Goal: Task Accomplishment & Management: Use online tool/utility

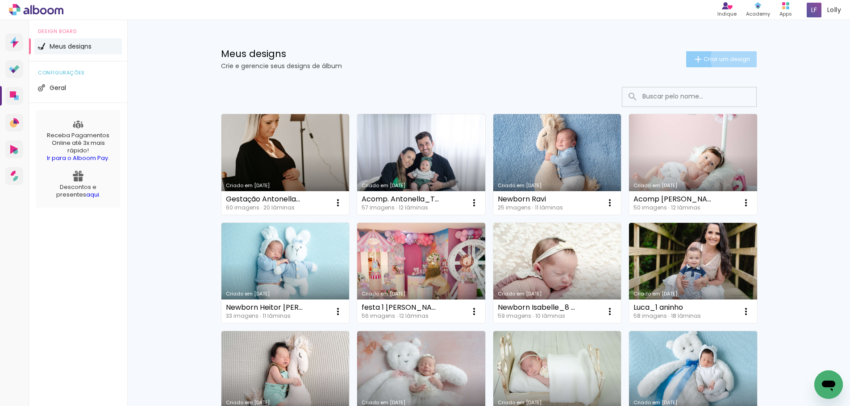
click at [730, 59] on span "Criar um design" at bounding box center [726, 59] width 46 height 6
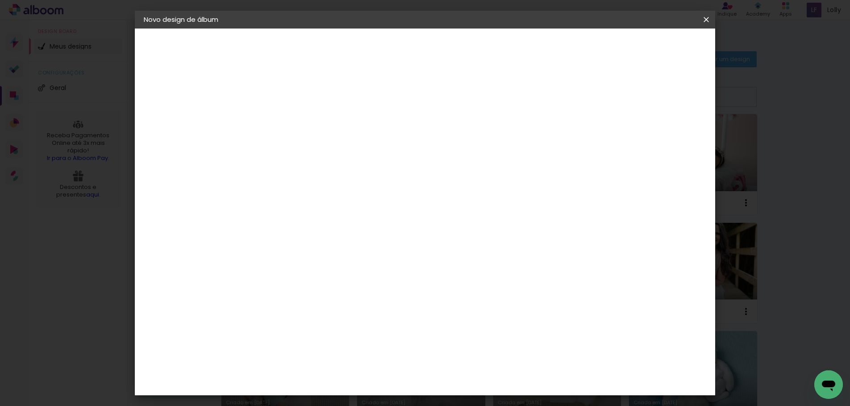
click at [293, 110] on paper-input-container "Título do álbum" at bounding box center [289, 120] width 6 height 23
type input "Newborn Antonella_Daniela"
type paper-input "Newborn Antonella_Daniela"
click at [0, 0] on slot "Avançar" at bounding box center [0, 0] width 0 height 0
click at [0, 0] on slot "Tamanho Livre" at bounding box center [0, 0] width 0 height 0
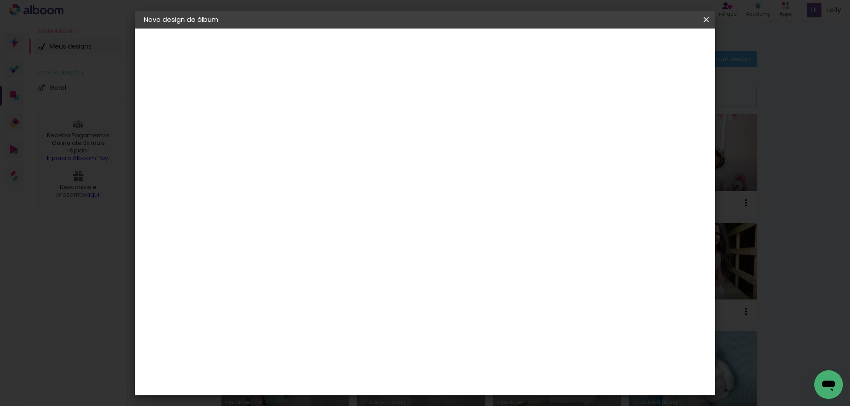
click at [0, 0] on slot "Avançar" at bounding box center [0, 0] width 0 height 0
click at [477, 370] on input "60" at bounding box center [474, 371] width 23 height 13
type input "40"
type paper-input "40"
click at [267, 294] on input "30" at bounding box center [261, 296] width 23 height 13
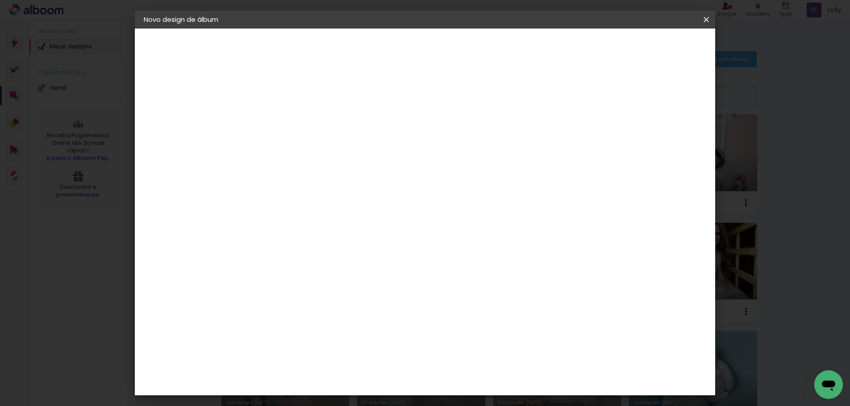
type input "20"
type paper-input "20"
click at [650, 44] on span "Iniciar design" at bounding box center [629, 47] width 41 height 6
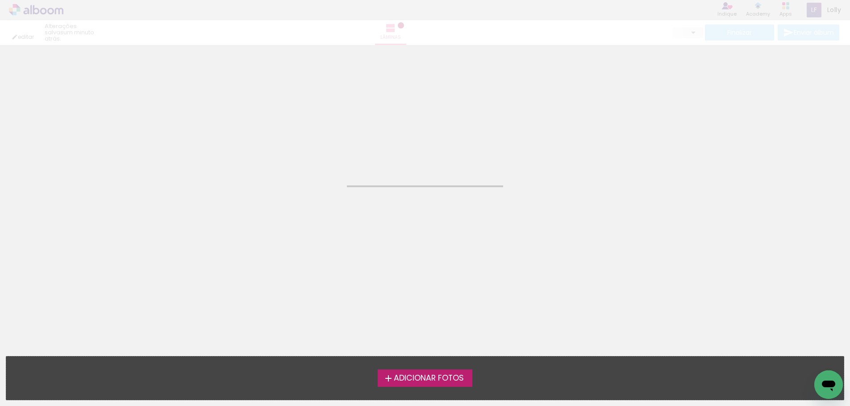
click at [450, 371] on label "Adicionar Fotos" at bounding box center [424, 378] width 95 height 17
click at [0, 0] on input "file" at bounding box center [0, 0] width 0 height 0
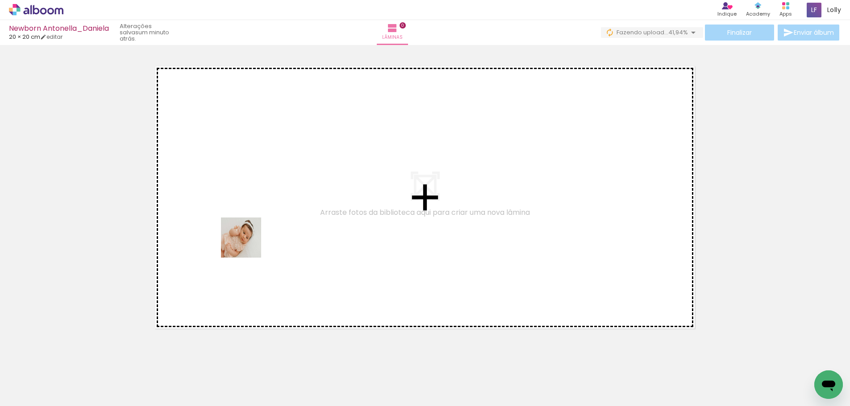
drag, startPoint x: 87, startPoint y: 387, endPoint x: 265, endPoint y: 230, distance: 237.8
click at [265, 230] on quentale-workspace at bounding box center [425, 203] width 850 height 406
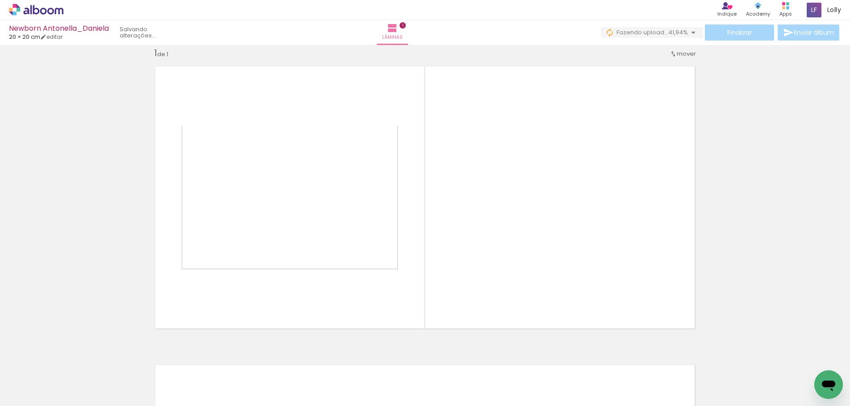
scroll to position [12, 0]
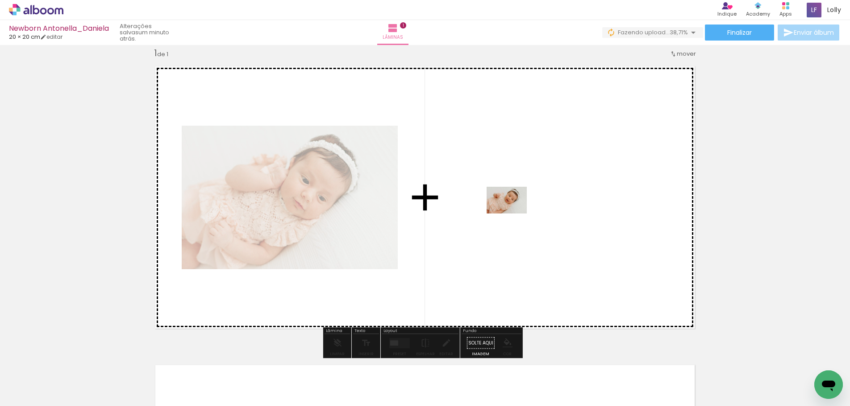
drag, startPoint x: 149, startPoint y: 382, endPoint x: 514, endPoint y: 213, distance: 401.9
click at [514, 213] on quentale-workspace at bounding box center [425, 203] width 850 height 406
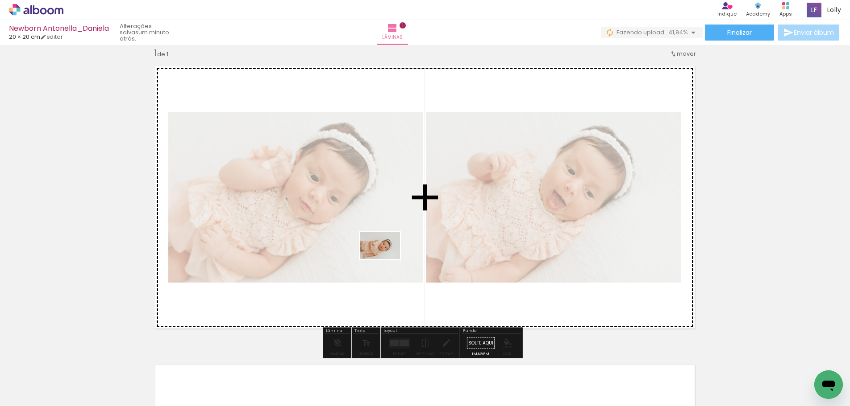
drag, startPoint x: 197, startPoint y: 389, endPoint x: 397, endPoint y: 241, distance: 248.5
click at [397, 241] on quentale-workspace at bounding box center [425, 203] width 850 height 406
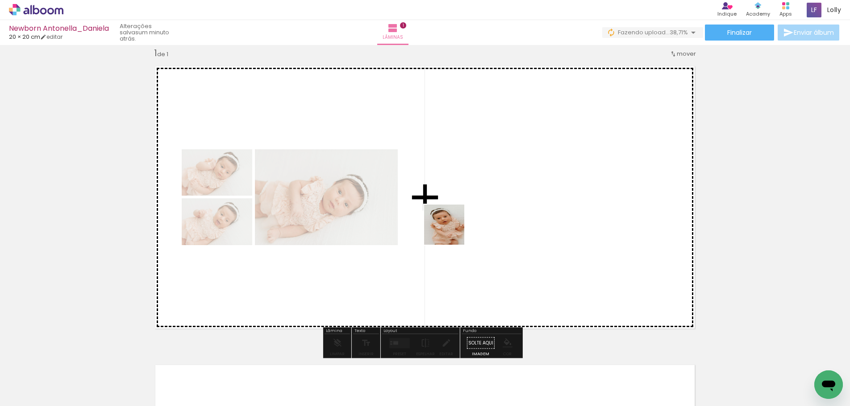
drag, startPoint x: 317, startPoint y: 316, endPoint x: 484, endPoint y: 224, distance: 190.3
click at [481, 213] on quentale-workspace at bounding box center [425, 203] width 850 height 406
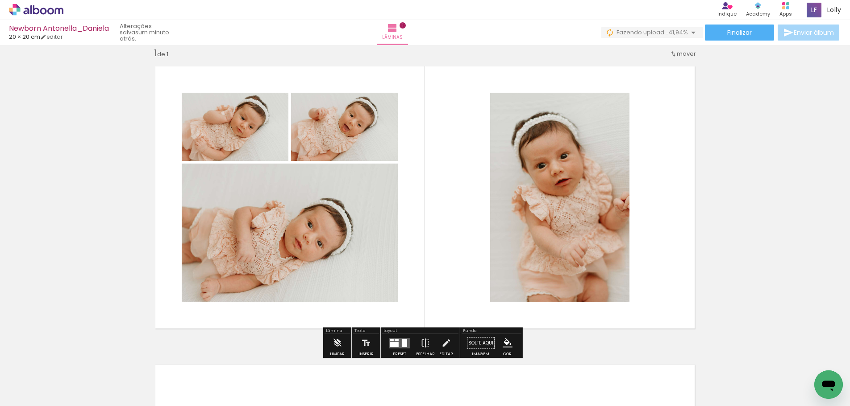
click at [395, 342] on quentale-layouter at bounding box center [399, 343] width 21 height 10
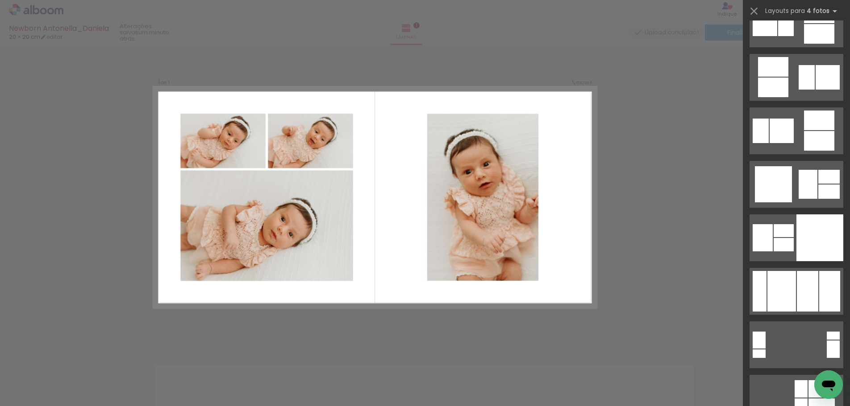
scroll to position [0, 0]
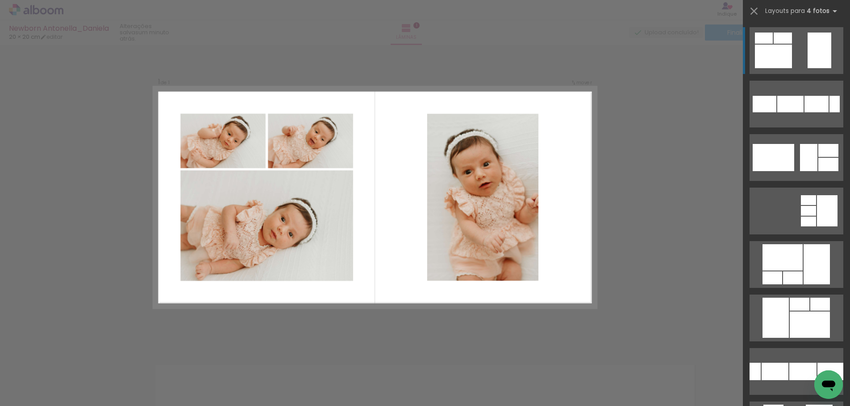
click at [777, 46] on div at bounding box center [773, 57] width 37 height 24
click at [480, 198] on quentale-photo at bounding box center [483, 197] width 112 height 167
click at [517, 188] on quentale-photo at bounding box center [483, 197] width 112 height 167
click at [515, 188] on quentale-photo at bounding box center [483, 197] width 112 height 167
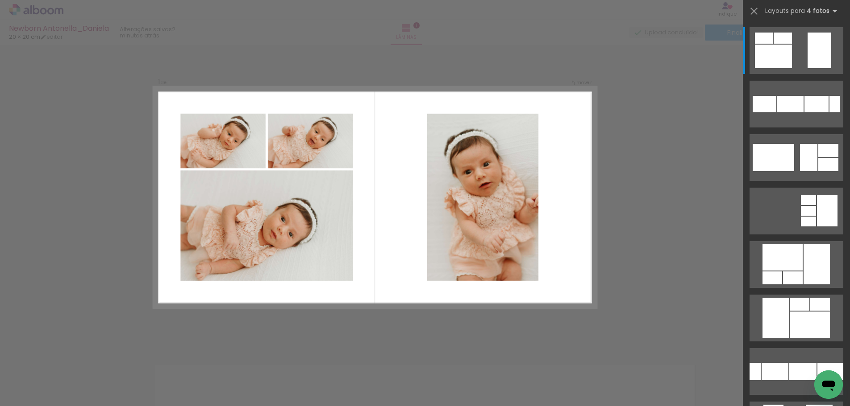
click at [523, 138] on quentale-photo at bounding box center [483, 197] width 112 height 167
click at [516, 148] on quentale-photo at bounding box center [483, 197] width 112 height 167
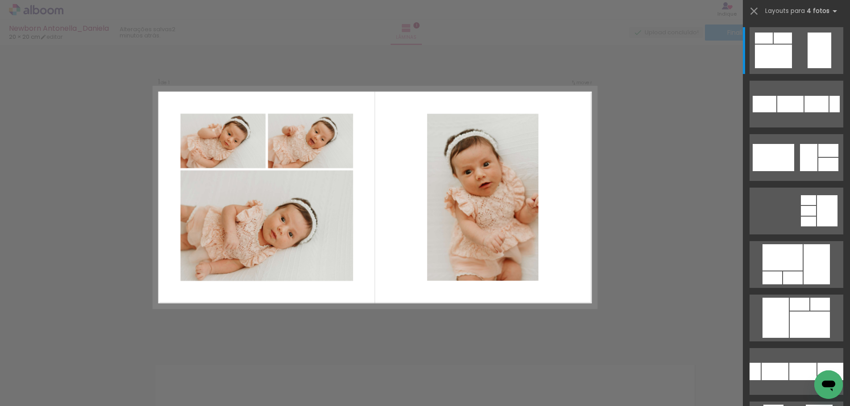
click at [495, 211] on quentale-photo at bounding box center [483, 197] width 112 height 167
click at [646, 243] on div "Confirmar Cancelar" at bounding box center [425, 342] width 850 height 619
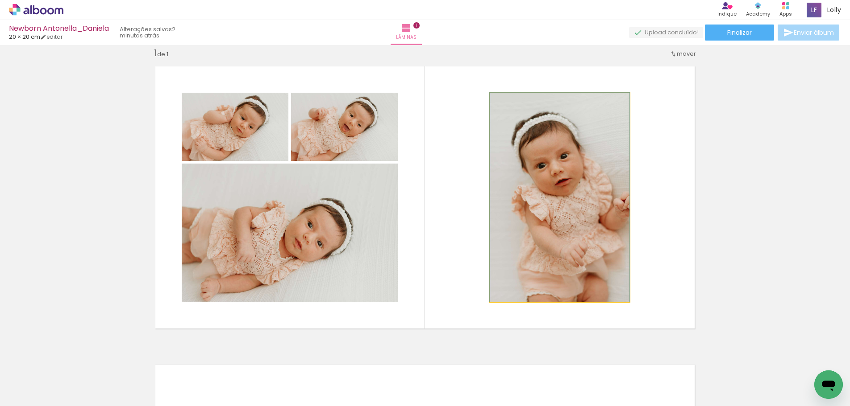
click at [564, 207] on quentale-photo at bounding box center [559, 197] width 139 height 209
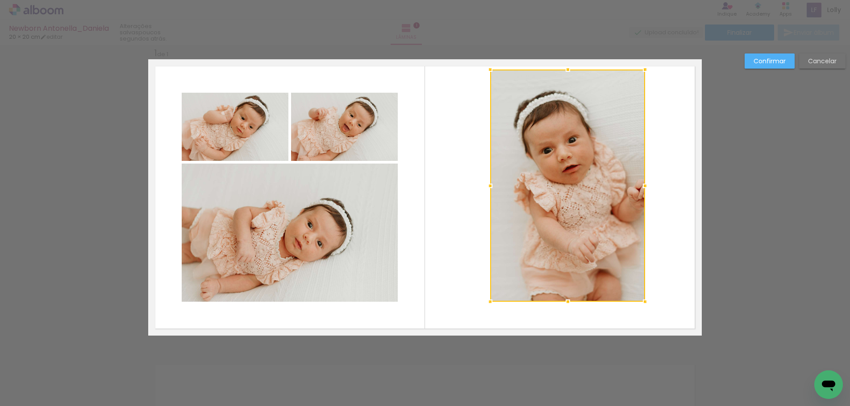
drag, startPoint x: 626, startPoint y: 92, endPoint x: 642, endPoint y: 69, distance: 28.0
click at [642, 69] on div at bounding box center [645, 70] width 18 height 18
click at [578, 273] on quentale-photo at bounding box center [567, 186] width 155 height 232
click at [578, 273] on div at bounding box center [567, 186] width 155 height 232
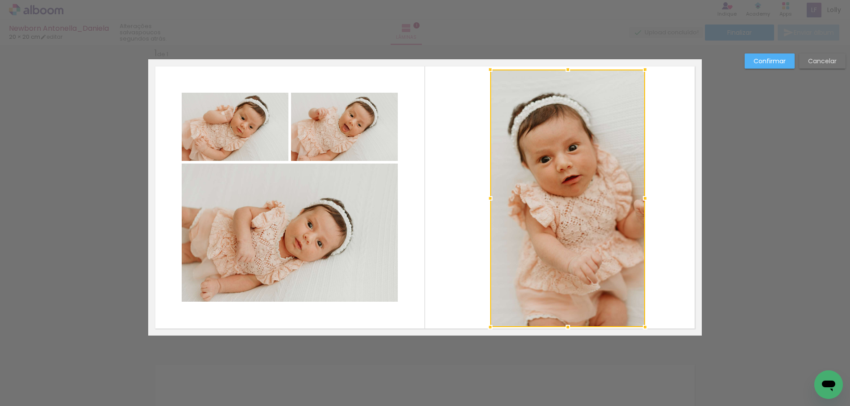
drag, startPoint x: 566, startPoint y: 299, endPoint x: 566, endPoint y: 326, distance: 26.8
click at [566, 326] on div at bounding box center [568, 328] width 18 height 18
click at [609, 212] on div at bounding box center [567, 199] width 155 height 259
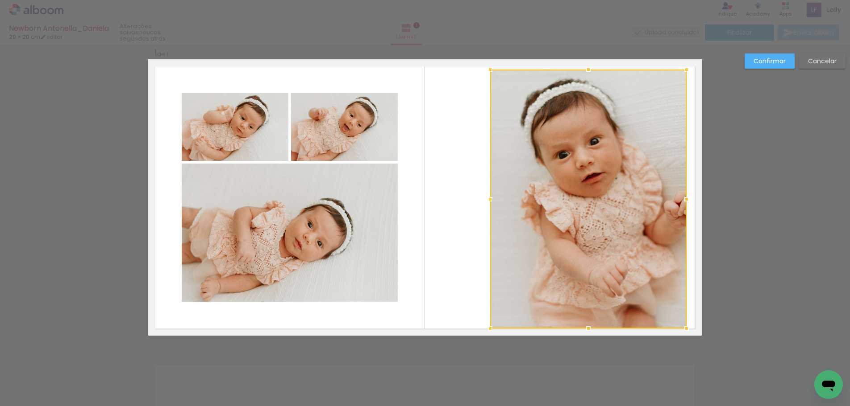
drag, startPoint x: 643, startPoint y: 198, endPoint x: 685, endPoint y: 201, distance: 42.0
click at [685, 201] on div at bounding box center [686, 200] width 18 height 18
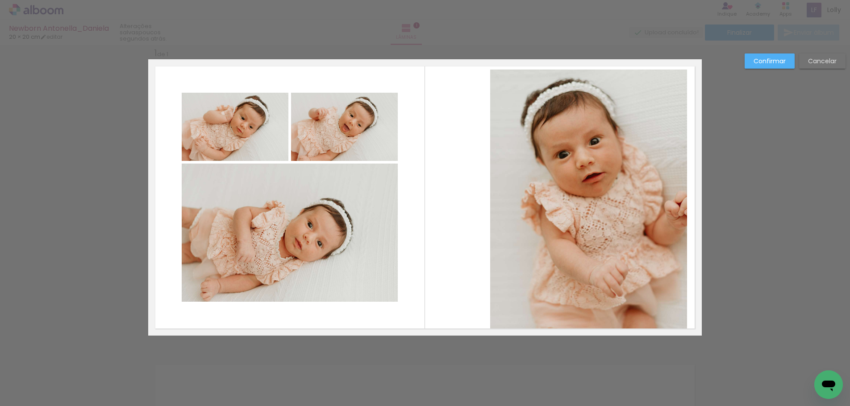
click at [495, 198] on quentale-photo at bounding box center [588, 199] width 197 height 259
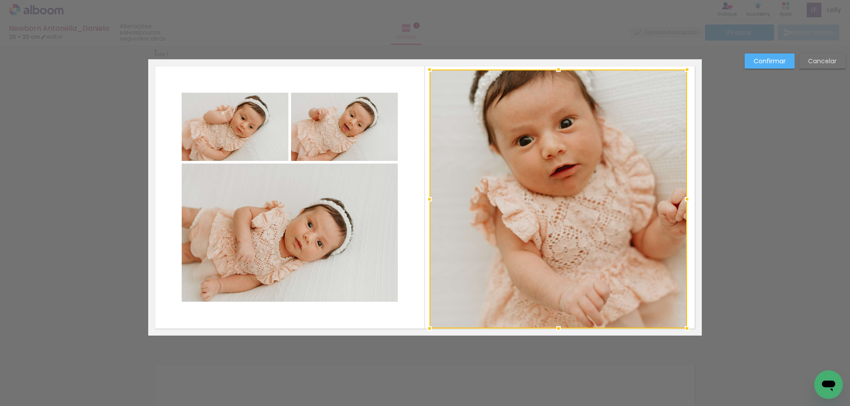
click at [434, 225] on div at bounding box center [557, 199] width 257 height 259
click at [0, 0] on slot "Confirmar" at bounding box center [0, 0] width 0 height 0
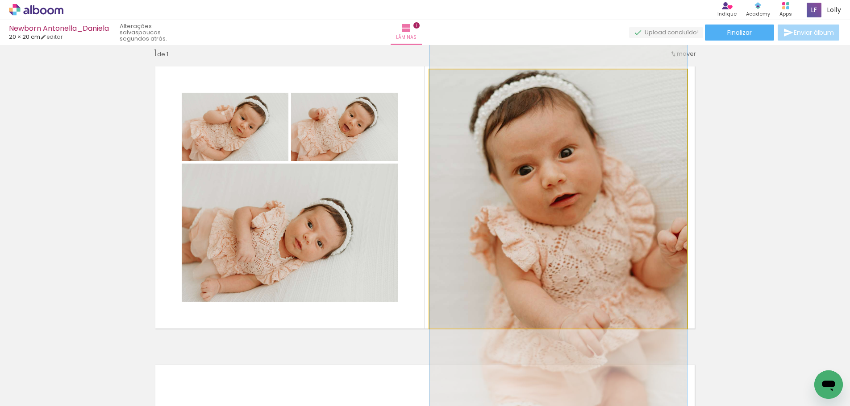
drag, startPoint x: 595, startPoint y: 179, endPoint x: 597, endPoint y: 208, distance: 29.5
click at [627, 184] on quentale-photo at bounding box center [557, 199] width 257 height 259
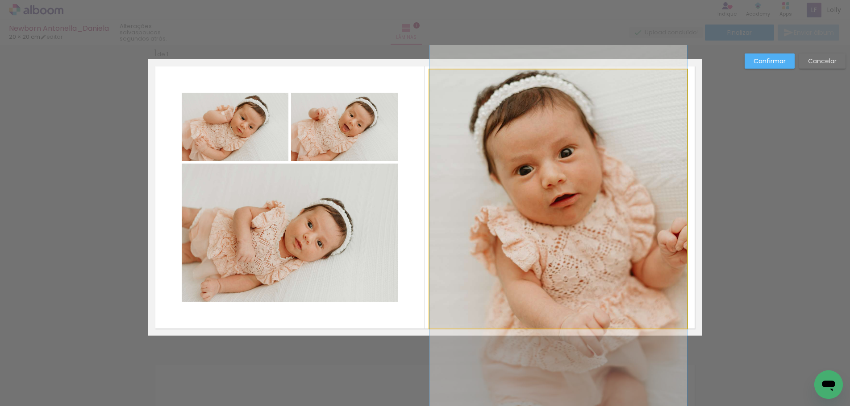
click at [627, 184] on quentale-photo at bounding box center [557, 199] width 257 height 259
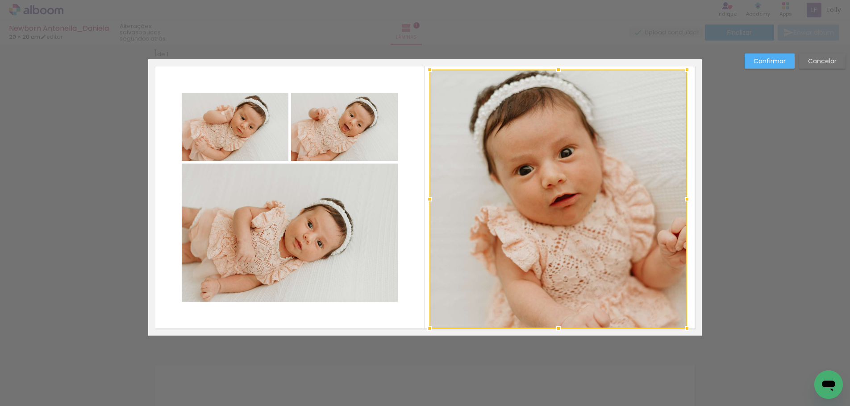
click at [627, 184] on div at bounding box center [557, 199] width 257 height 259
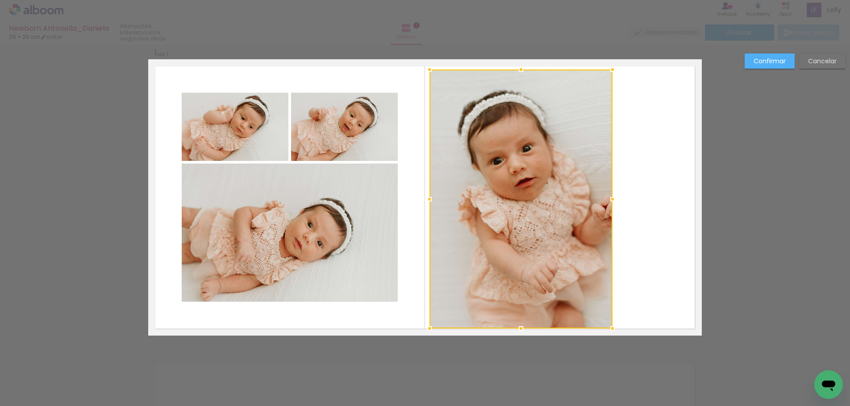
drag, startPoint x: 683, startPoint y: 199, endPoint x: 609, endPoint y: 163, distance: 82.6
click at [609, 163] on div at bounding box center [520, 199] width 183 height 259
drag, startPoint x: 521, startPoint y: 329, endPoint x: 527, endPoint y: 325, distance: 7.7
click at [527, 325] on album-spread "1 de 1" at bounding box center [424, 197] width 553 height 277
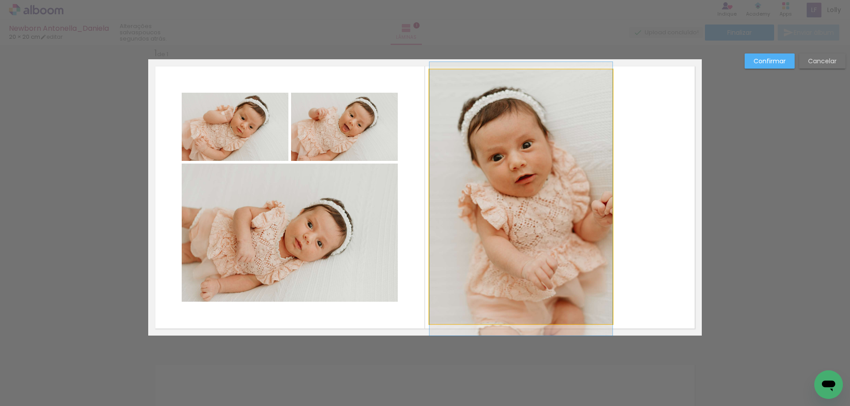
drag, startPoint x: 518, startPoint y: 216, endPoint x: 561, endPoint y: 213, distance: 43.3
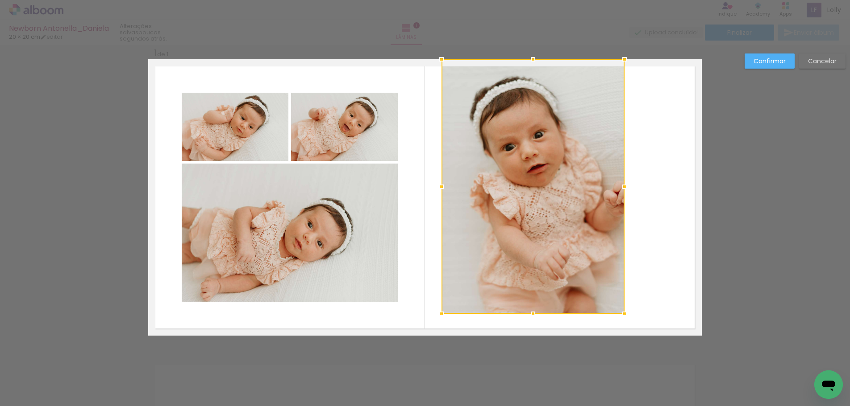
drag, startPoint x: 545, startPoint y: 220, endPoint x: 559, endPoint y: 198, distance: 26.6
click at [557, 198] on div at bounding box center [532, 186] width 183 height 255
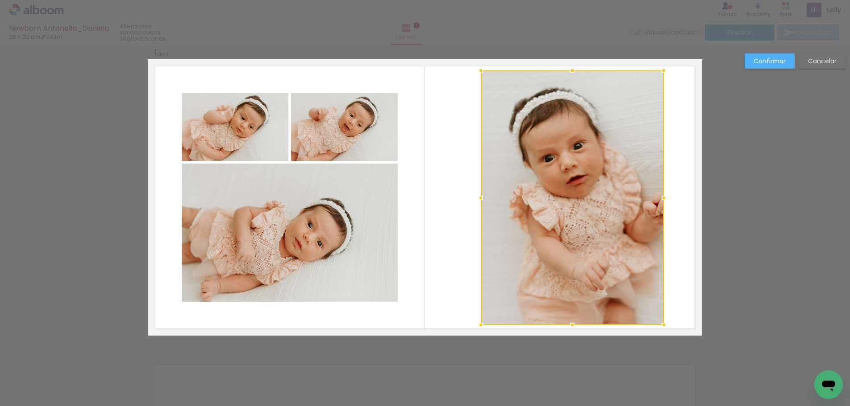
drag, startPoint x: 576, startPoint y: 210, endPoint x: 615, endPoint y: 223, distance: 40.9
click at [615, 223] on div at bounding box center [572, 197] width 183 height 255
click at [0, 0] on slot "Confirmar" at bounding box center [0, 0] width 0 height 0
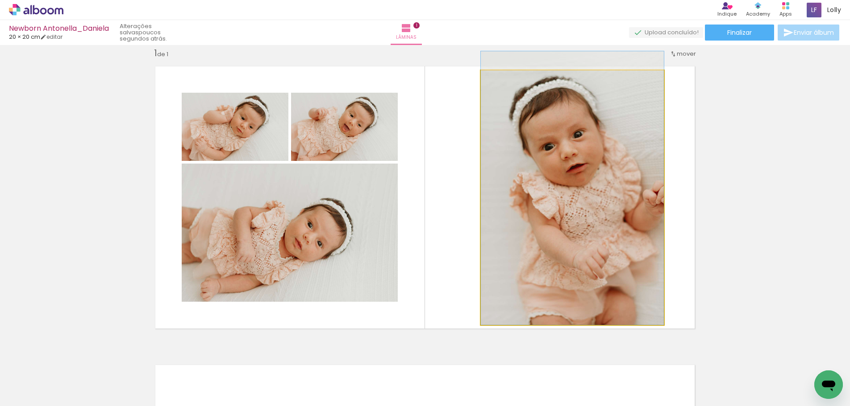
drag, startPoint x: 581, startPoint y: 183, endPoint x: 582, endPoint y: 170, distance: 13.9
click at [631, 177] on quentale-photo at bounding box center [572, 197] width 183 height 255
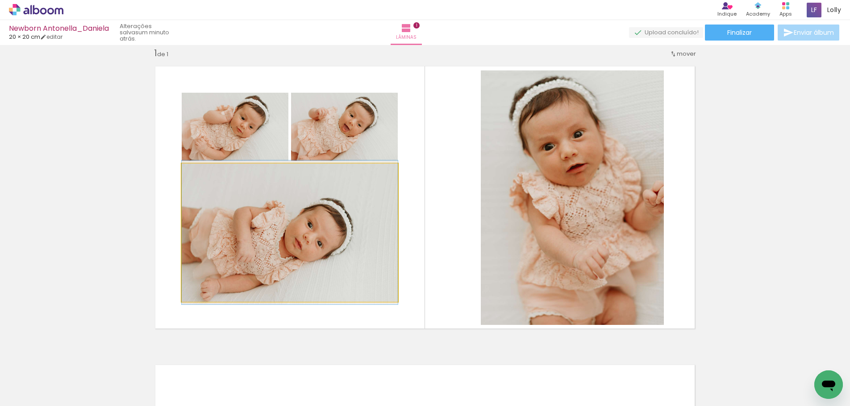
click at [312, 262] on quentale-photo at bounding box center [290, 233] width 216 height 138
drag, startPoint x: 312, startPoint y: 262, endPoint x: 362, endPoint y: 305, distance: 66.1
click at [312, 262] on quentale-photo at bounding box center [290, 233] width 216 height 138
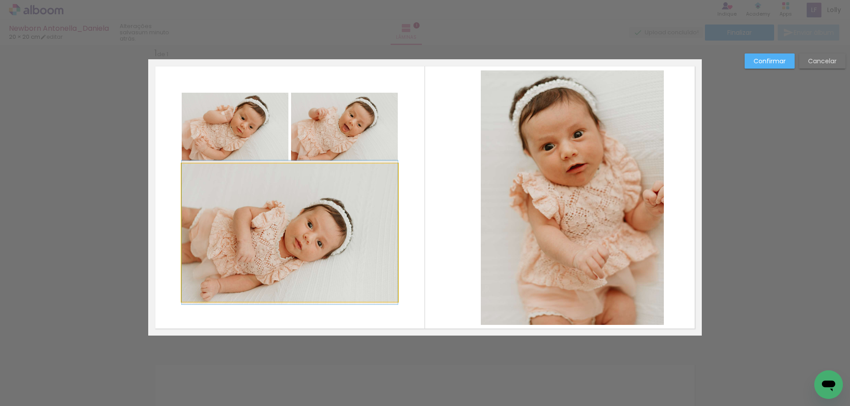
click at [365, 271] on quentale-photo at bounding box center [290, 233] width 216 height 138
click at [481, 271] on div at bounding box center [572, 197] width 183 height 255
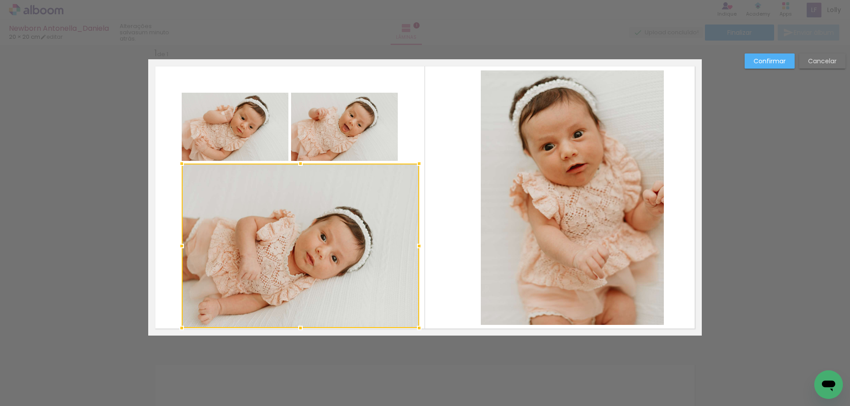
drag, startPoint x: 393, startPoint y: 302, endPoint x: 414, endPoint y: 326, distance: 32.2
click at [414, 326] on div at bounding box center [419, 328] width 18 height 18
click at [349, 133] on quentale-photo at bounding box center [344, 127] width 107 height 68
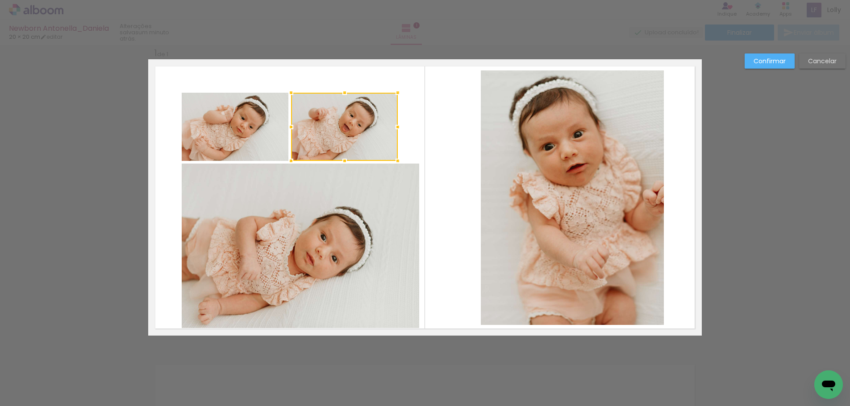
click at [349, 133] on div at bounding box center [344, 127] width 107 height 68
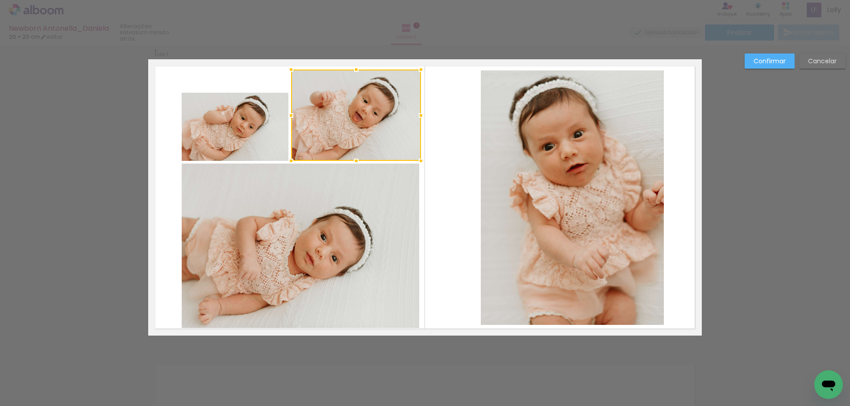
drag, startPoint x: 393, startPoint y: 91, endPoint x: 416, endPoint y: 68, distance: 32.8
click at [416, 68] on div at bounding box center [421, 70] width 18 height 18
click at [230, 108] on quentale-photo at bounding box center [235, 127] width 107 height 68
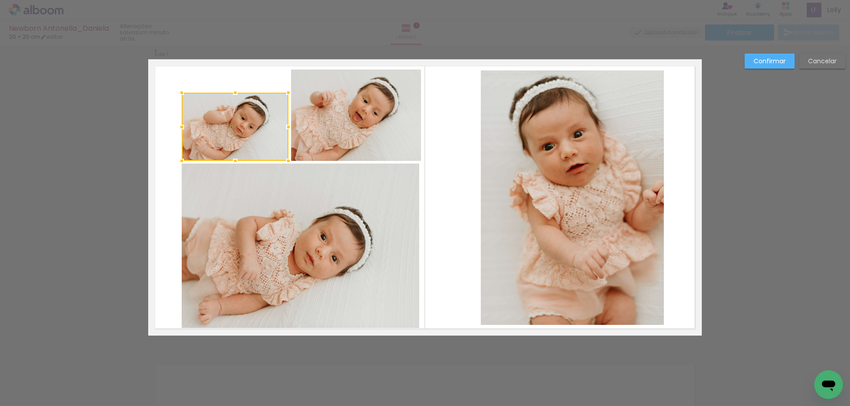
click at [230, 108] on div at bounding box center [235, 127] width 107 height 68
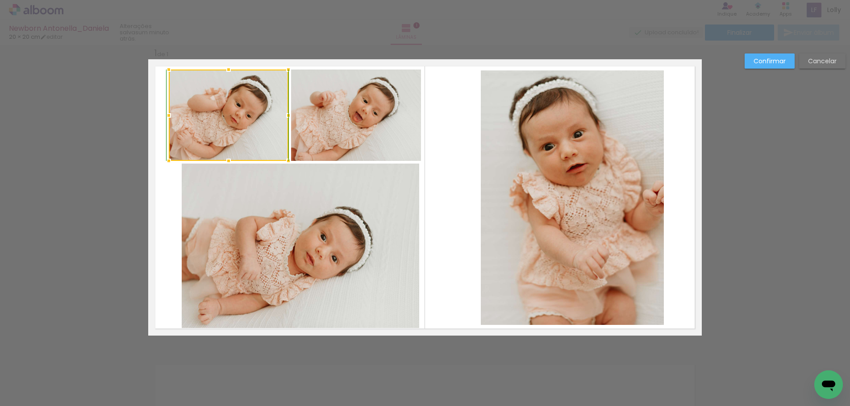
drag, startPoint x: 181, startPoint y: 94, endPoint x: 168, endPoint y: 72, distance: 25.8
click at [168, 72] on div at bounding box center [169, 70] width 18 height 18
click at [234, 233] on quentale-photo at bounding box center [300, 246] width 237 height 165
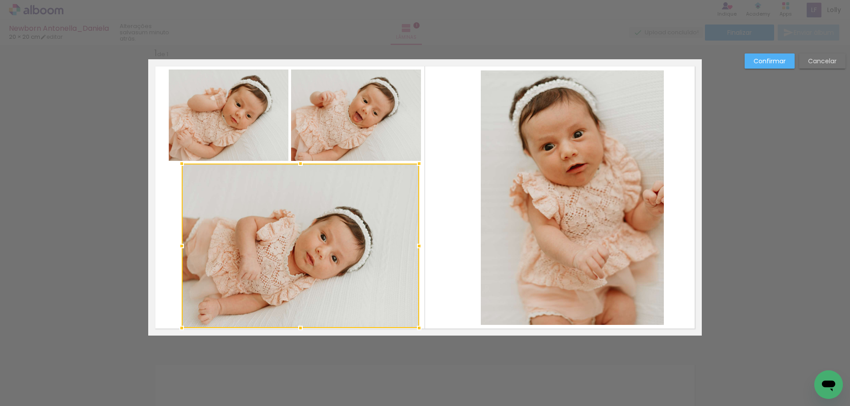
click at [234, 233] on div at bounding box center [300, 246] width 237 height 165
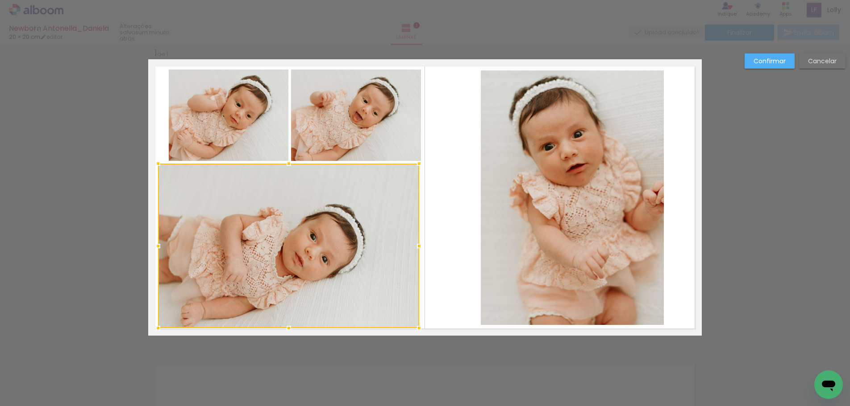
drag, startPoint x: 178, startPoint y: 249, endPoint x: 154, endPoint y: 243, distance: 24.5
click at [154, 243] on div at bounding box center [158, 246] width 18 height 18
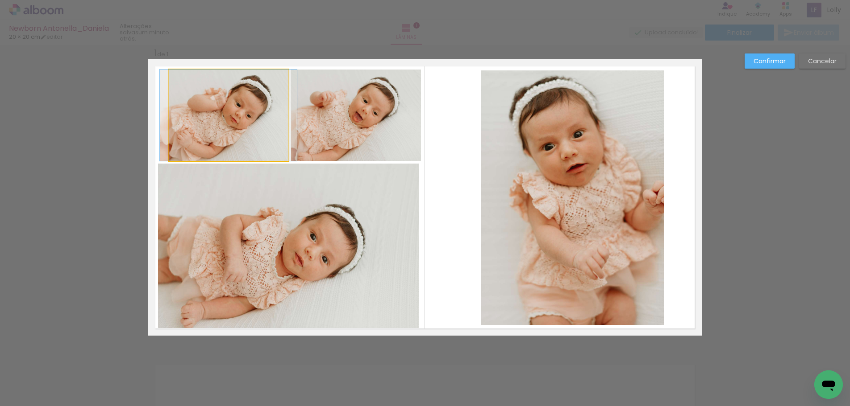
click at [237, 106] on quentale-photo at bounding box center [229, 115] width 120 height 91
click at [237, 106] on div at bounding box center [229, 115] width 120 height 91
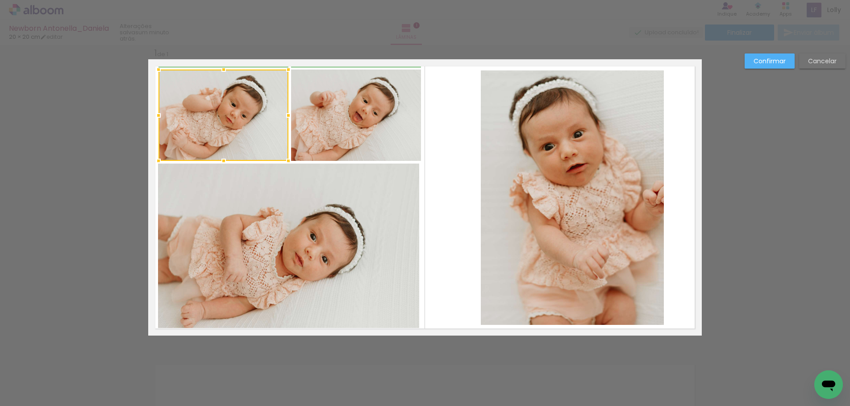
drag, startPoint x: 168, startPoint y: 114, endPoint x: 161, endPoint y: 117, distance: 8.0
click at [161, 117] on div at bounding box center [158, 116] width 18 height 18
click at [0, 0] on slot "Confirmar" at bounding box center [0, 0] width 0 height 0
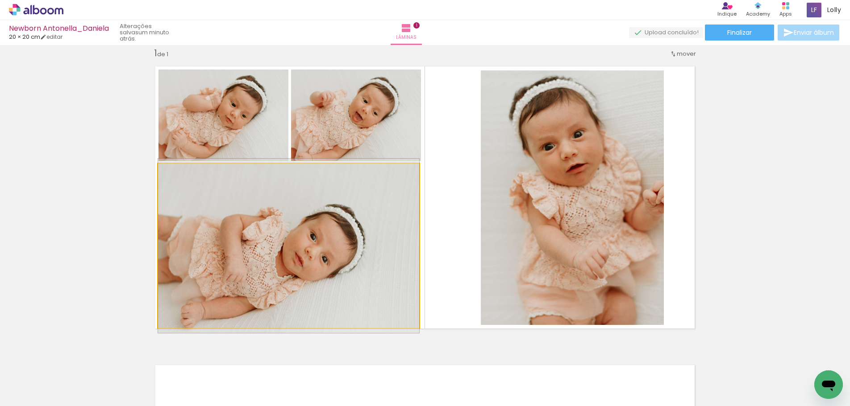
click at [357, 236] on quentale-photo at bounding box center [288, 246] width 261 height 165
click at [286, 267] on quentale-photo at bounding box center [288, 246] width 261 height 165
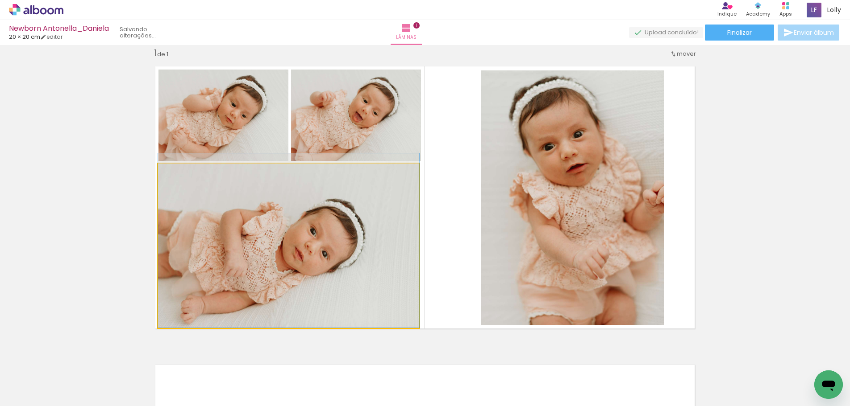
drag, startPoint x: 286, startPoint y: 267, endPoint x: 289, endPoint y: 262, distance: 5.8
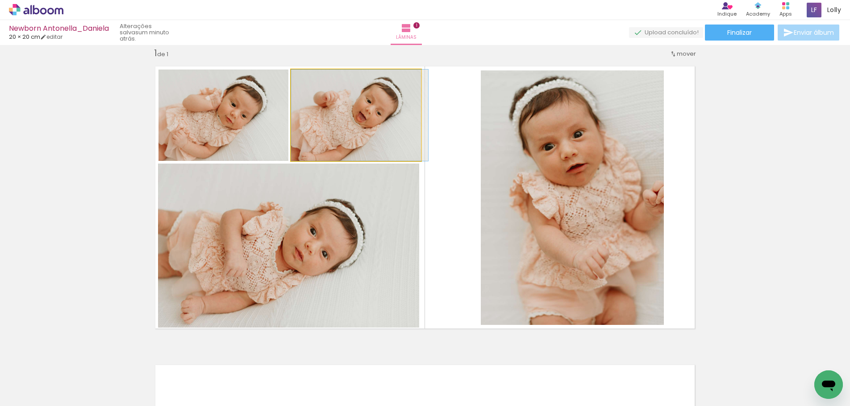
drag, startPoint x: 336, startPoint y: 134, endPoint x: 340, endPoint y: 134, distance: 4.9
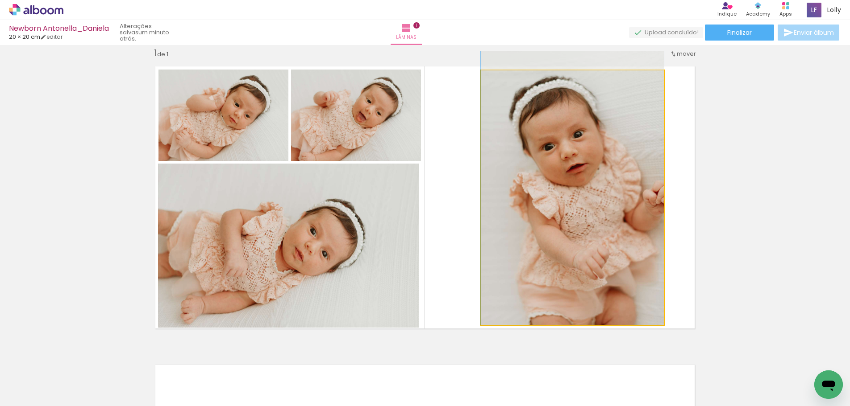
click at [651, 269] on quentale-photo at bounding box center [572, 197] width 183 height 255
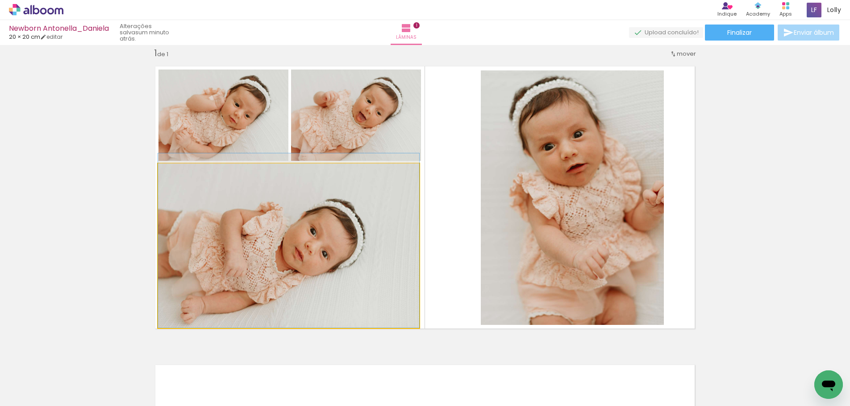
click at [348, 211] on quentale-photo at bounding box center [288, 246] width 261 height 165
click at [380, 230] on quentale-photo at bounding box center [288, 246] width 261 height 165
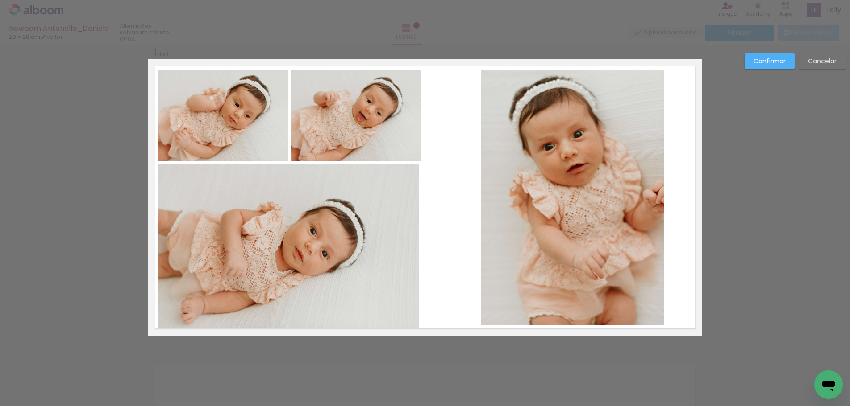
click at [399, 247] on quentale-photo at bounding box center [288, 246] width 261 height 165
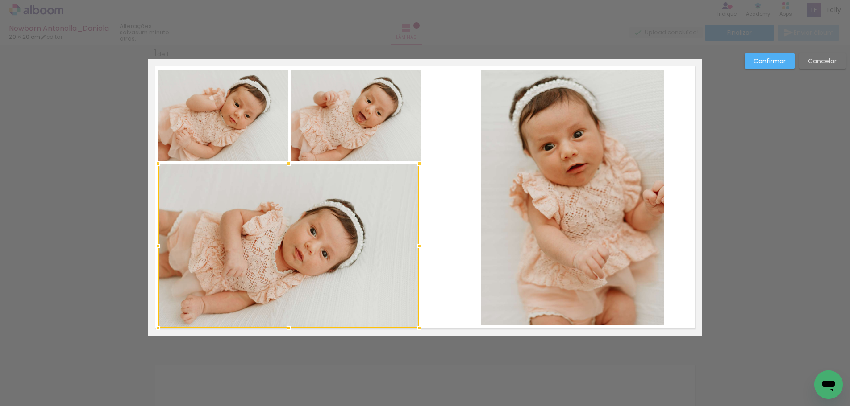
click at [399, 247] on div at bounding box center [288, 246] width 261 height 165
click at [415, 248] on div at bounding box center [420, 246] width 18 height 18
click at [0, 0] on slot "Confirmar" at bounding box center [0, 0] width 0 height 0
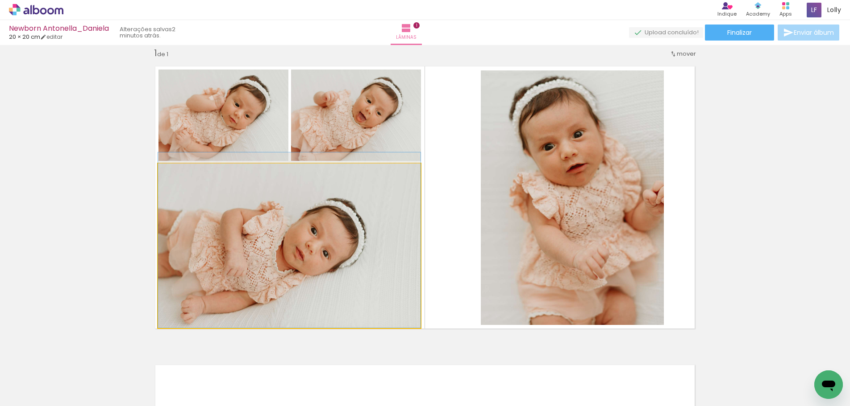
click at [316, 254] on quentale-photo at bounding box center [289, 246] width 262 height 165
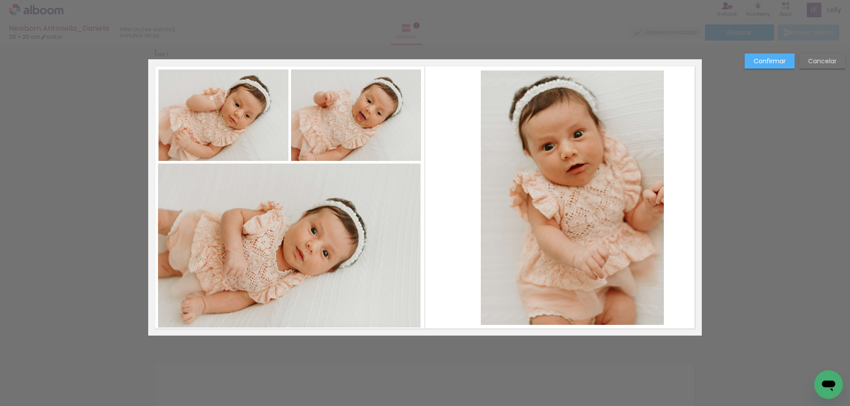
click at [271, 307] on quentale-photo at bounding box center [289, 246] width 262 height 165
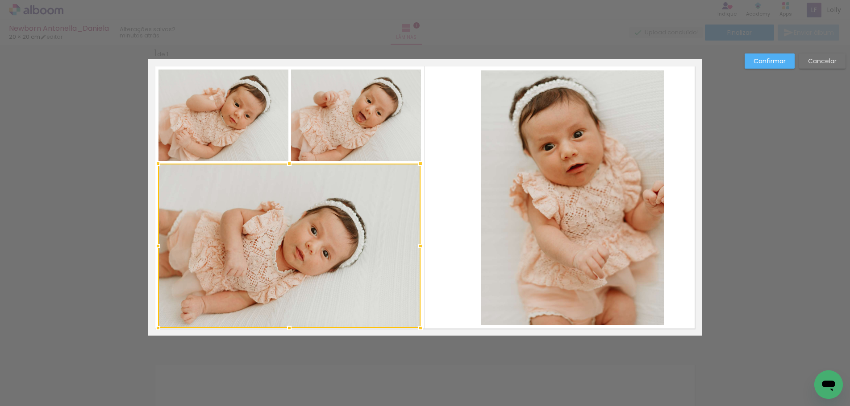
click at [271, 307] on div at bounding box center [289, 246] width 262 height 165
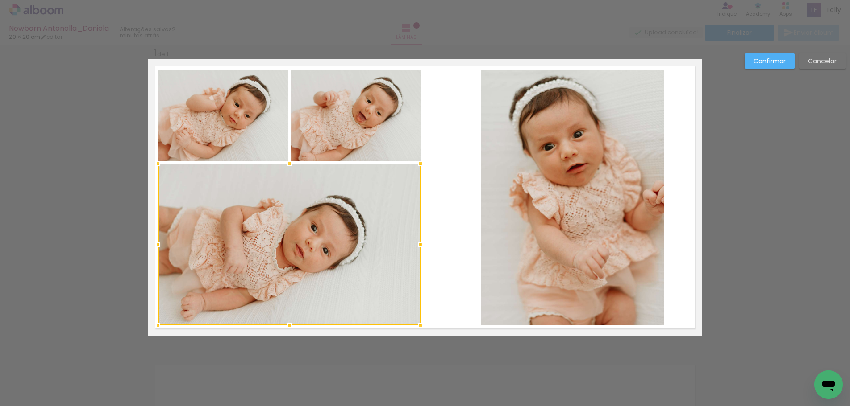
click at [286, 324] on div at bounding box center [289, 326] width 18 height 18
click at [0, 0] on slot "Confirmar" at bounding box center [0, 0] width 0 height 0
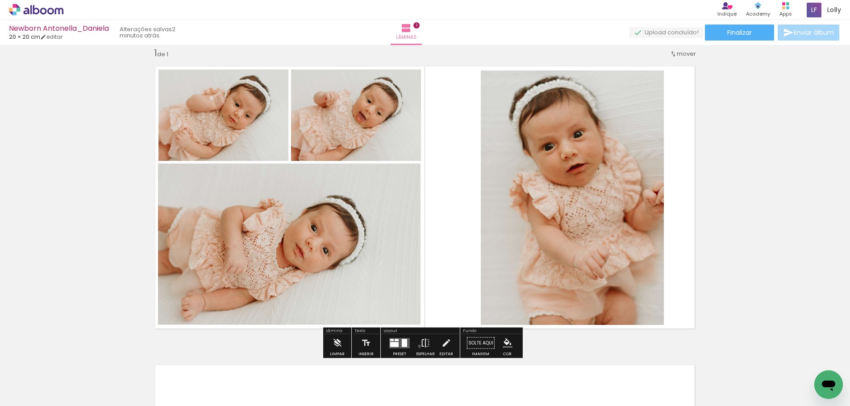
click at [417, 347] on paper-button "Espelhar" at bounding box center [425, 346] width 23 height 23
click at [422, 344] on iron-icon at bounding box center [425, 344] width 10 height 18
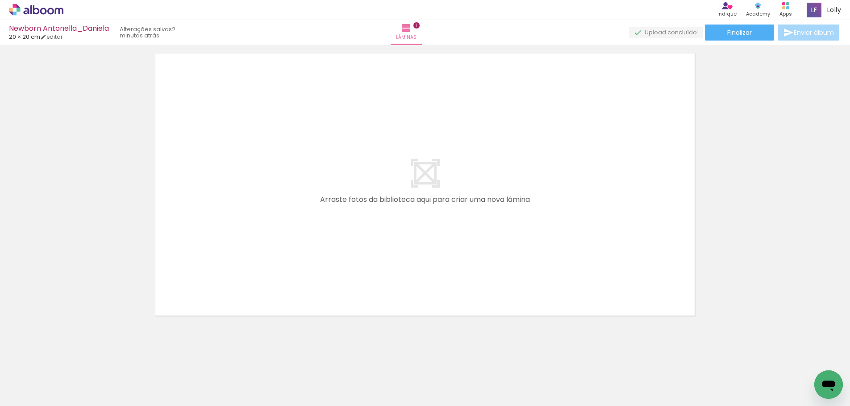
scroll to position [324, 0]
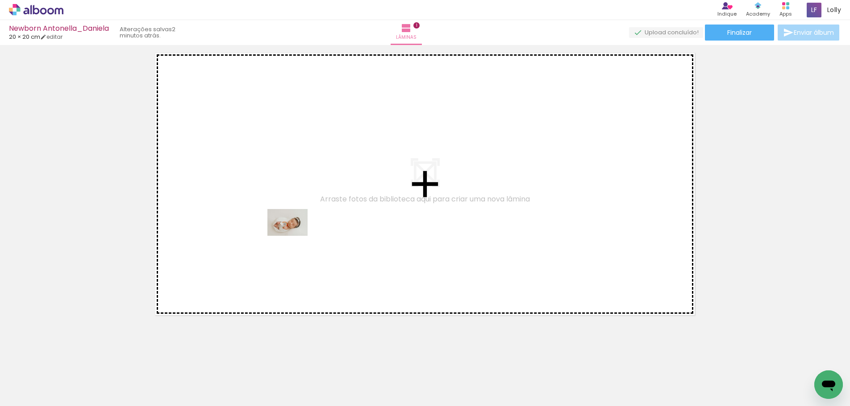
drag, startPoint x: 293, startPoint y: 386, endPoint x: 341, endPoint y: 389, distance: 47.8
click at [294, 236] on quentale-workspace at bounding box center [425, 203] width 850 height 406
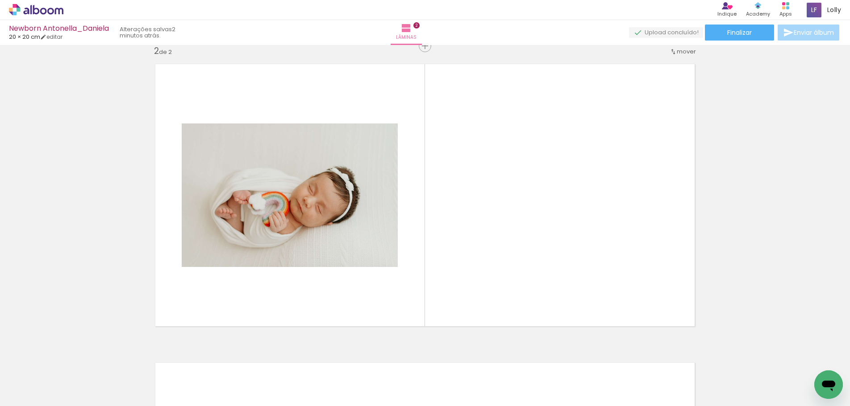
scroll to position [311, 0]
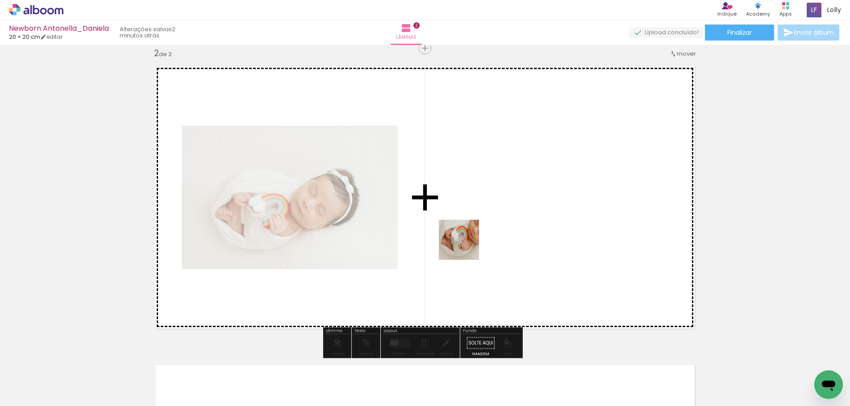
drag, startPoint x: 342, startPoint y: 379, endPoint x: 472, endPoint y: 229, distance: 198.3
click at [472, 229] on quentale-workspace at bounding box center [425, 203] width 850 height 406
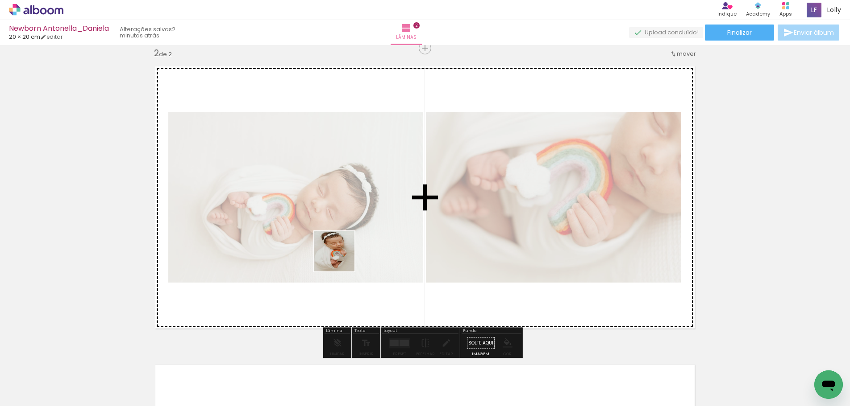
drag, startPoint x: 398, startPoint y: 391, endPoint x: 338, endPoint y: 254, distance: 149.1
click at [338, 254] on quentale-workspace at bounding box center [425, 203] width 850 height 406
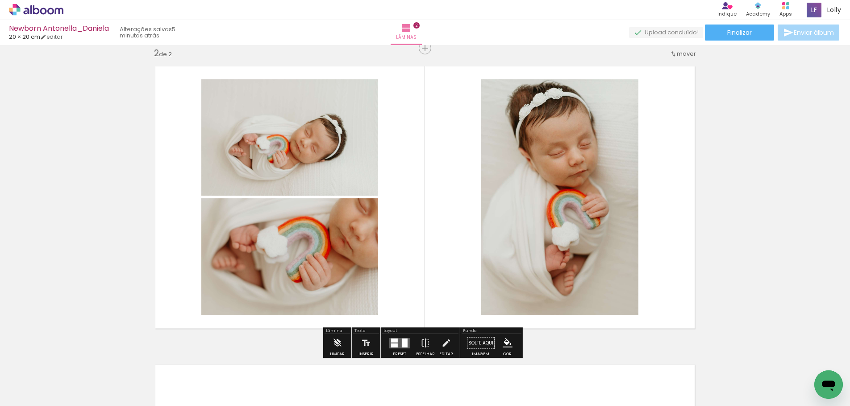
click at [396, 340] on quentale-layouter at bounding box center [399, 343] width 21 height 10
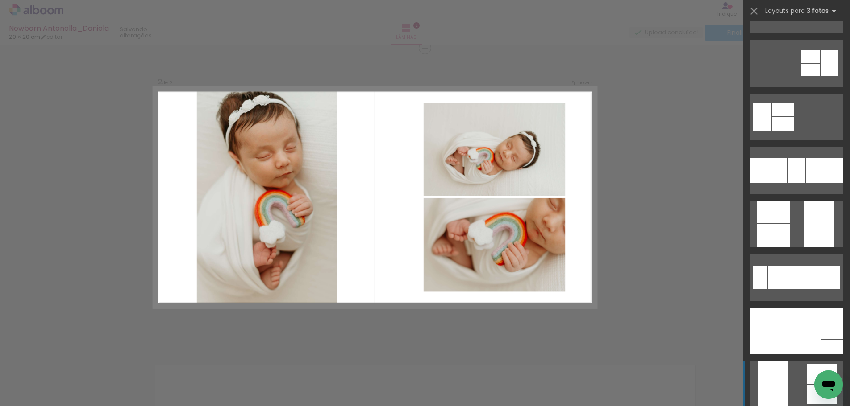
scroll to position [223, 0]
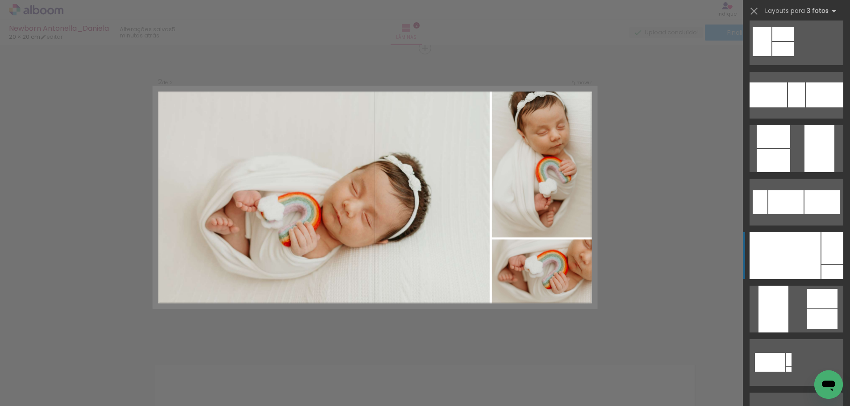
click at [784, 265] on div at bounding box center [784, 255] width 71 height 47
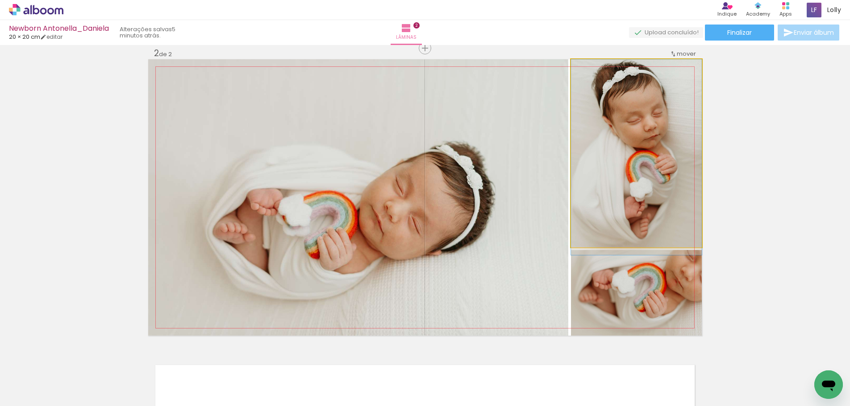
drag, startPoint x: 624, startPoint y: 143, endPoint x: 625, endPoint y: 174, distance: 31.2
drag, startPoint x: 634, startPoint y: 149, endPoint x: 634, endPoint y: 156, distance: 7.2
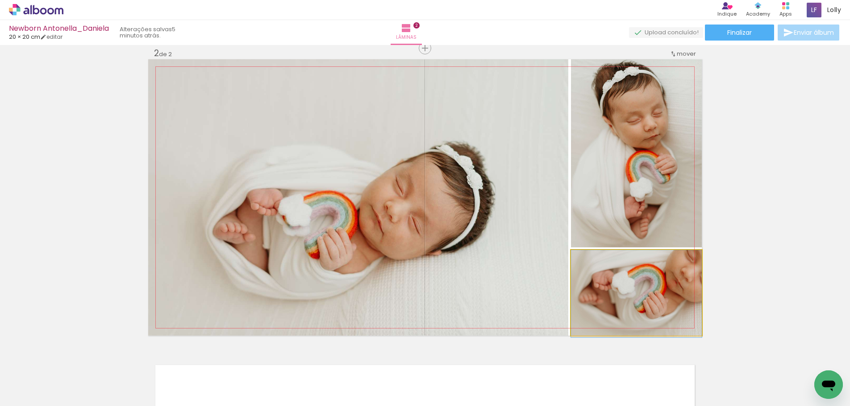
drag, startPoint x: 651, startPoint y: 305, endPoint x: 637, endPoint y: 310, distance: 14.7
click at [629, 309] on quentale-photo at bounding box center [636, 293] width 131 height 86
click at [627, 305] on quentale-photo at bounding box center [636, 293] width 131 height 86
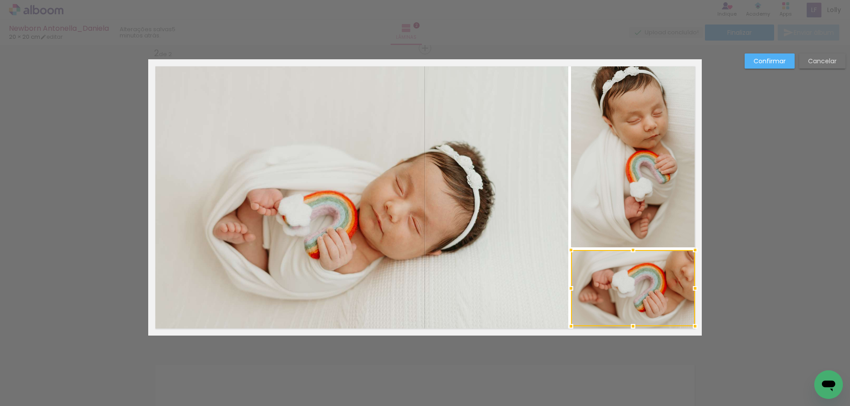
drag, startPoint x: 697, startPoint y: 337, endPoint x: 685, endPoint y: 327, distance: 16.1
click at [686, 327] on div at bounding box center [695, 327] width 18 height 18
click at [0, 0] on slot "Confirmar" at bounding box center [0, 0] width 0 height 0
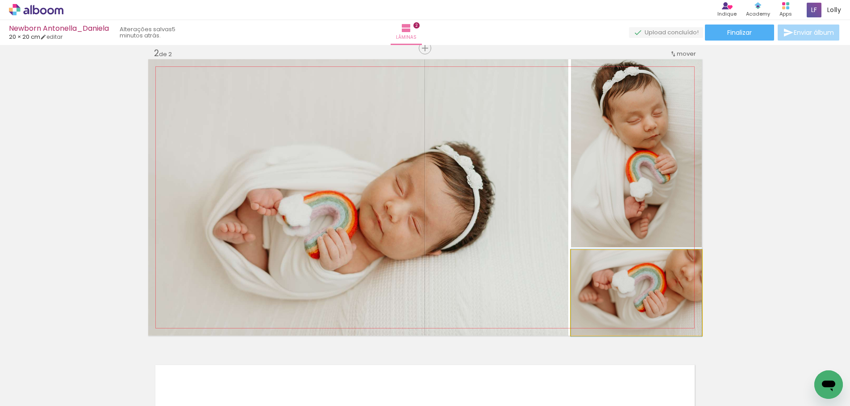
drag, startPoint x: 647, startPoint y: 296, endPoint x: 632, endPoint y: 296, distance: 14.3
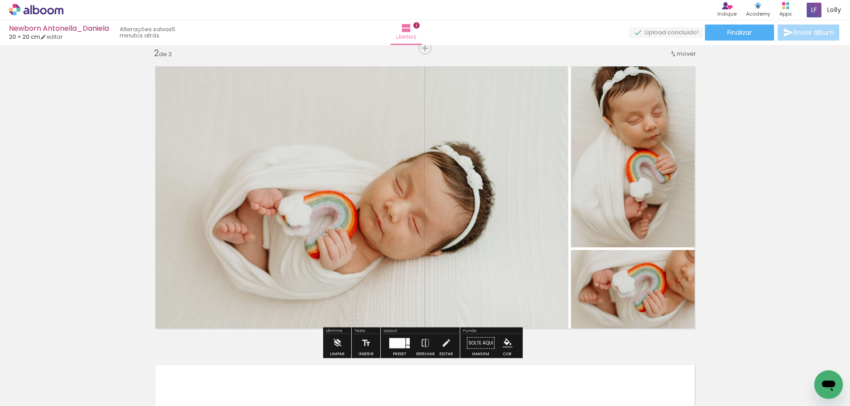
click at [646, 290] on quentale-photo at bounding box center [636, 293] width 131 height 86
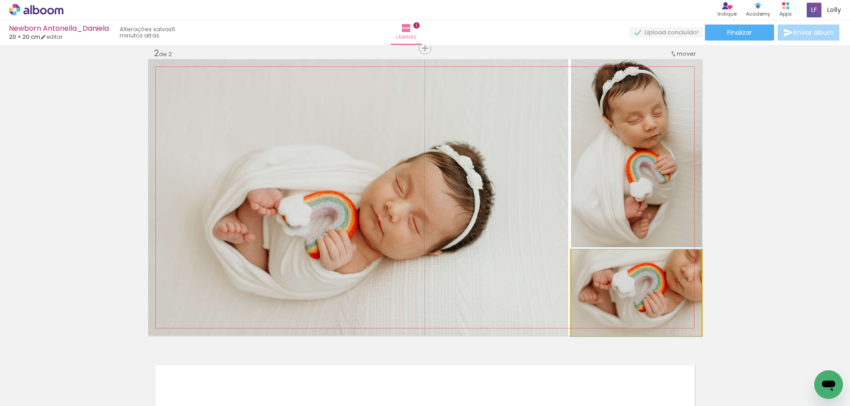
click at [646, 290] on quentale-photo at bounding box center [636, 293] width 131 height 86
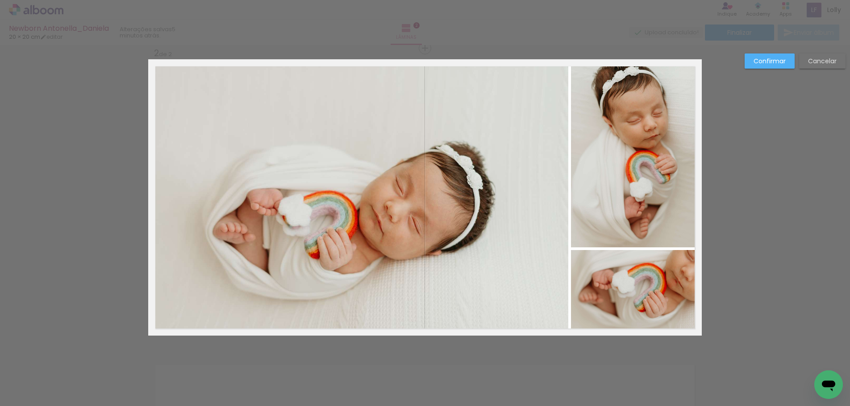
click at [647, 290] on quentale-photo at bounding box center [636, 293] width 131 height 86
click at [647, 290] on div at bounding box center [636, 293] width 131 height 86
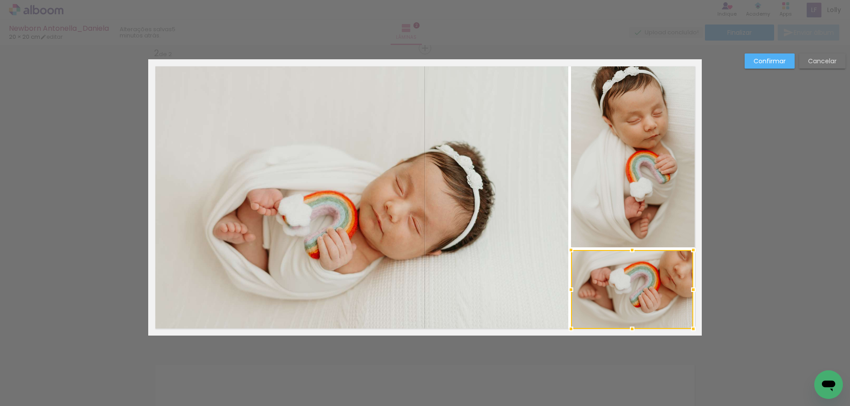
drag, startPoint x: 699, startPoint y: 335, endPoint x: 690, endPoint y: 328, distance: 10.8
click at [690, 328] on div at bounding box center [693, 329] width 18 height 18
click at [671, 205] on quentale-photo at bounding box center [636, 153] width 131 height 188
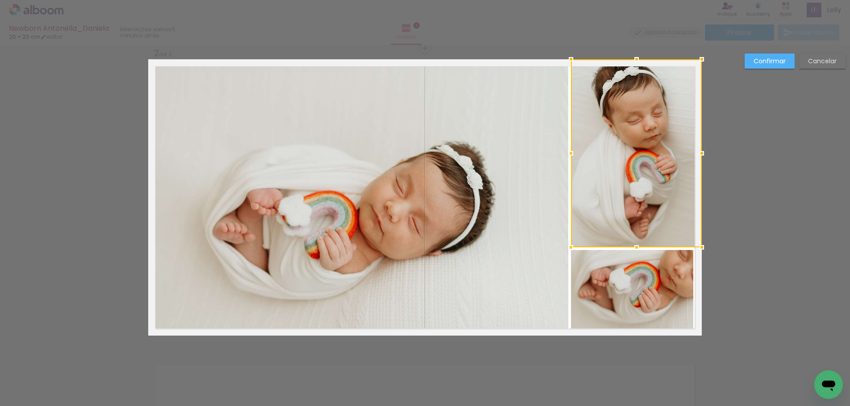
click at [671, 205] on div at bounding box center [636, 153] width 131 height 188
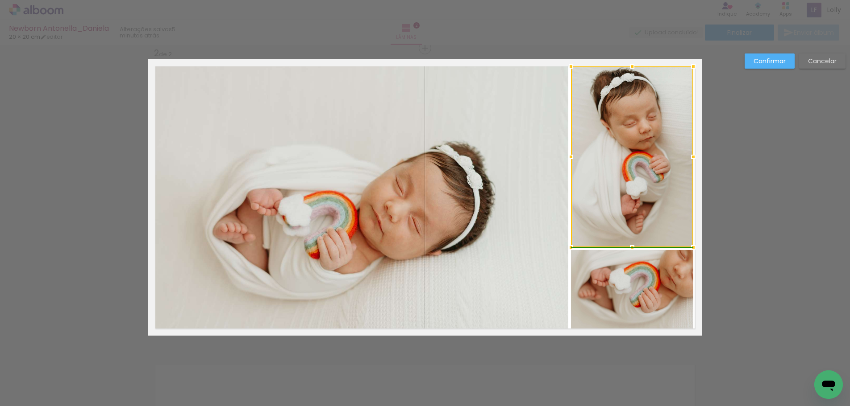
drag, startPoint x: 699, startPoint y: 61, endPoint x: 693, endPoint y: 66, distance: 7.6
click at [693, 66] on div at bounding box center [693, 67] width 18 height 18
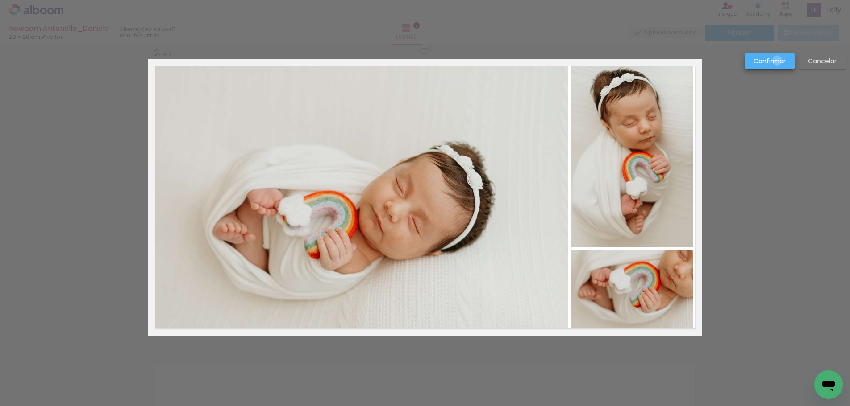
click at [0, 0] on slot "Confirmar" at bounding box center [0, 0] width 0 height 0
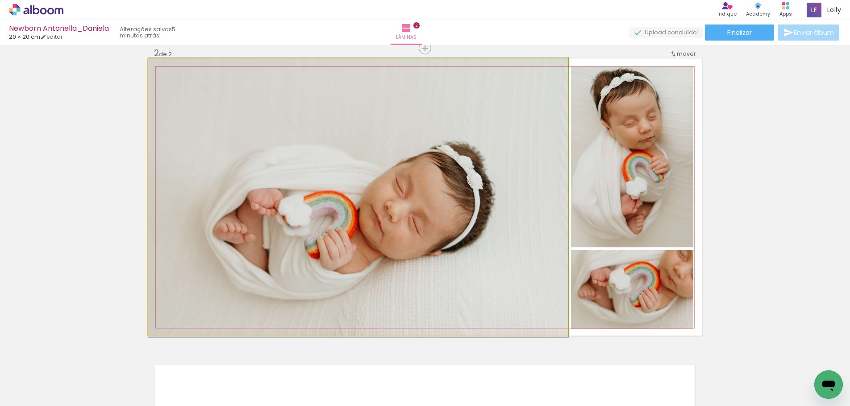
click at [457, 173] on quentale-photo at bounding box center [358, 197] width 420 height 277
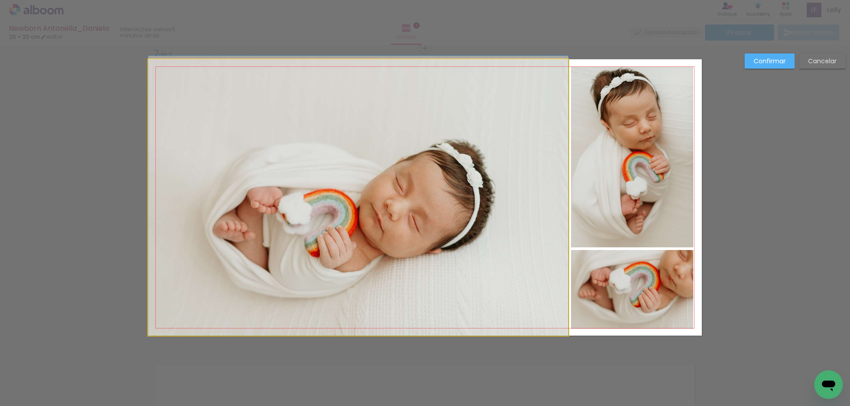
drag, startPoint x: 457, startPoint y: 173, endPoint x: 461, endPoint y: 143, distance: 29.7
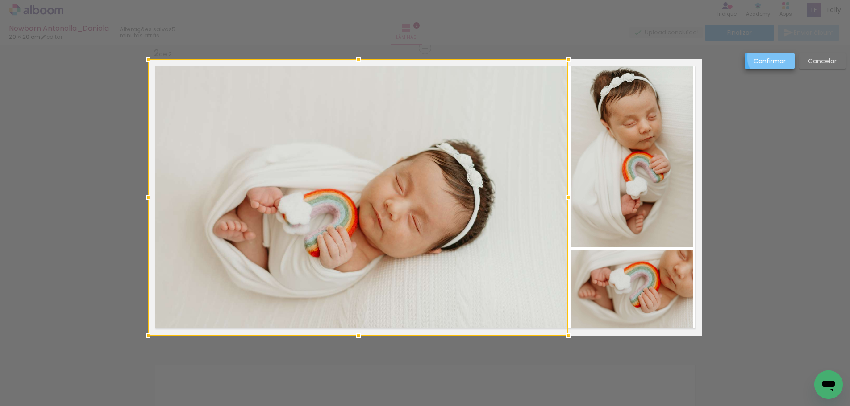
click at [0, 0] on slot "Confirmar" at bounding box center [0, 0] width 0 height 0
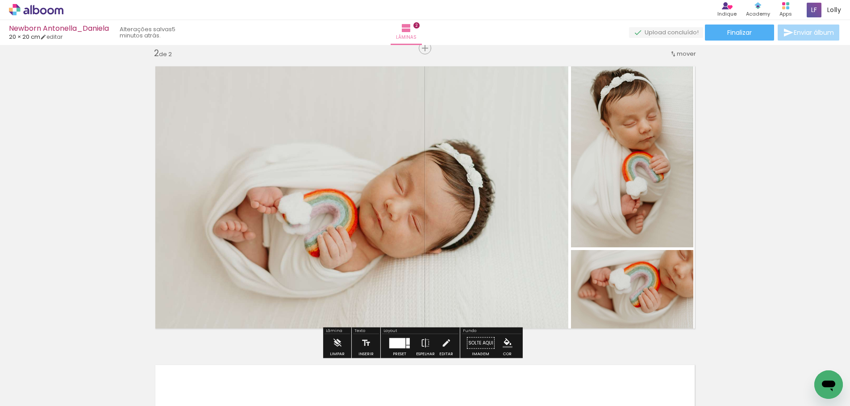
click at [469, 219] on quentale-photo at bounding box center [358, 197] width 420 height 277
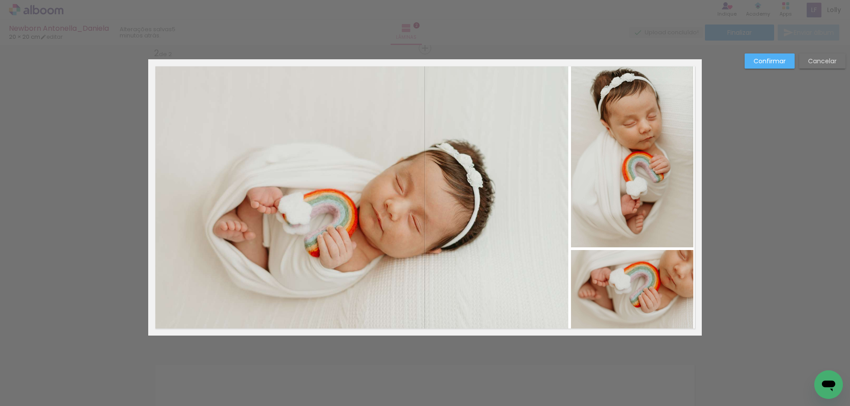
click at [469, 219] on quentale-photo at bounding box center [358, 197] width 420 height 277
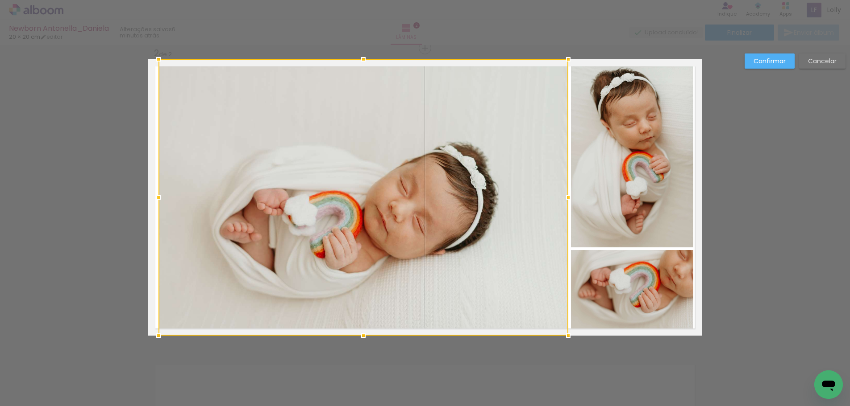
drag, startPoint x: 144, startPoint y: 201, endPoint x: 152, endPoint y: 198, distance: 9.0
click at [152, 198] on div at bounding box center [158, 198] width 18 height 18
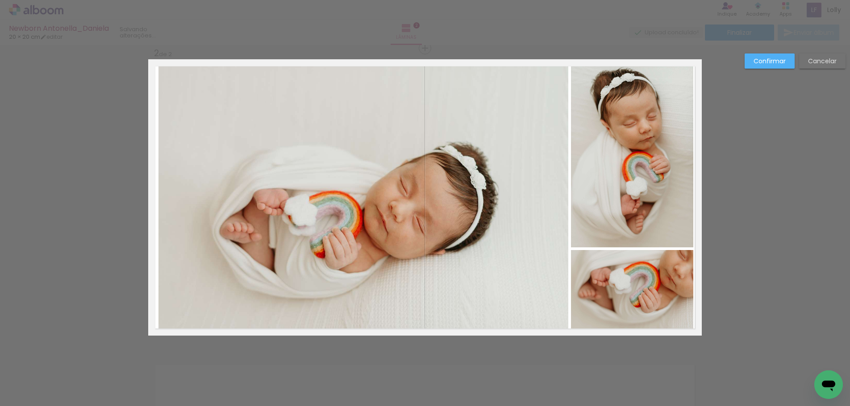
click at [387, 99] on quentale-photo at bounding box center [363, 197] width 410 height 277
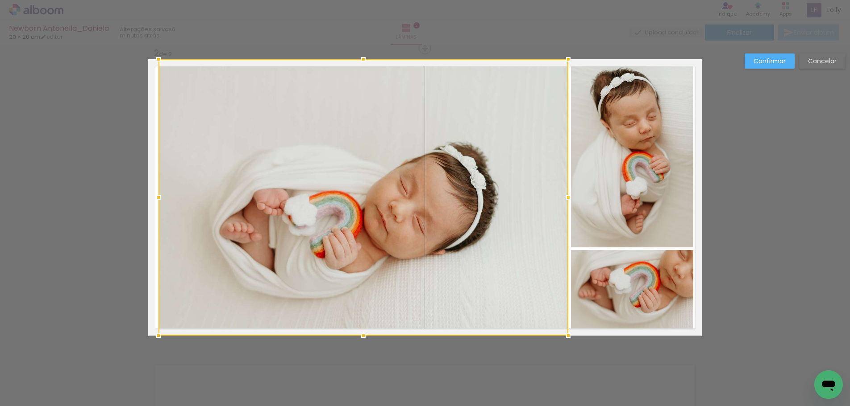
click at [387, 99] on div at bounding box center [363, 197] width 410 height 277
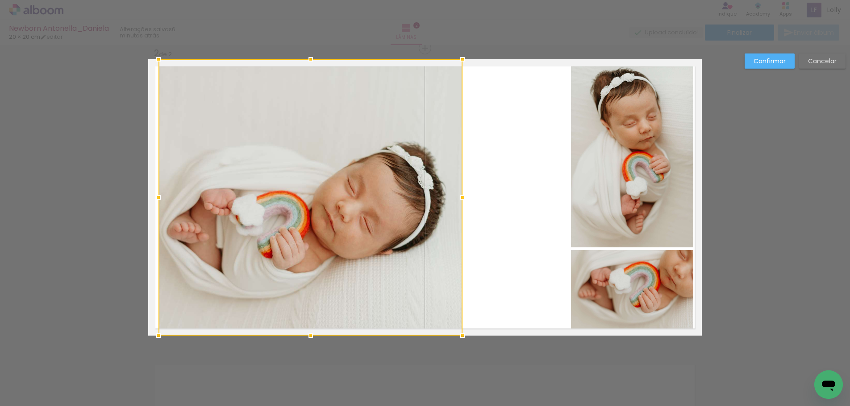
drag, startPoint x: 563, startPoint y: 196, endPoint x: 457, endPoint y: 196, distance: 105.7
click at [457, 196] on div at bounding box center [462, 198] width 18 height 18
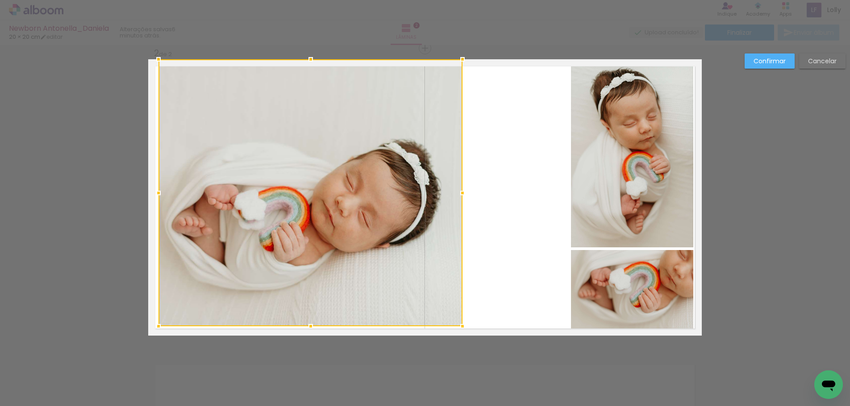
drag, startPoint x: 308, startPoint y: 336, endPoint x: 311, endPoint y: 326, distance: 10.0
click at [311, 326] on div at bounding box center [311, 327] width 18 height 18
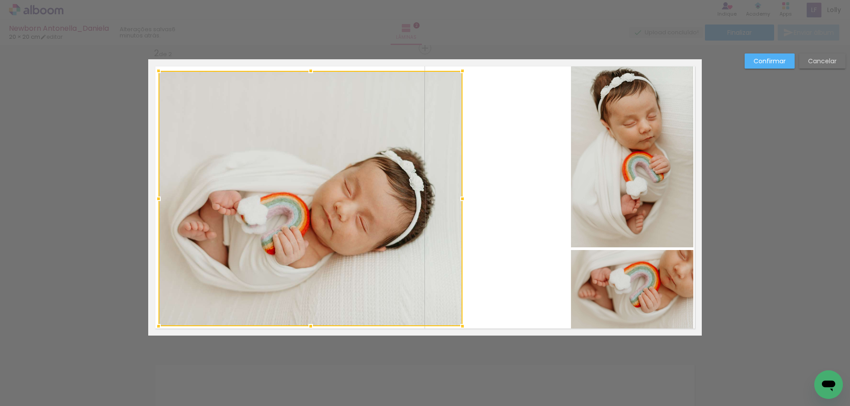
drag, startPoint x: 306, startPoint y: 62, endPoint x: 309, endPoint y: 73, distance: 11.9
click at [309, 73] on div at bounding box center [311, 71] width 18 height 18
click at [608, 189] on quentale-photo at bounding box center [632, 156] width 122 height 181
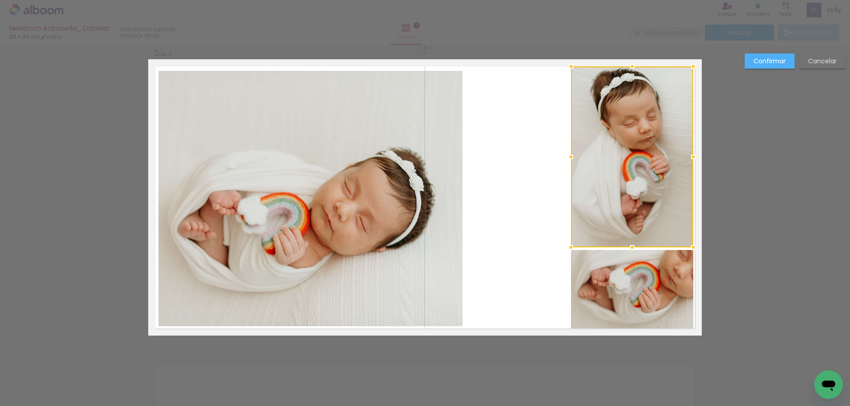
click at [608, 189] on div at bounding box center [632, 156] width 122 height 181
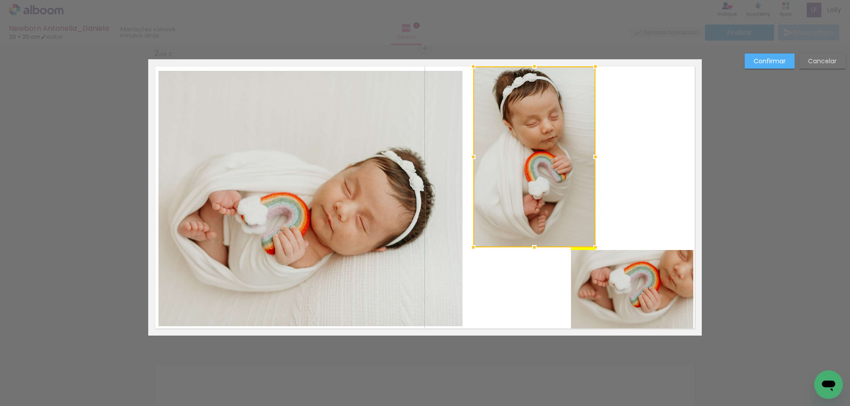
drag, startPoint x: 626, startPoint y: 183, endPoint x: 528, endPoint y: 187, distance: 97.8
click at [528, 187] on div at bounding box center [534, 156] width 122 height 181
drag, startPoint x: 607, startPoint y: 288, endPoint x: 588, endPoint y: 287, distance: 19.6
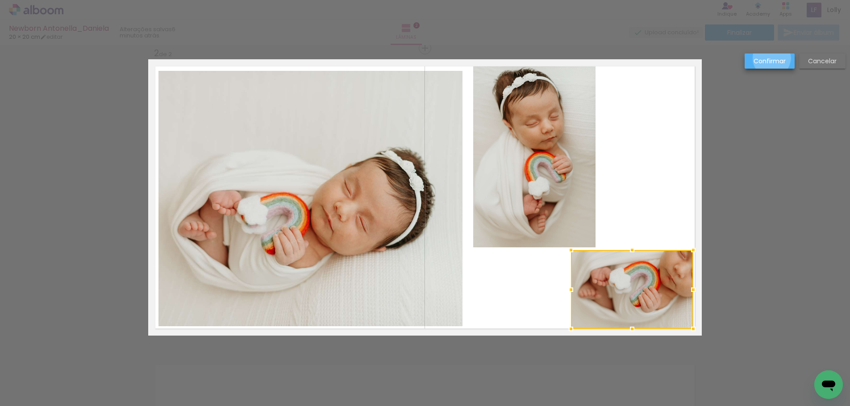
click at [0, 0] on slot "Confirmar" at bounding box center [0, 0] width 0 height 0
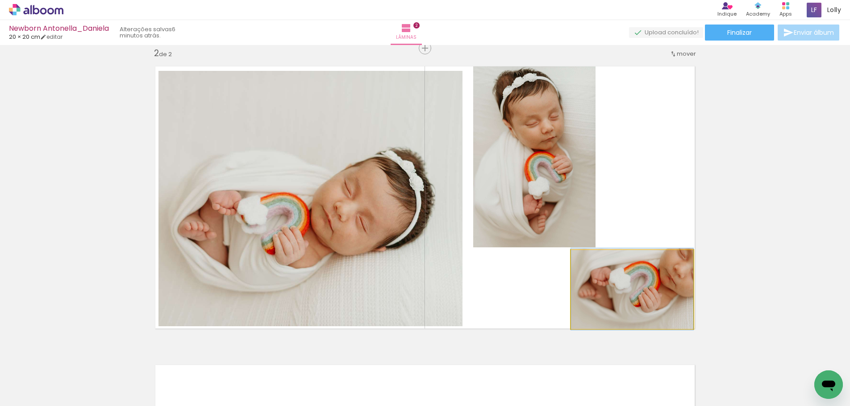
click at [637, 291] on quentale-photo at bounding box center [632, 289] width 122 height 79
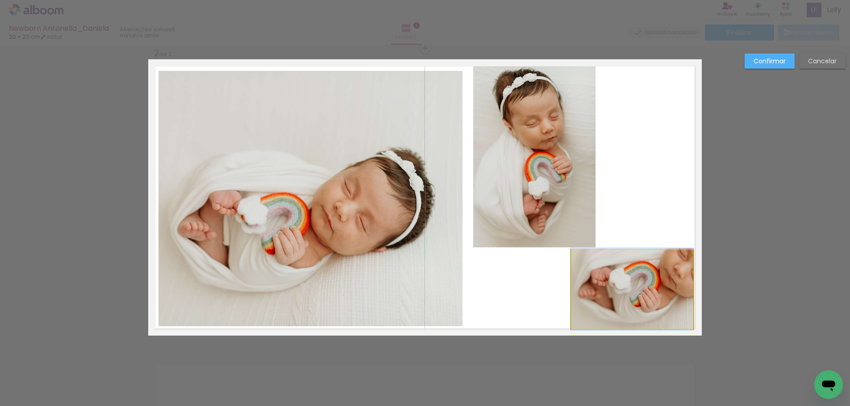
click at [637, 291] on quentale-photo at bounding box center [632, 289] width 122 height 79
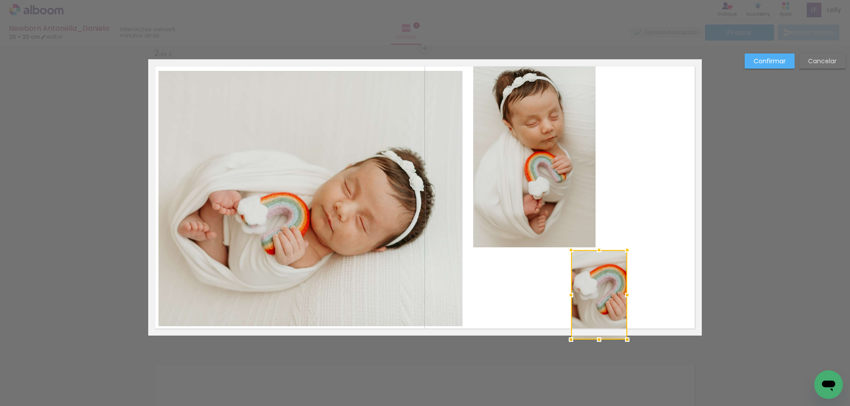
drag, startPoint x: 690, startPoint y: 330, endPoint x: 622, endPoint y: 376, distance: 81.9
click at [625, 389] on div "Inserir lâmina 1 de 2 Inserir lâmina 2 de 2 Confirmar Cancelar" at bounding box center [425, 194] width 850 height 918
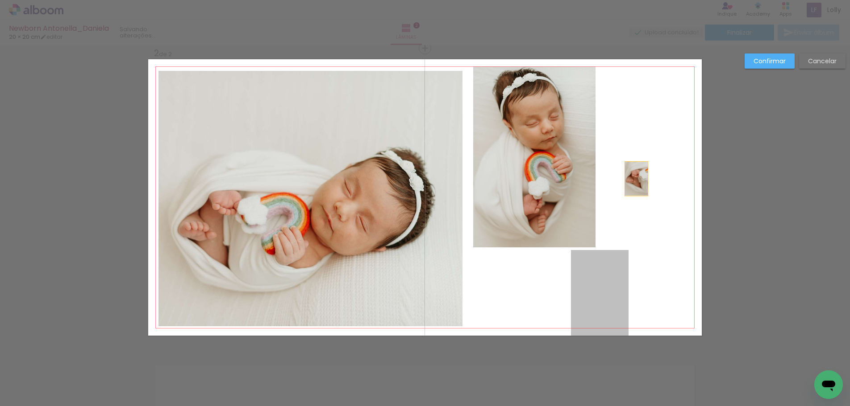
drag, startPoint x: 601, startPoint y: 303, endPoint x: 633, endPoint y: 179, distance: 127.9
click at [633, 179] on quentale-layouter at bounding box center [424, 197] width 553 height 277
drag, startPoint x: 596, startPoint y: 307, endPoint x: 618, endPoint y: 205, distance: 104.7
click at [616, 184] on quentale-layouter at bounding box center [424, 197] width 553 height 277
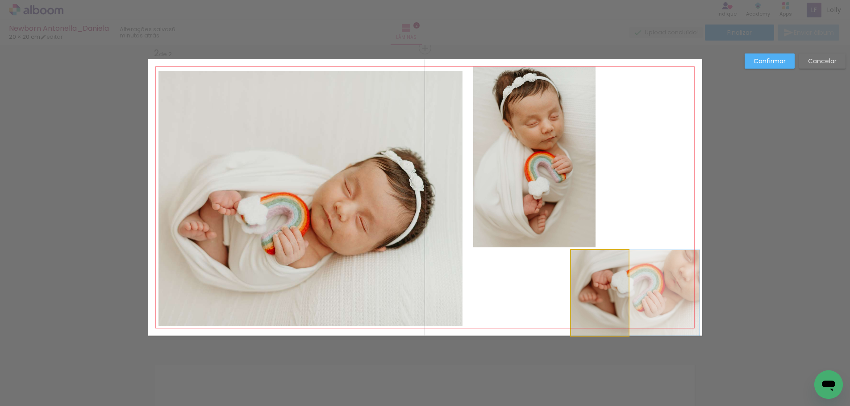
click at [602, 296] on quentale-photo at bounding box center [600, 293] width 58 height 86
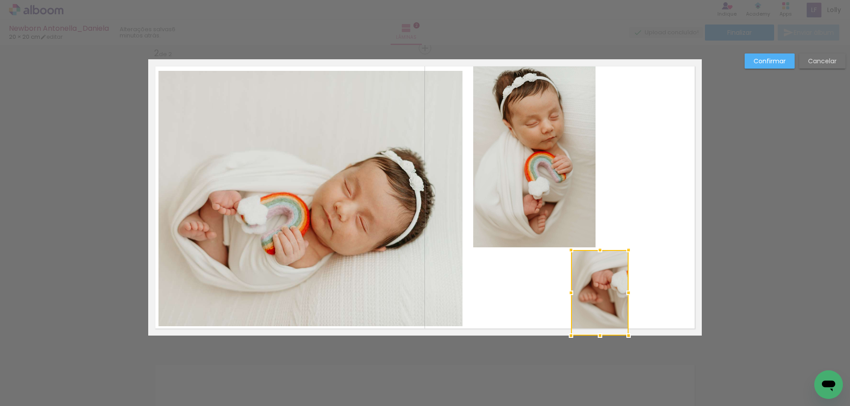
click at [601, 296] on div at bounding box center [600, 293] width 58 height 86
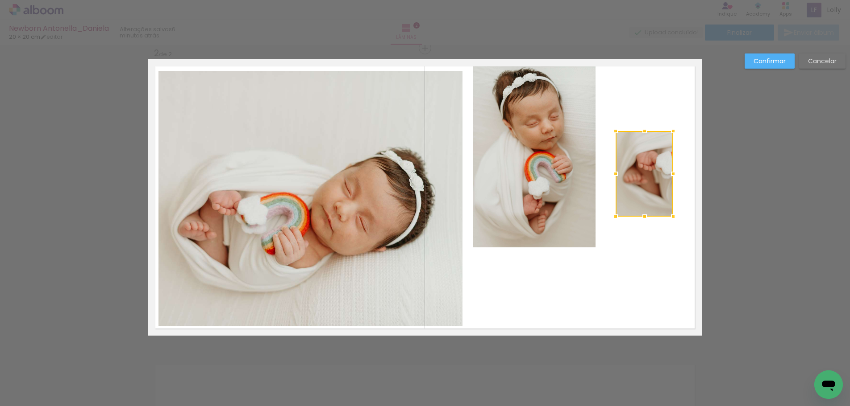
drag, startPoint x: 601, startPoint y: 296, endPoint x: 646, endPoint y: 177, distance: 127.2
click at [646, 177] on div at bounding box center [644, 174] width 58 height 86
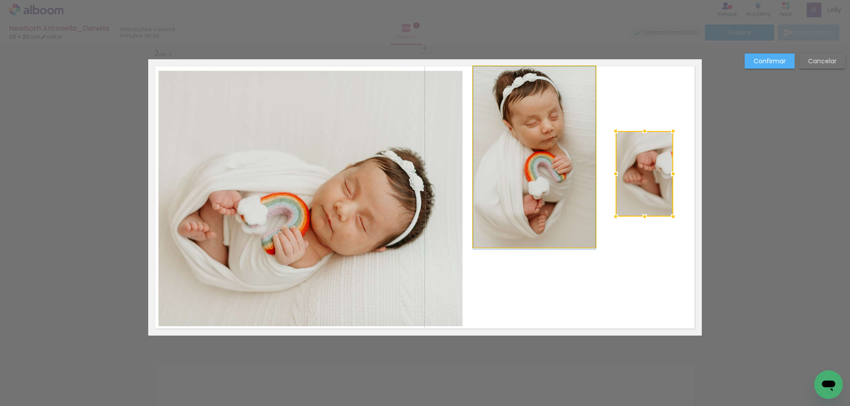
drag, startPoint x: 536, startPoint y: 198, endPoint x: 534, endPoint y: 220, distance: 21.5
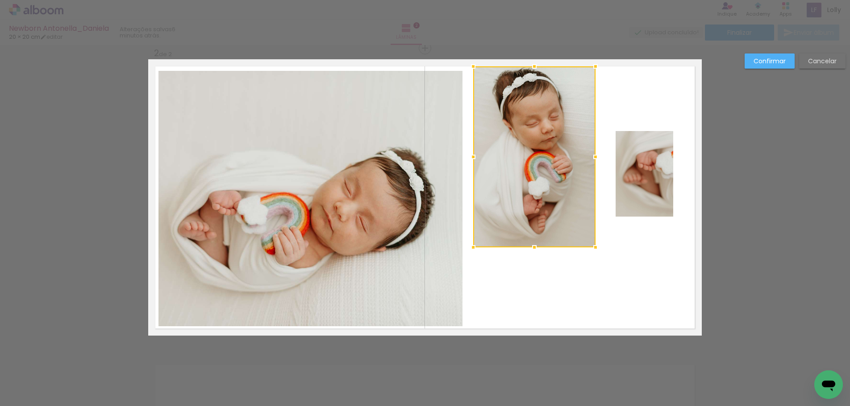
click at [534, 216] on div at bounding box center [534, 156] width 122 height 181
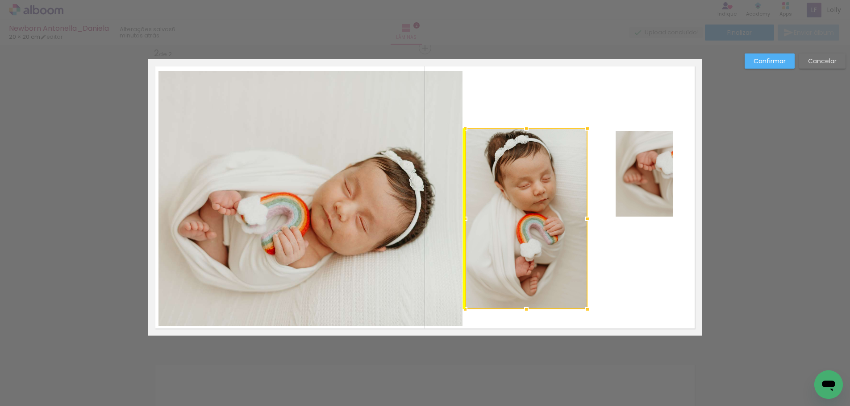
drag, startPoint x: 534, startPoint y: 212, endPoint x: 533, endPoint y: 274, distance: 62.0
click at [533, 274] on div at bounding box center [526, 219] width 122 height 181
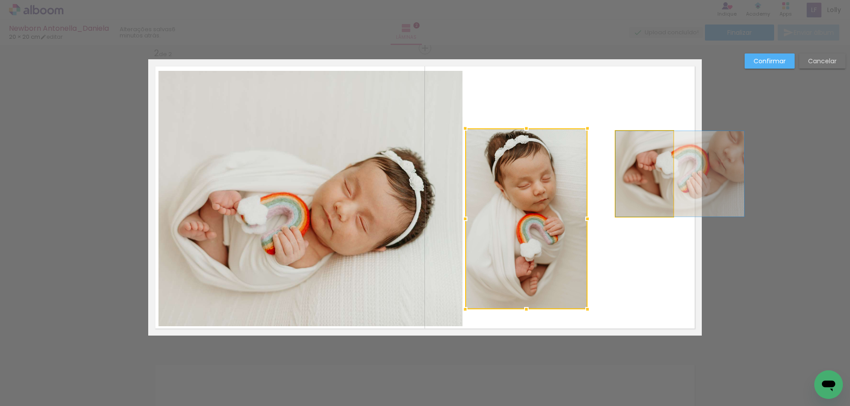
click at [651, 181] on quentale-photo at bounding box center [644, 174] width 58 height 86
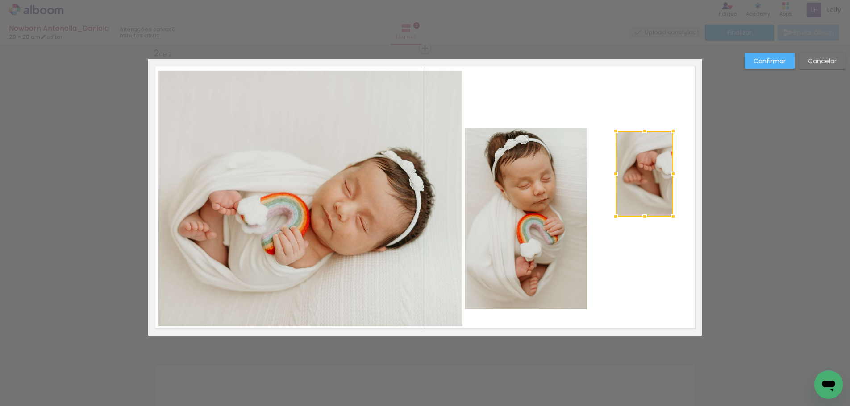
click at [651, 181] on div at bounding box center [644, 174] width 58 height 86
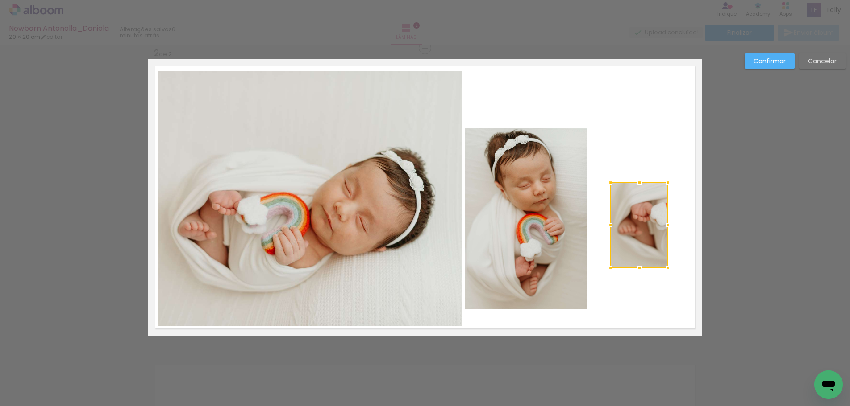
drag, startPoint x: 650, startPoint y: 177, endPoint x: 644, endPoint y: 228, distance: 51.6
click at [644, 228] on div at bounding box center [639, 225] width 58 height 86
drag, startPoint x: 665, startPoint y: 226, endPoint x: 696, endPoint y: 225, distance: 30.4
click at [696, 225] on div at bounding box center [701, 225] width 18 height 18
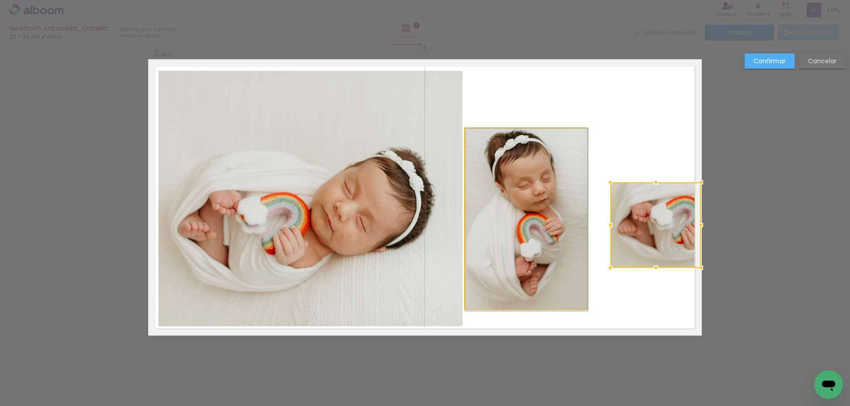
click at [544, 234] on quentale-photo at bounding box center [526, 219] width 122 height 181
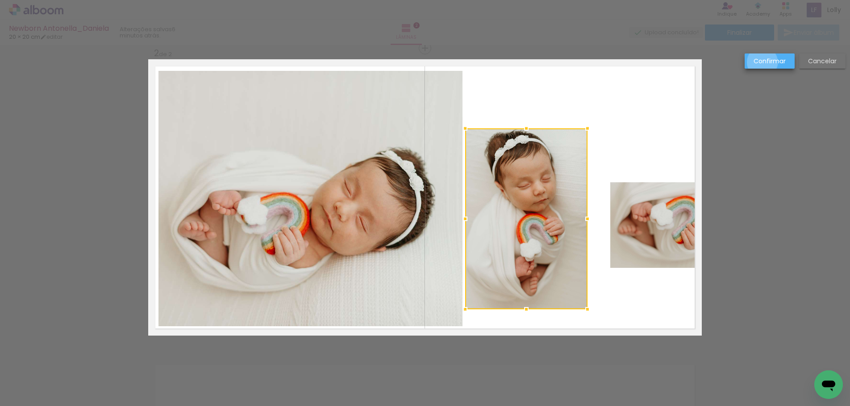
click at [0, 0] on slot "Confirmar" at bounding box center [0, 0] width 0 height 0
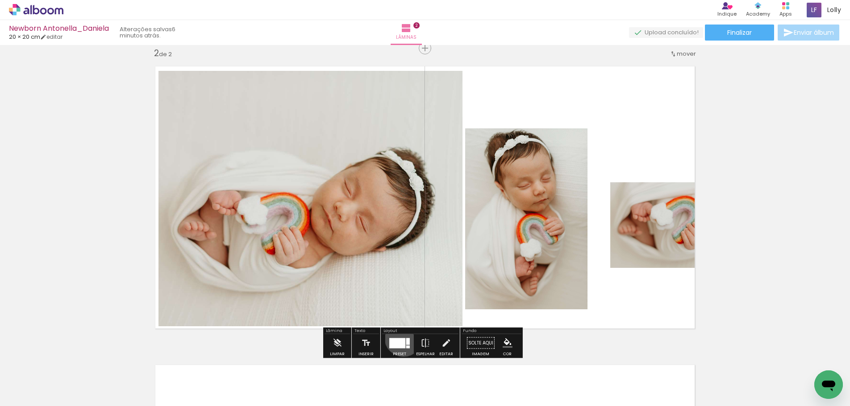
click at [401, 338] on div at bounding box center [399, 344] width 24 height 18
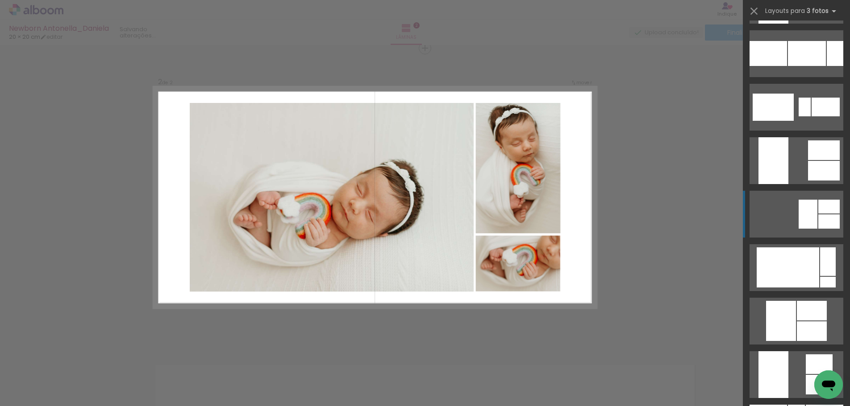
scroll to position [1321, 0]
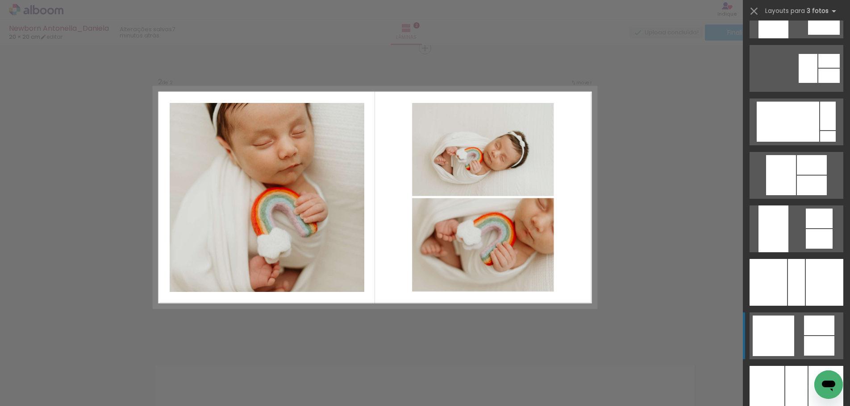
click at [765, 340] on div at bounding box center [772, 336] width 41 height 41
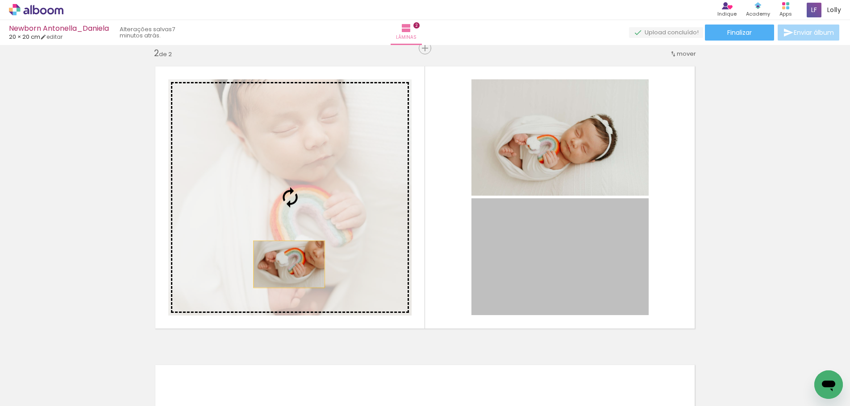
drag, startPoint x: 610, startPoint y: 274, endPoint x: 282, endPoint y: 263, distance: 328.6
click at [0, 0] on slot at bounding box center [0, 0] width 0 height 0
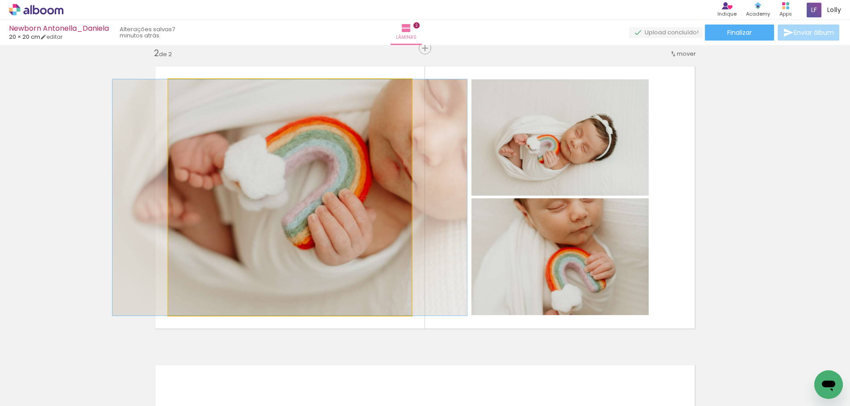
click at [292, 245] on quentale-photo at bounding box center [289, 197] width 243 height 236
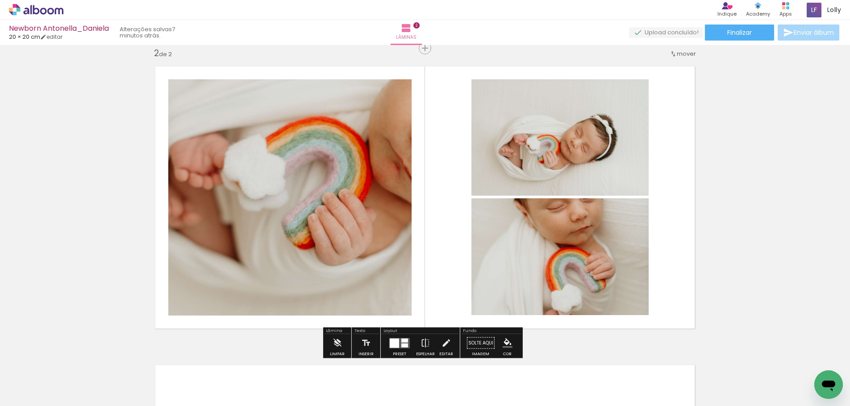
click at [292, 245] on quentale-photo at bounding box center [289, 197] width 243 height 236
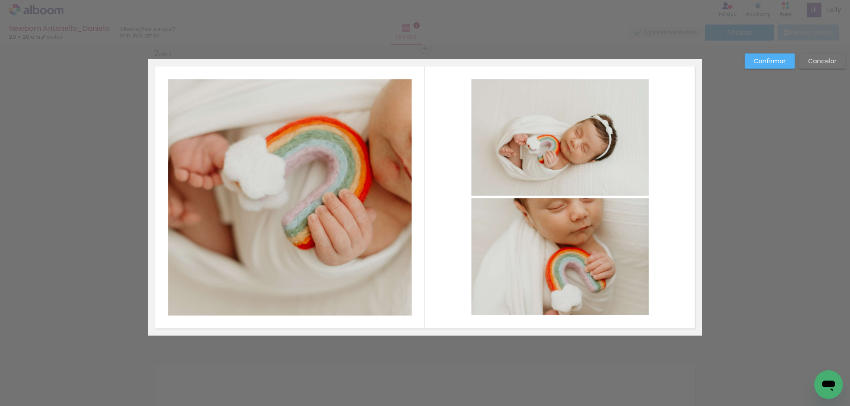
click at [341, 234] on quentale-photo at bounding box center [289, 197] width 243 height 236
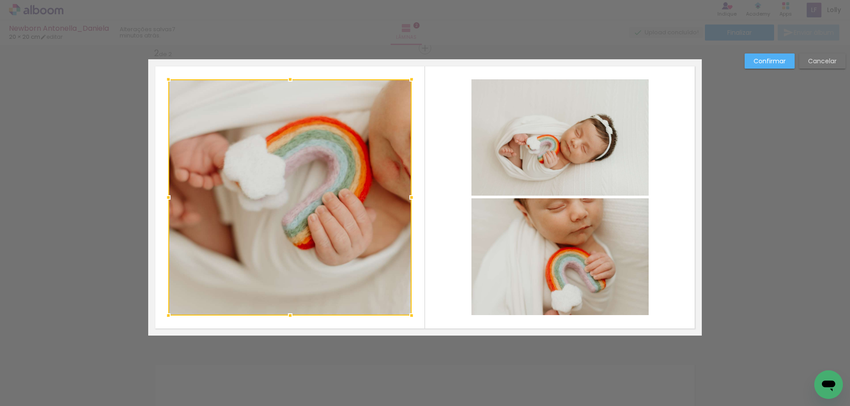
click at [341, 234] on div at bounding box center [289, 197] width 243 height 236
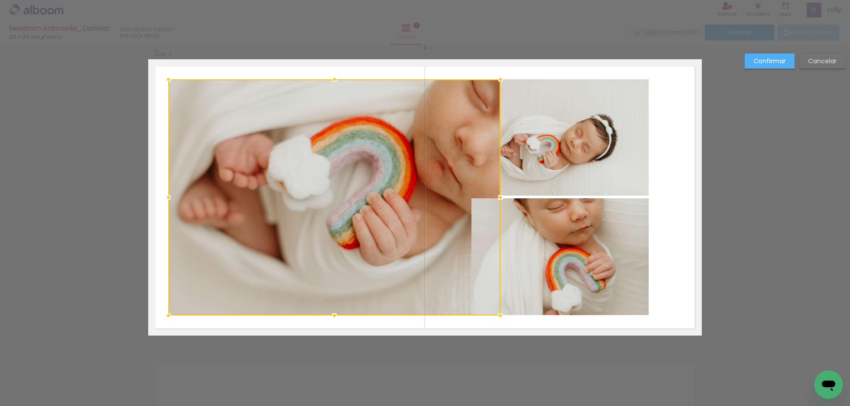
drag, startPoint x: 409, startPoint y: 196, endPoint x: 499, endPoint y: 205, distance: 90.6
click at [501, 202] on div at bounding box center [500, 198] width 18 height 18
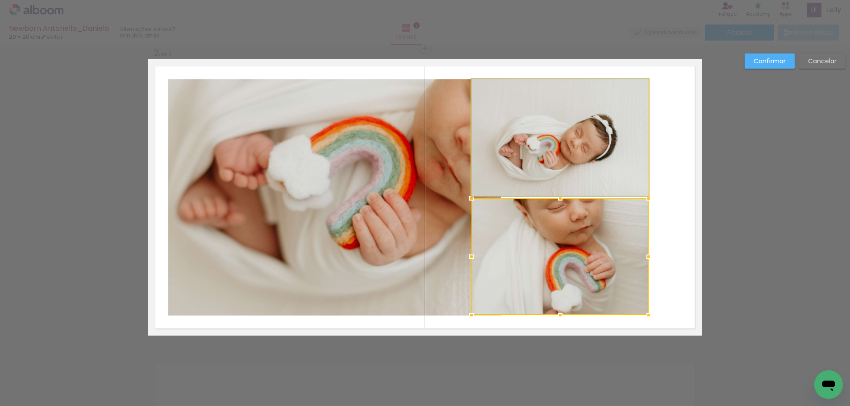
click at [617, 156] on quentale-photo at bounding box center [559, 137] width 177 height 116
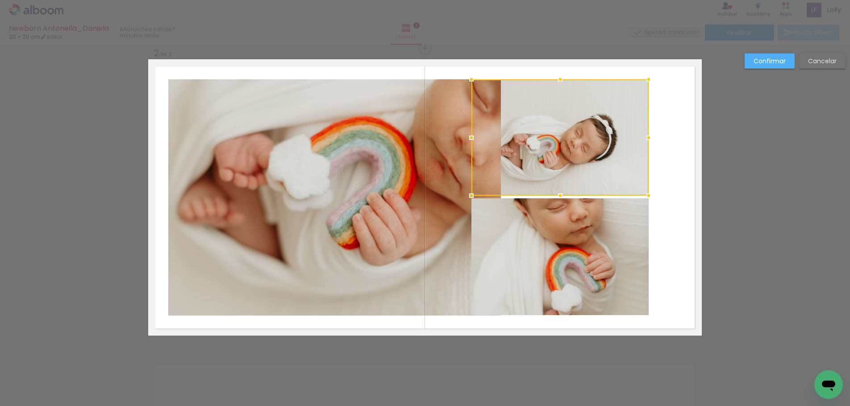
click at [617, 156] on div at bounding box center [559, 137] width 177 height 116
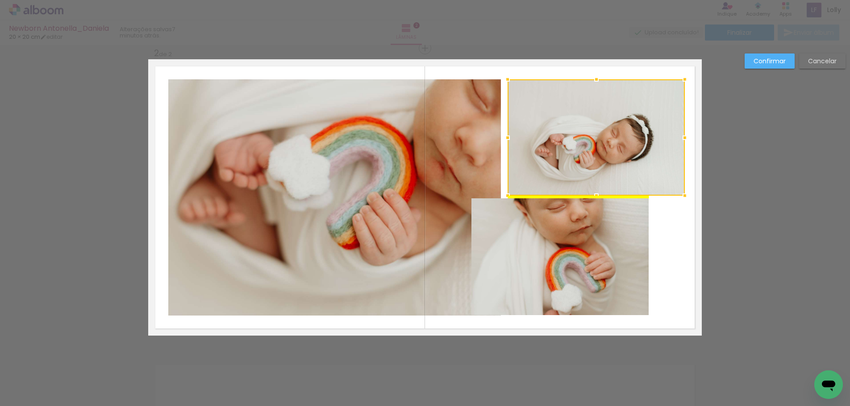
drag, startPoint x: 608, startPoint y: 156, endPoint x: 644, endPoint y: 153, distance: 36.2
click at [644, 153] on div at bounding box center [595, 137] width 177 height 116
click at [604, 259] on quentale-photo at bounding box center [559, 257] width 177 height 117
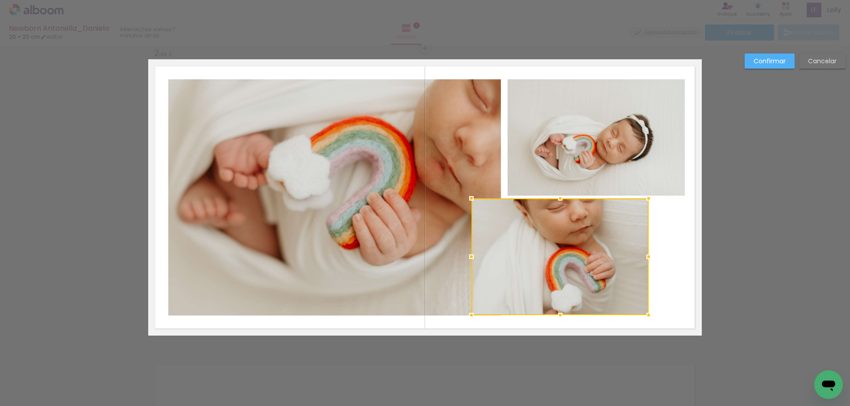
click at [602, 259] on div at bounding box center [559, 257] width 177 height 117
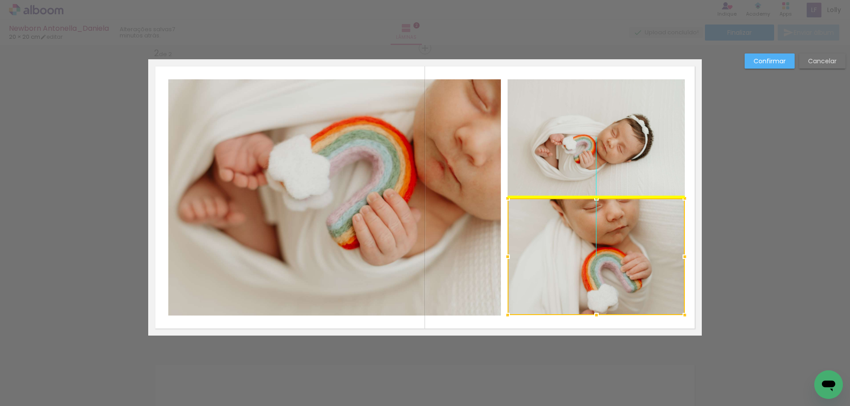
drag, startPoint x: 598, startPoint y: 261, endPoint x: 633, endPoint y: 261, distance: 34.8
click at [633, 261] on div at bounding box center [595, 257] width 177 height 117
click at [592, 279] on div at bounding box center [595, 257] width 177 height 117
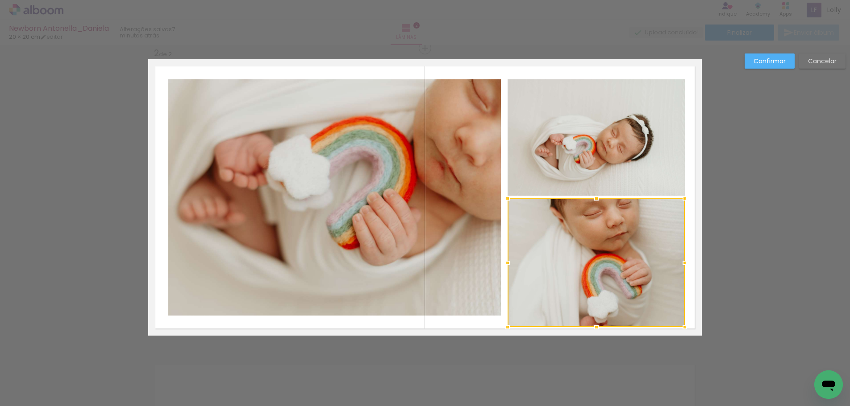
drag, startPoint x: 593, startPoint y: 317, endPoint x: 594, endPoint y: 328, distance: 11.3
click at [594, 328] on div at bounding box center [596, 328] width 18 height 18
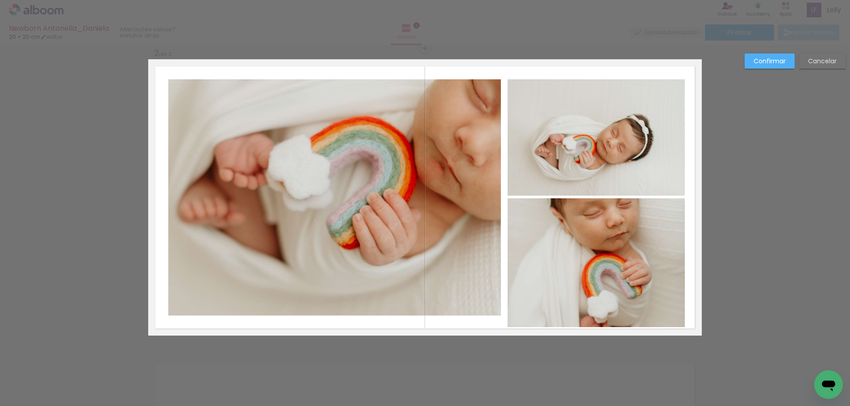
click at [589, 128] on quentale-photo at bounding box center [595, 137] width 177 height 116
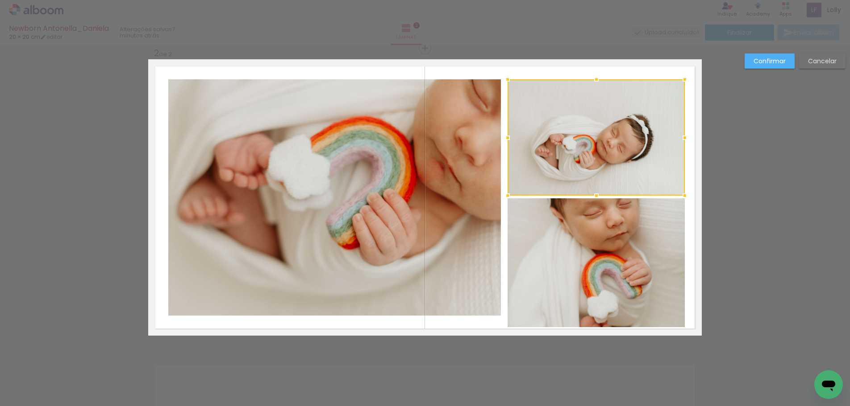
click at [589, 128] on div at bounding box center [595, 137] width 177 height 116
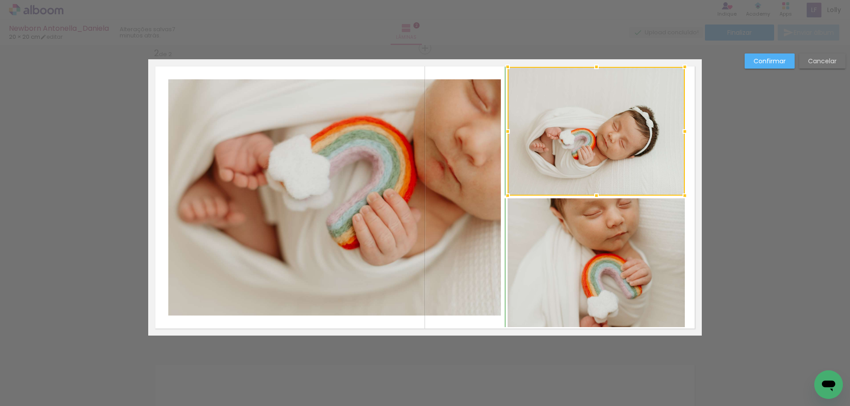
drag, startPoint x: 591, startPoint y: 80, endPoint x: 597, endPoint y: 72, distance: 10.5
click at [597, 72] on div at bounding box center [596, 67] width 18 height 18
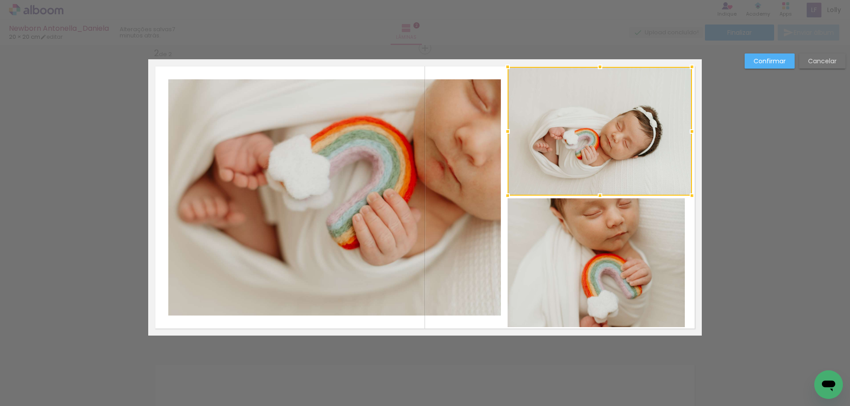
drag, startPoint x: 684, startPoint y: 132, endPoint x: 691, endPoint y: 132, distance: 7.1
click at [691, 132] on div at bounding box center [692, 132] width 18 height 18
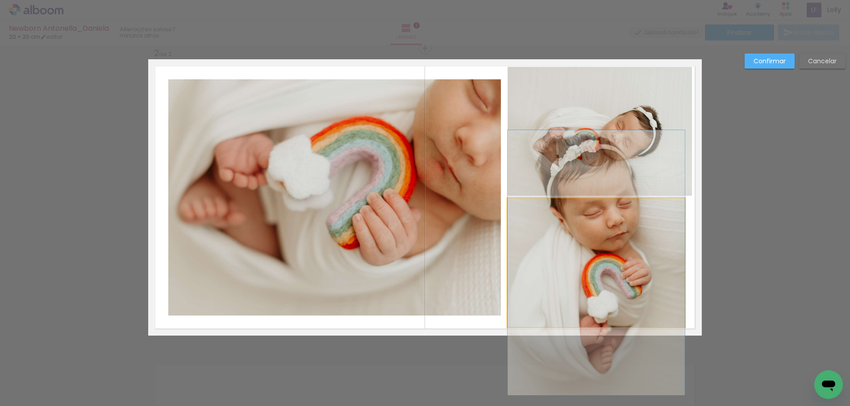
click at [664, 259] on quentale-photo at bounding box center [595, 263] width 177 height 129
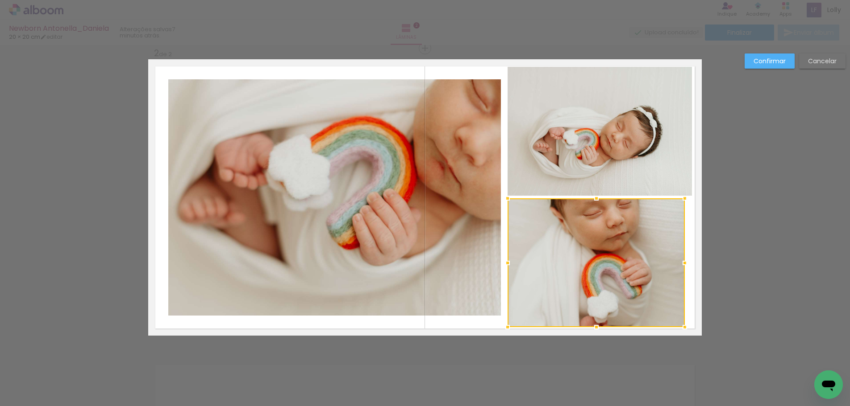
click at [663, 259] on div at bounding box center [595, 263] width 177 height 129
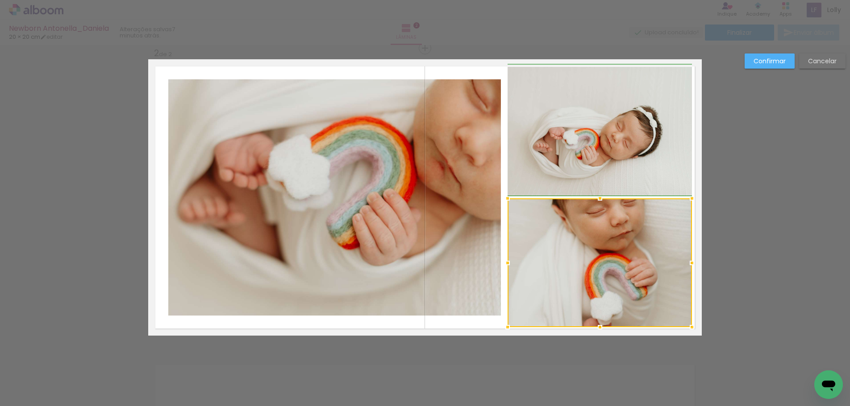
drag, startPoint x: 679, startPoint y: 262, endPoint x: 684, endPoint y: 260, distance: 5.8
click at [684, 260] on div at bounding box center [692, 263] width 18 height 18
click at [0, 0] on slot "Confirmar" at bounding box center [0, 0] width 0 height 0
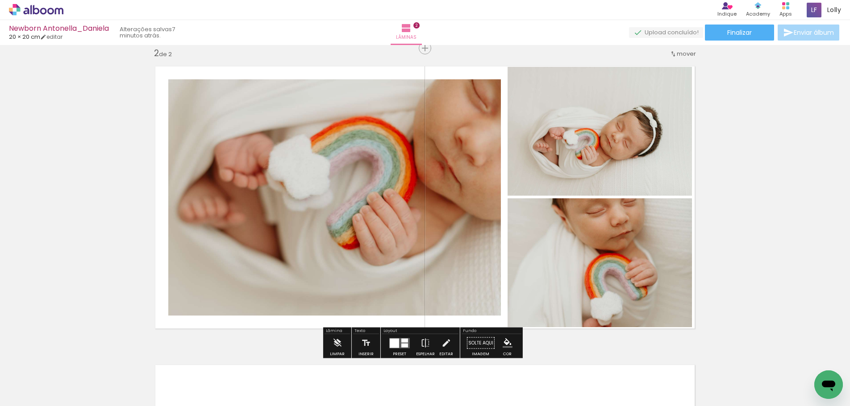
click at [596, 233] on paper-item at bounding box center [598, 235] width 16 height 6
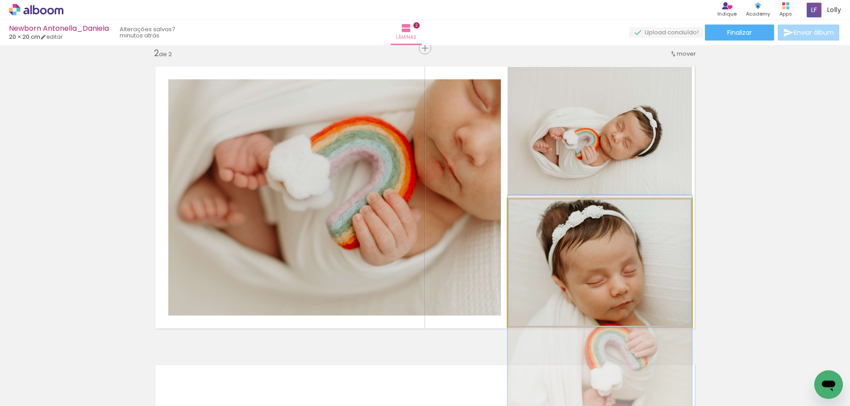
drag, startPoint x: 639, startPoint y: 245, endPoint x: 643, endPoint y: 316, distance: 70.6
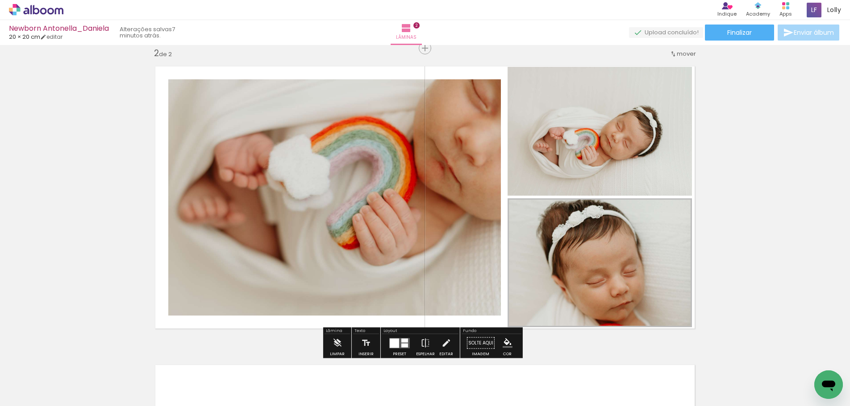
click at [405, 338] on div at bounding box center [399, 344] width 24 height 18
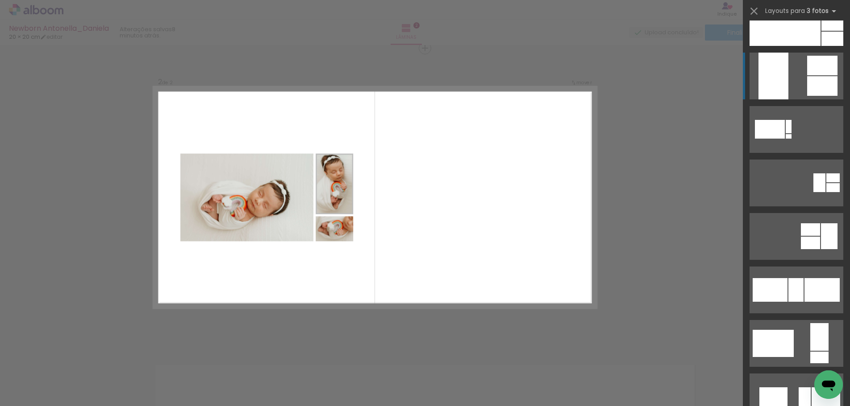
scroll to position [357, 0]
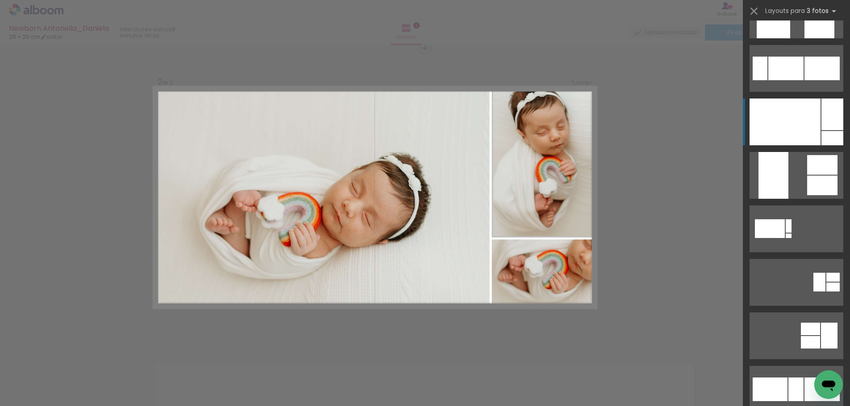
click at [779, 127] on div at bounding box center [784, 122] width 71 height 47
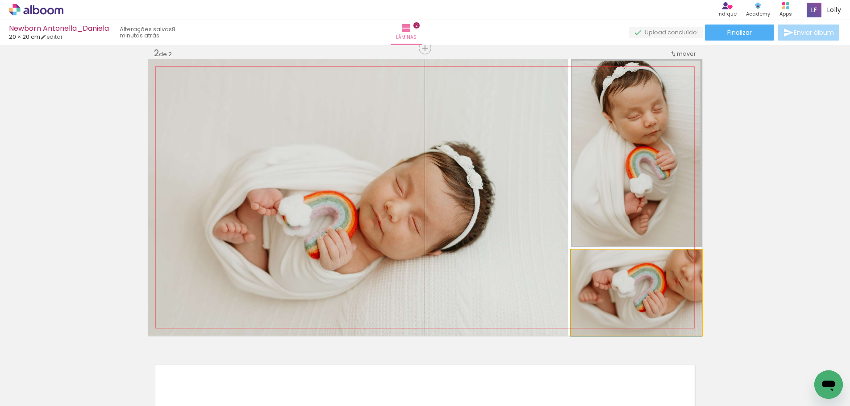
click at [676, 299] on quentale-photo at bounding box center [636, 293] width 131 height 86
click at [678, 299] on quentale-photo at bounding box center [636, 293] width 131 height 86
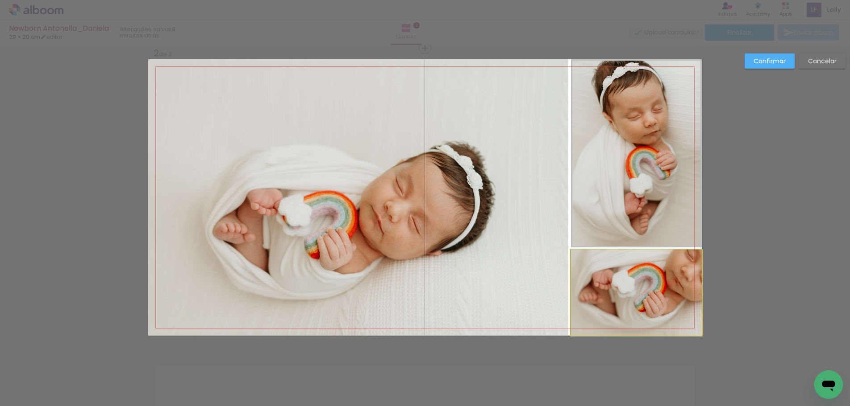
click at [678, 299] on quentale-photo at bounding box center [636, 293] width 131 height 86
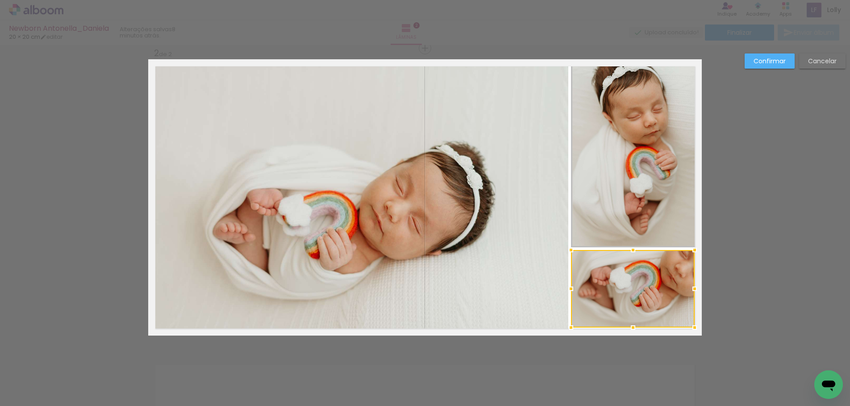
drag, startPoint x: 696, startPoint y: 336, endPoint x: 691, endPoint y: 328, distance: 9.7
click at [691, 328] on div at bounding box center [694, 328] width 18 height 18
click at [662, 288] on quentale-photo at bounding box center [633, 289] width 124 height 78
click at [641, 184] on quentale-photo at bounding box center [636, 153] width 131 height 188
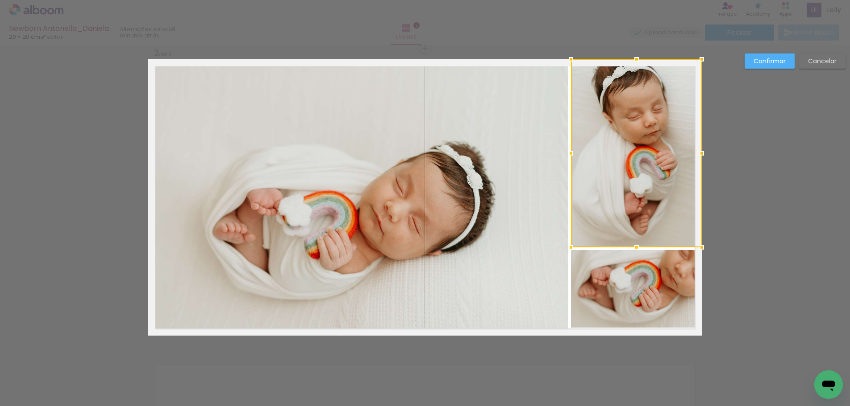
click at [641, 184] on div at bounding box center [636, 153] width 131 height 188
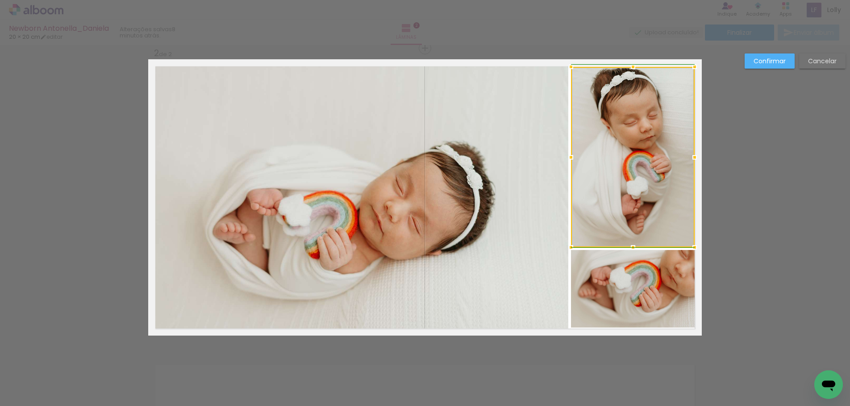
click at [693, 65] on div at bounding box center [694, 67] width 18 height 18
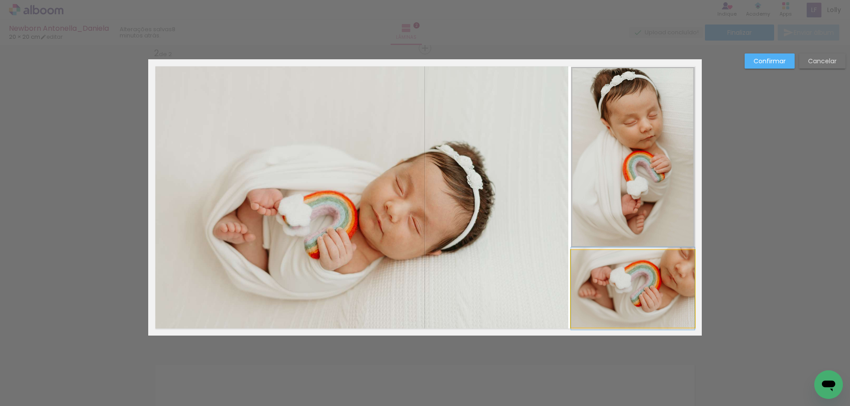
click at [632, 303] on quentale-photo at bounding box center [633, 289] width 124 height 78
click at [631, 302] on div at bounding box center [633, 289] width 124 height 78
click at [0, 0] on slot "Confirmar" at bounding box center [0, 0] width 0 height 0
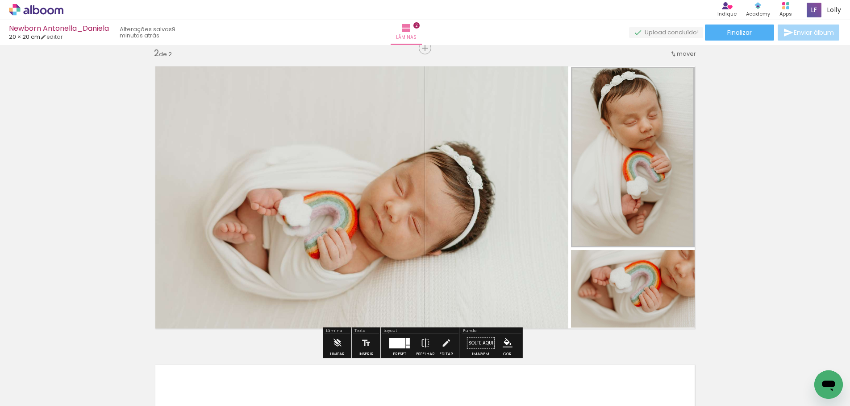
click at [655, 273] on paper-item at bounding box center [662, 274] width 16 height 6
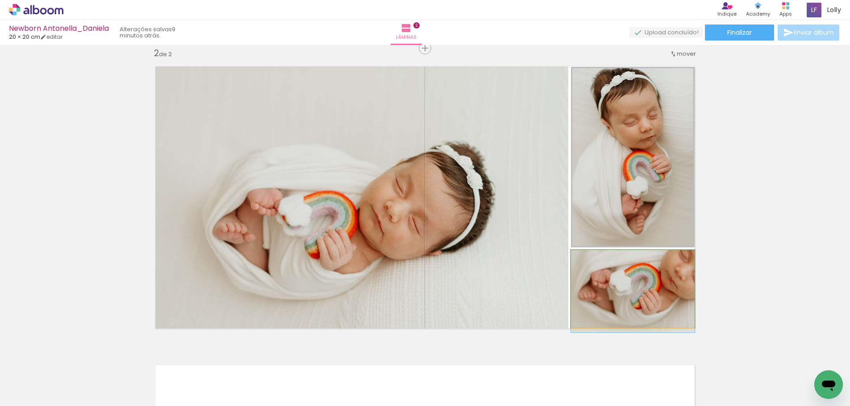
drag, startPoint x: 639, startPoint y: 284, endPoint x: 640, endPoint y: 288, distance: 4.5
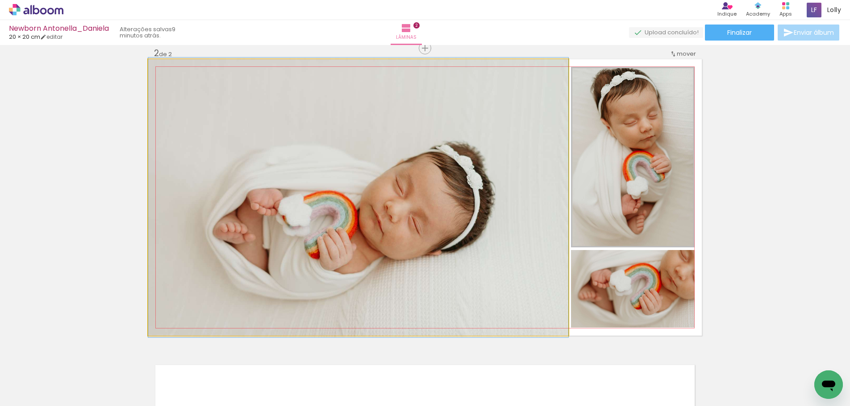
click at [248, 238] on quentale-photo at bounding box center [358, 197] width 420 height 277
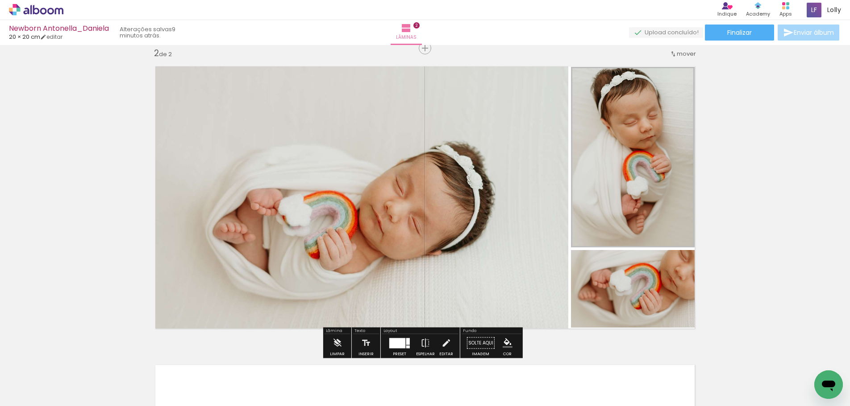
click at [248, 238] on quentale-photo at bounding box center [358, 197] width 420 height 277
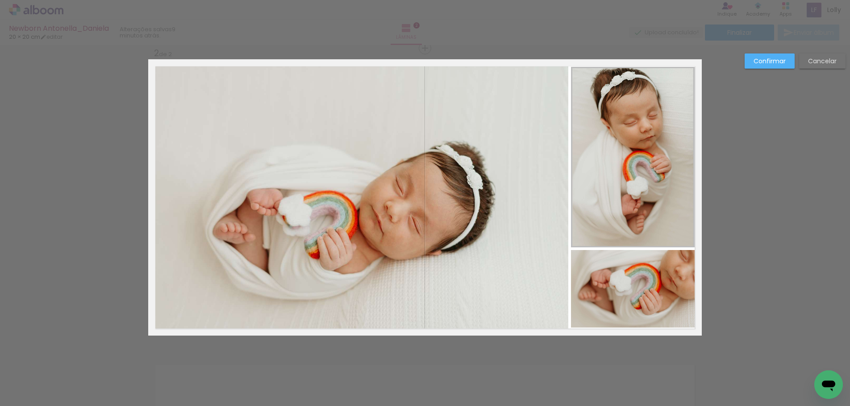
click at [167, 201] on quentale-photo at bounding box center [358, 197] width 420 height 277
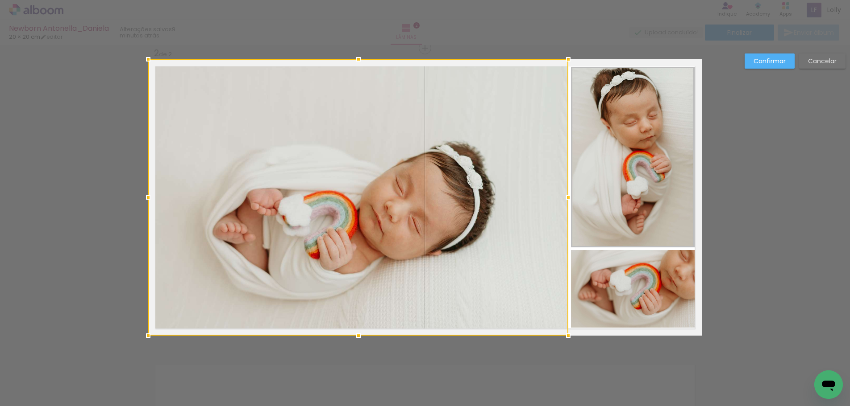
drag, startPoint x: 167, startPoint y: 201, endPoint x: 159, endPoint y: 197, distance: 9.0
click at [168, 201] on div at bounding box center [358, 197] width 420 height 277
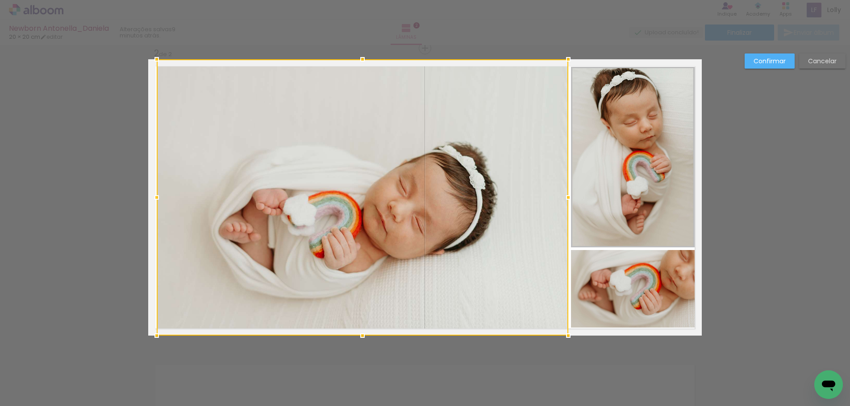
drag, startPoint x: 144, startPoint y: 196, endPoint x: 152, endPoint y: 198, distance: 8.6
click at [152, 198] on div at bounding box center [157, 198] width 18 height 18
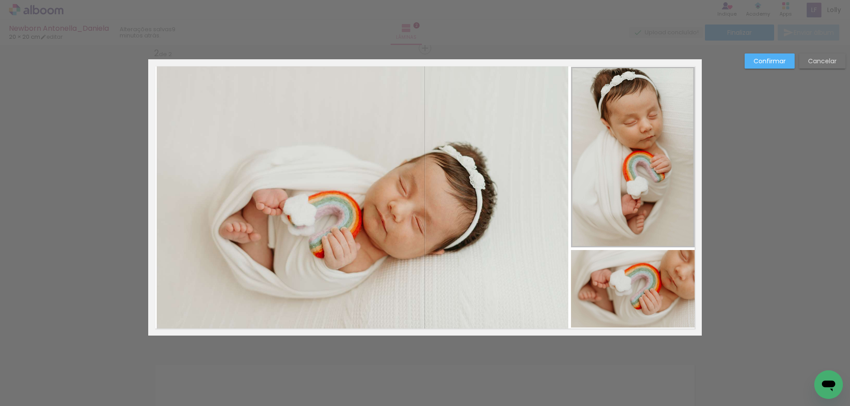
click at [351, 86] on quentale-photo at bounding box center [362, 197] width 411 height 277
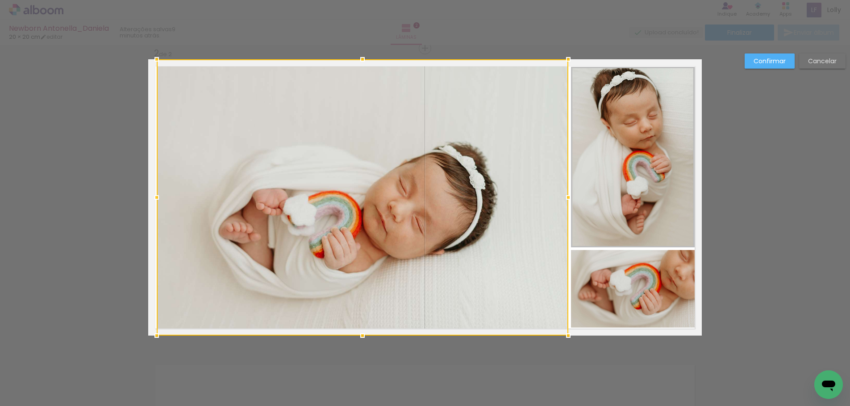
click at [351, 86] on div at bounding box center [362, 197] width 411 height 277
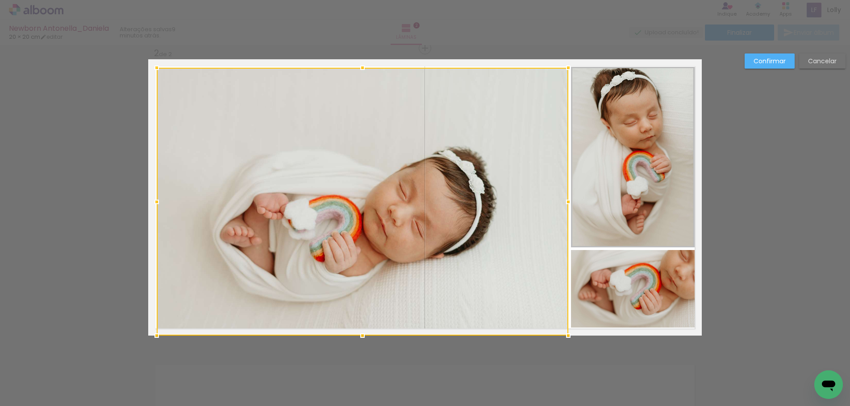
drag, startPoint x: 361, startPoint y: 60, endPoint x: 361, endPoint y: 68, distance: 8.5
click at [361, 68] on div at bounding box center [362, 68] width 18 height 18
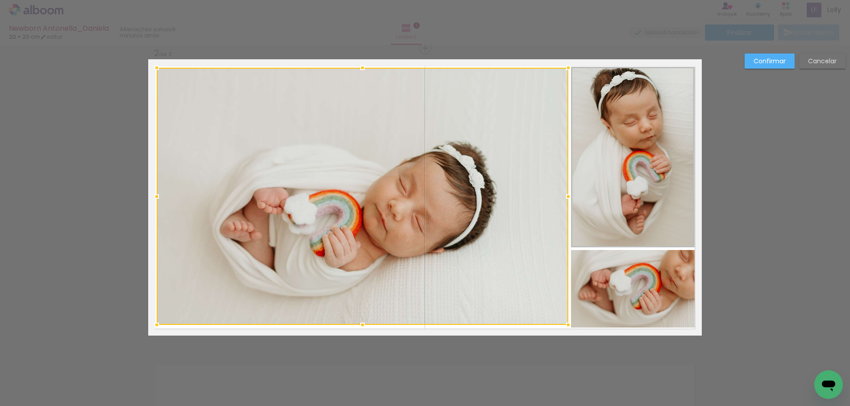
drag, startPoint x: 359, startPoint y: 339, endPoint x: 359, endPoint y: 328, distance: 10.7
click at [359, 328] on div at bounding box center [362, 325] width 18 height 18
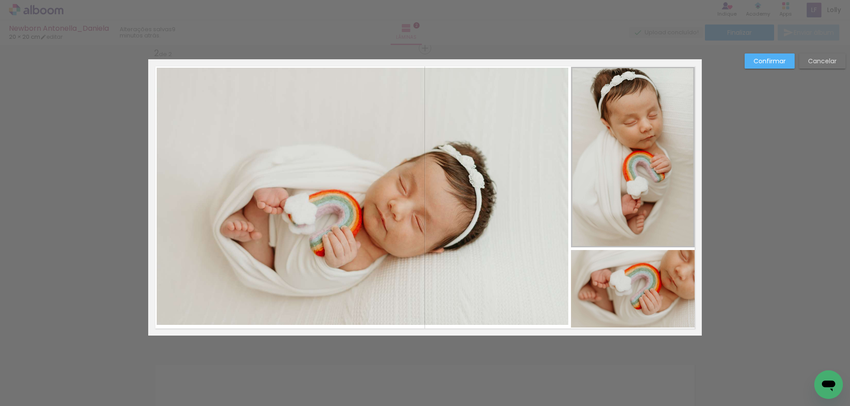
click at [0, 0] on slot "Confirmar" at bounding box center [0, 0] width 0 height 0
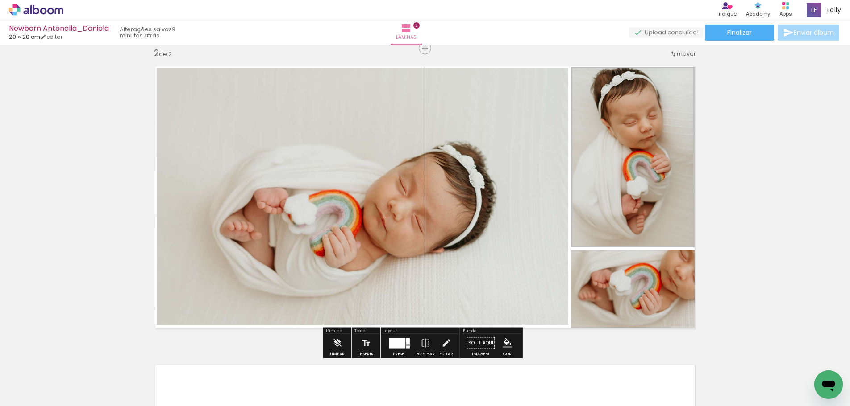
click at [368, 301] on quentale-photo at bounding box center [362, 196] width 411 height 257
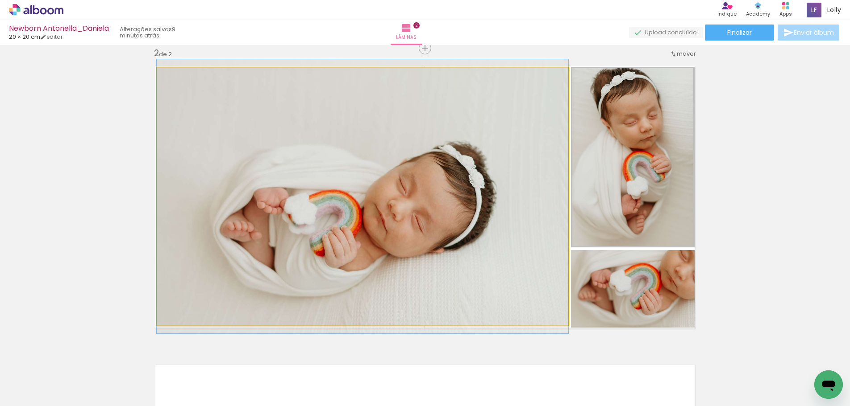
click at [368, 301] on quentale-photo at bounding box center [362, 196] width 411 height 257
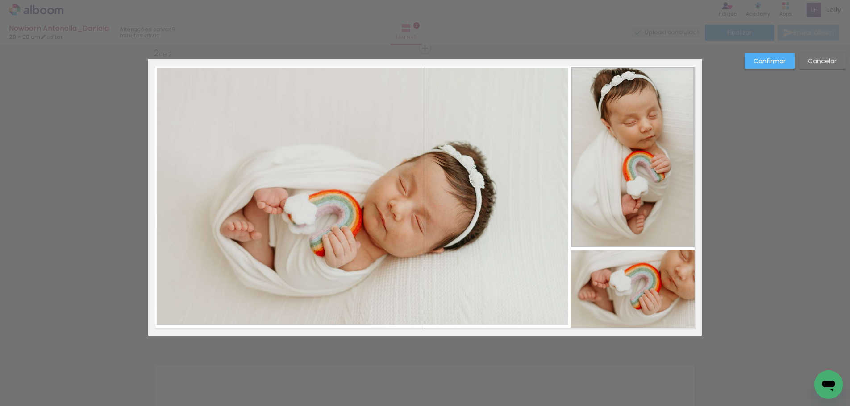
click at [363, 309] on quentale-photo at bounding box center [362, 196] width 411 height 257
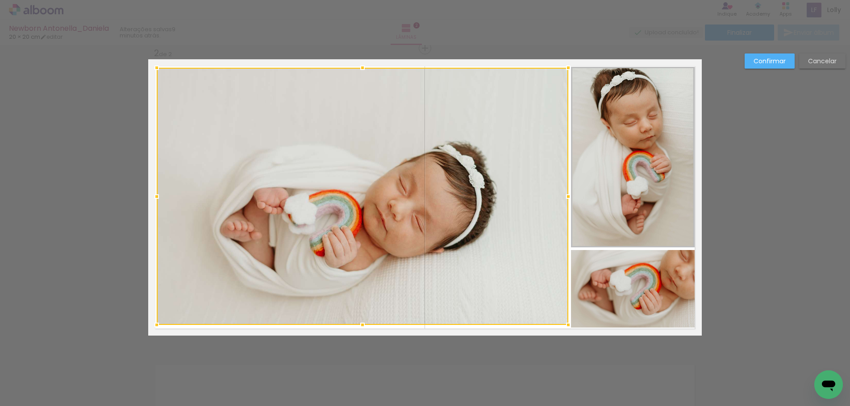
click at [363, 309] on div at bounding box center [362, 196] width 411 height 257
drag, startPoint x: 361, startPoint y: 328, endPoint x: 392, endPoint y: 327, distance: 30.8
click at [364, 328] on div at bounding box center [362, 326] width 18 height 18
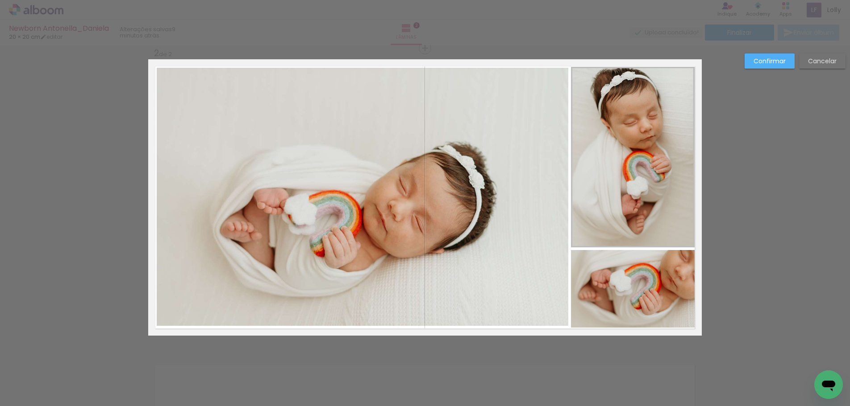
click at [631, 309] on quentale-photo at bounding box center [633, 289] width 124 height 78
click at [631, 308] on div at bounding box center [633, 288] width 124 height 78
click at [628, 324] on div at bounding box center [633, 327] width 18 height 18
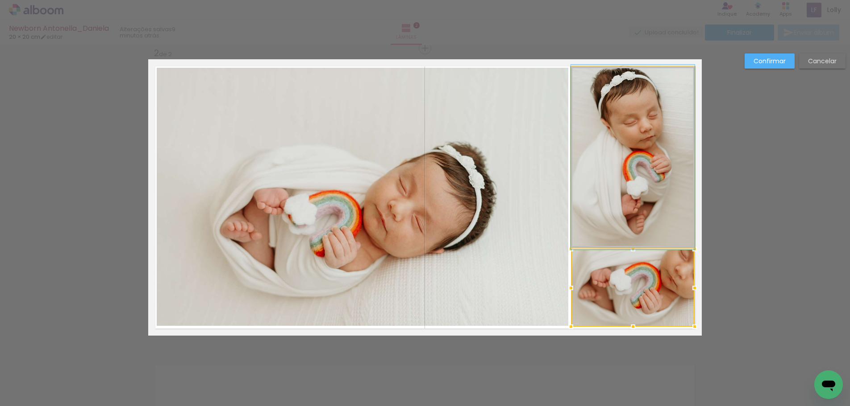
click at [622, 164] on quentale-photo at bounding box center [633, 157] width 124 height 181
click at [622, 249] on div at bounding box center [633, 288] width 124 height 78
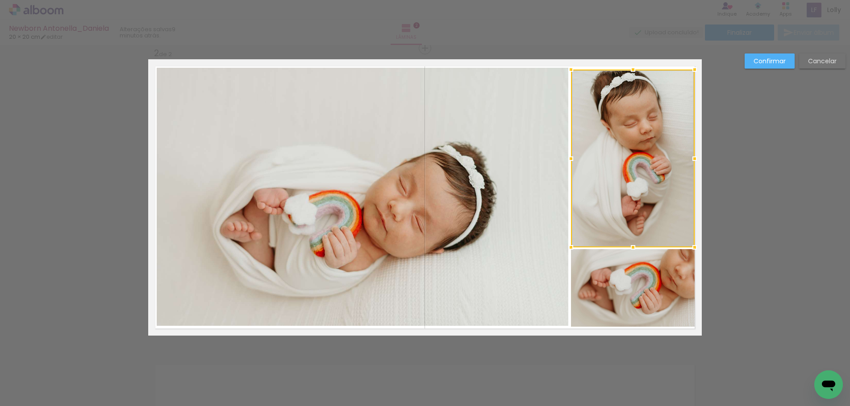
drag, startPoint x: 630, startPoint y: 69, endPoint x: 541, endPoint y: 90, distance: 91.7
click at [629, 72] on div at bounding box center [633, 70] width 18 height 18
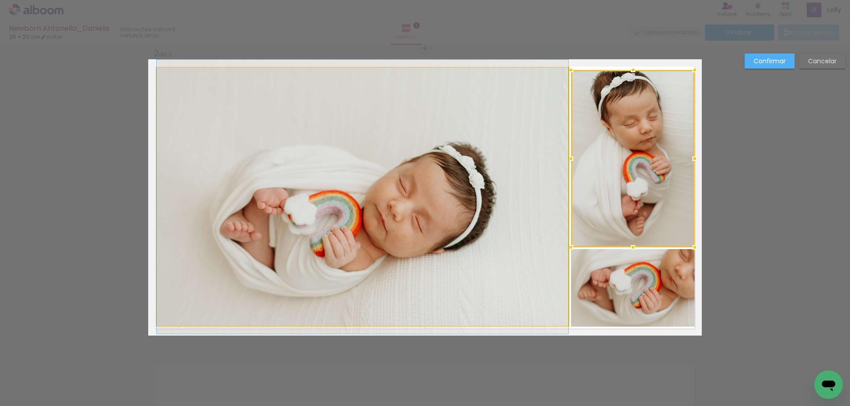
click at [397, 107] on quentale-photo at bounding box center [362, 197] width 411 height 258
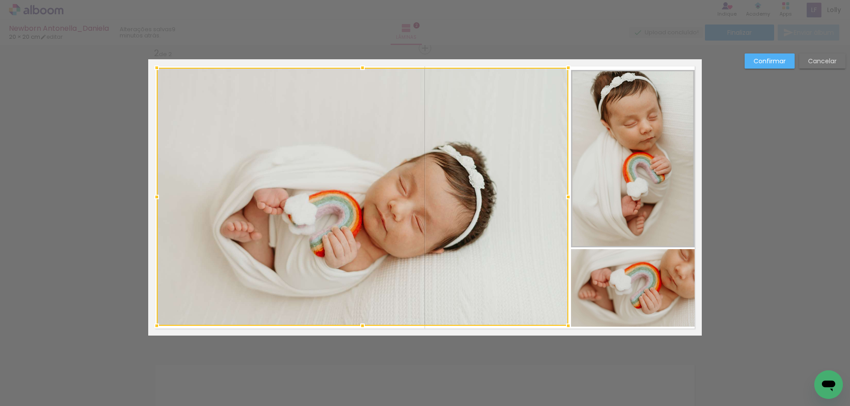
click at [397, 107] on div at bounding box center [362, 197] width 411 height 258
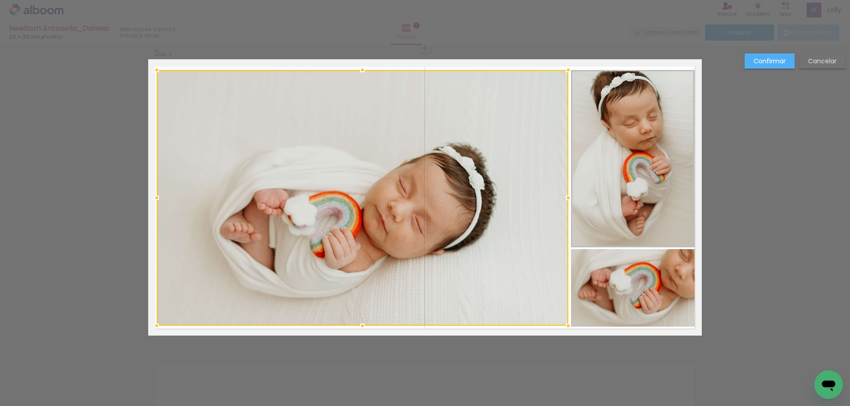
click at [363, 70] on div at bounding box center [362, 70] width 18 height 18
click at [662, 199] on quentale-photo at bounding box center [633, 159] width 124 height 178
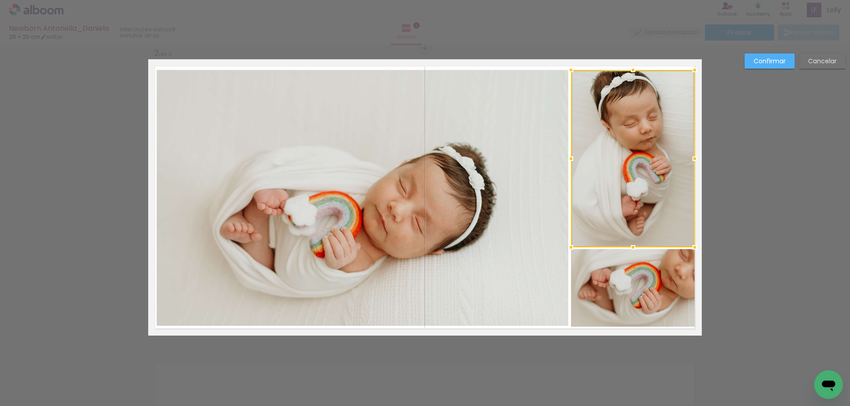
click at [662, 199] on div at bounding box center [633, 159] width 124 height 178
drag, startPoint x: 687, startPoint y: 160, endPoint x: 692, endPoint y: 160, distance: 4.9
click at [685, 160] on div at bounding box center [694, 159] width 18 height 18
click at [690, 159] on div at bounding box center [693, 159] width 18 height 18
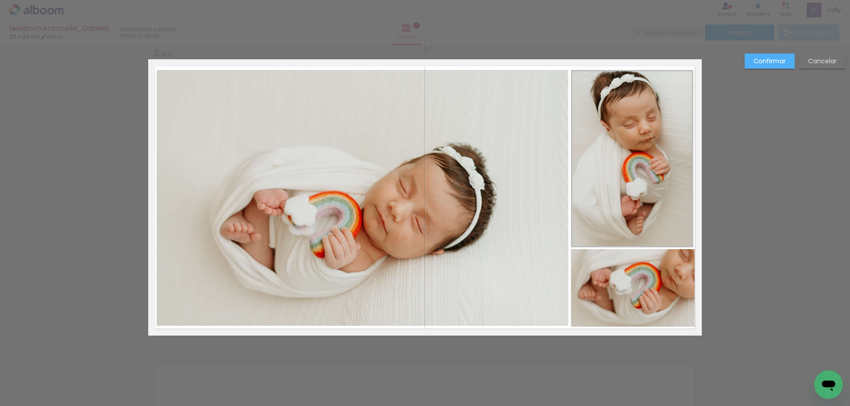
click at [670, 278] on quentale-photo at bounding box center [633, 288] width 124 height 78
click at [669, 278] on div at bounding box center [633, 288] width 124 height 78
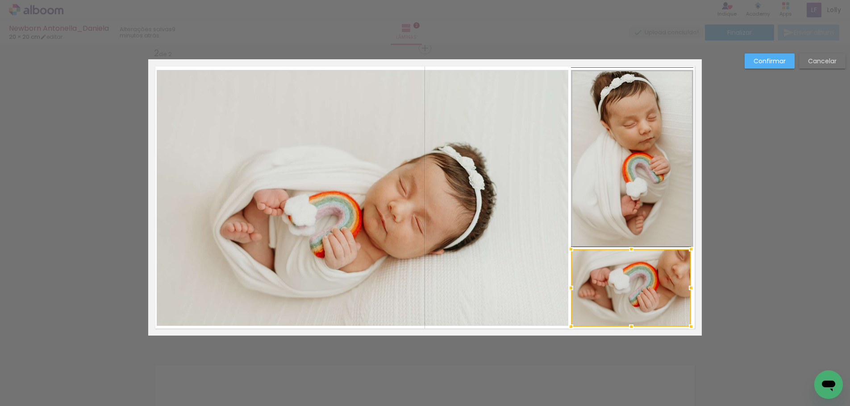
click at [691, 289] on div at bounding box center [691, 288] width 18 height 18
click at [0, 0] on slot "Confirmar" at bounding box center [0, 0] width 0 height 0
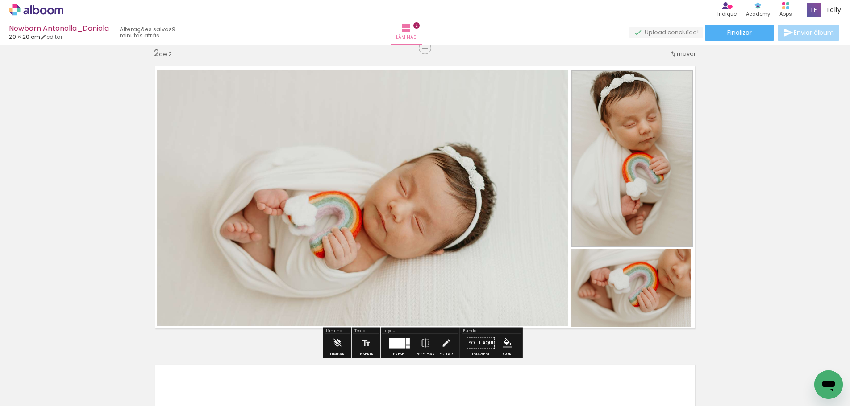
click at [647, 289] on quentale-photo at bounding box center [631, 288] width 120 height 78
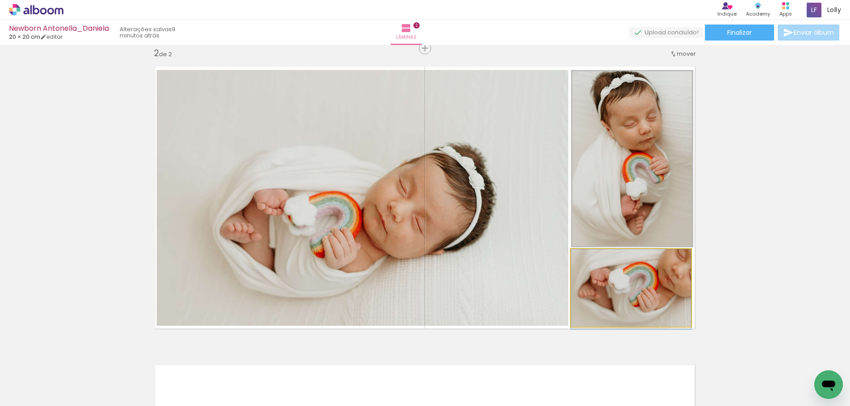
click at [647, 289] on quentale-photo at bounding box center [631, 288] width 120 height 78
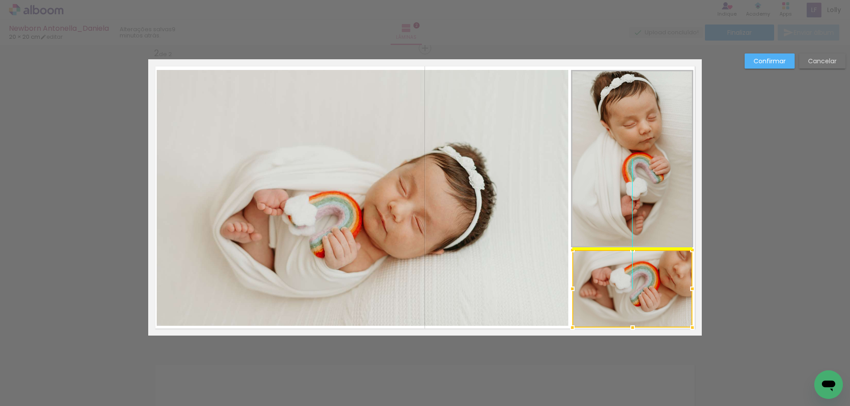
click at [653, 287] on div at bounding box center [632, 289] width 120 height 78
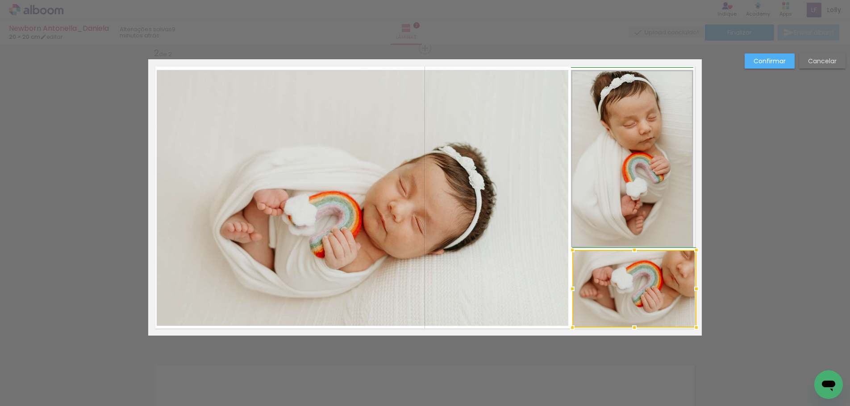
click at [687, 289] on div at bounding box center [696, 289] width 18 height 18
click at [734, 287] on div "Confirmar Cancelar" at bounding box center [425, 194] width 850 height 918
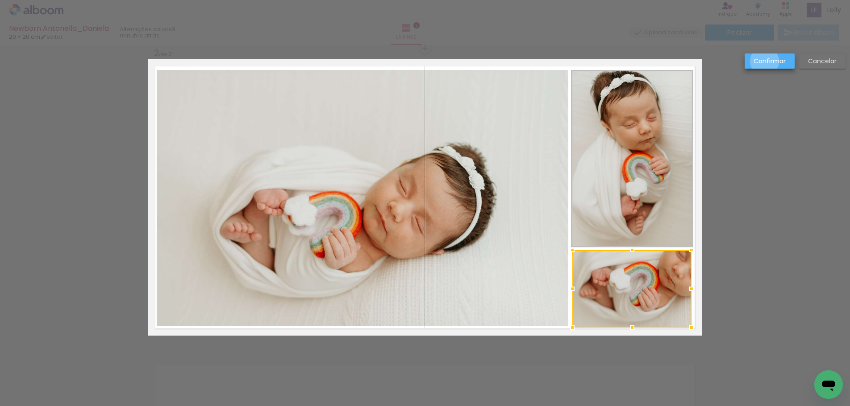
click at [0, 0] on slot "Confirmar" at bounding box center [0, 0] width 0 height 0
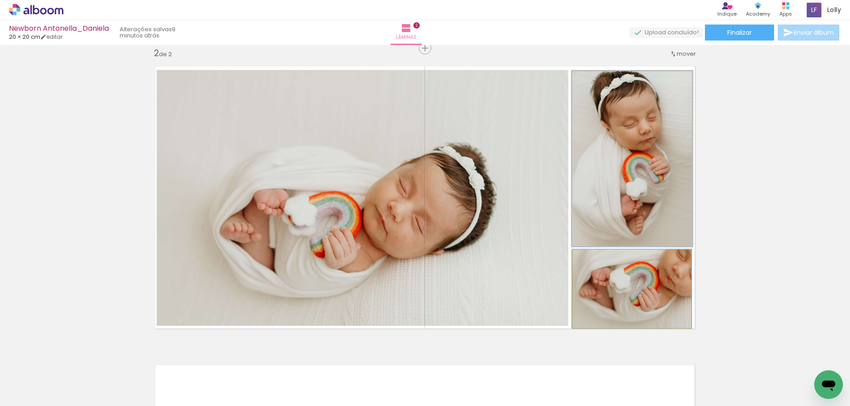
click at [644, 297] on quentale-photo at bounding box center [631, 289] width 119 height 78
click at [642, 296] on quentale-photo at bounding box center [631, 289] width 119 height 78
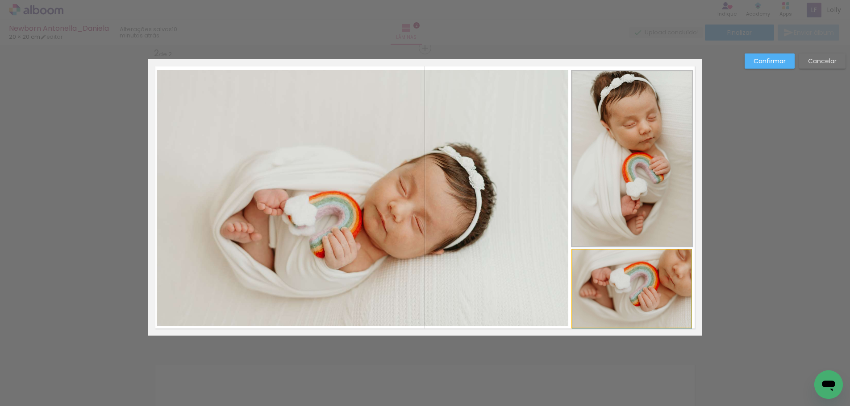
click at [641, 296] on quentale-photo at bounding box center [631, 289] width 119 height 78
click at [630, 326] on div at bounding box center [632, 326] width 18 height 18
click at [687, 287] on div at bounding box center [691, 288] width 18 height 18
click at [663, 188] on quentale-photo at bounding box center [632, 159] width 122 height 178
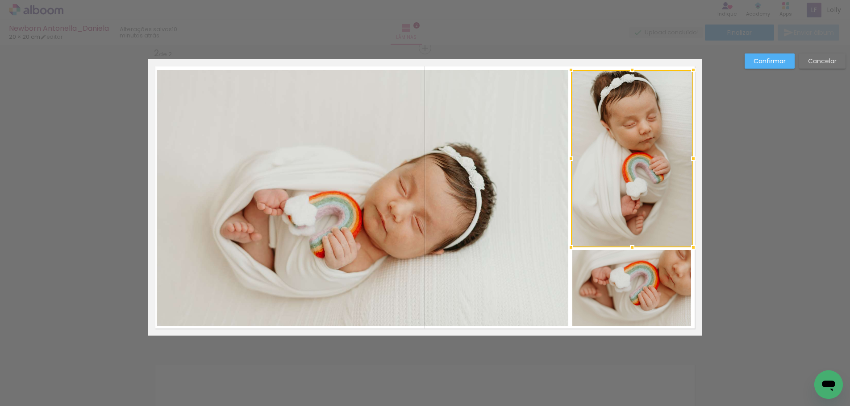
click at [663, 188] on div at bounding box center [632, 159] width 122 height 178
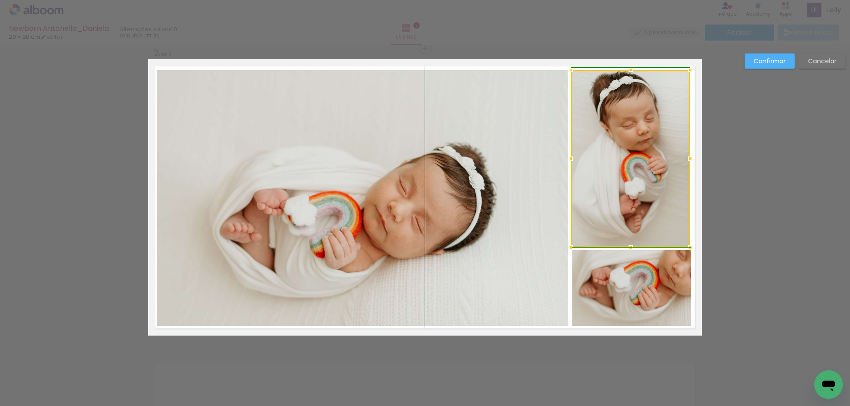
drag, startPoint x: 692, startPoint y: 158, endPoint x: 657, endPoint y: 197, distance: 52.7
click at [692, 164] on div at bounding box center [690, 159] width 18 height 18
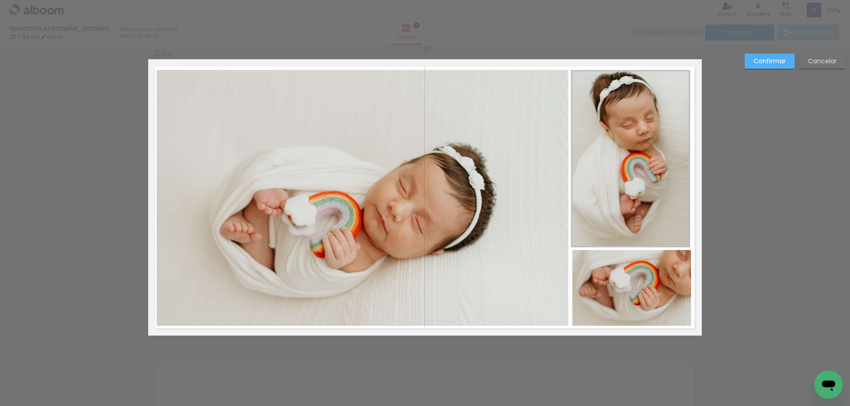
click at [670, 169] on quentale-photo at bounding box center [630, 159] width 119 height 178
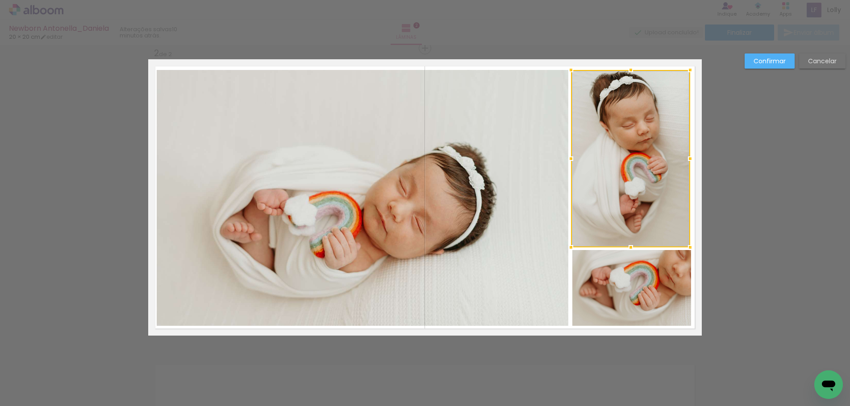
drag, startPoint x: 670, startPoint y: 169, endPoint x: 681, endPoint y: 173, distance: 11.9
click at [669, 169] on div at bounding box center [630, 159] width 119 height 178
click at [689, 160] on div at bounding box center [689, 159] width 18 height 18
click at [667, 187] on quentale-photo at bounding box center [630, 159] width 118 height 178
click at [667, 187] on div at bounding box center [630, 159] width 118 height 178
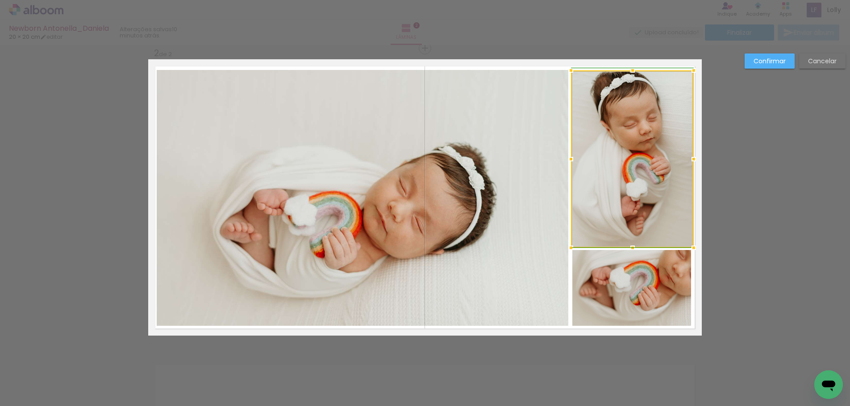
click at [687, 161] on div at bounding box center [693, 159] width 18 height 18
click at [633, 67] on div at bounding box center [632, 68] width 18 height 18
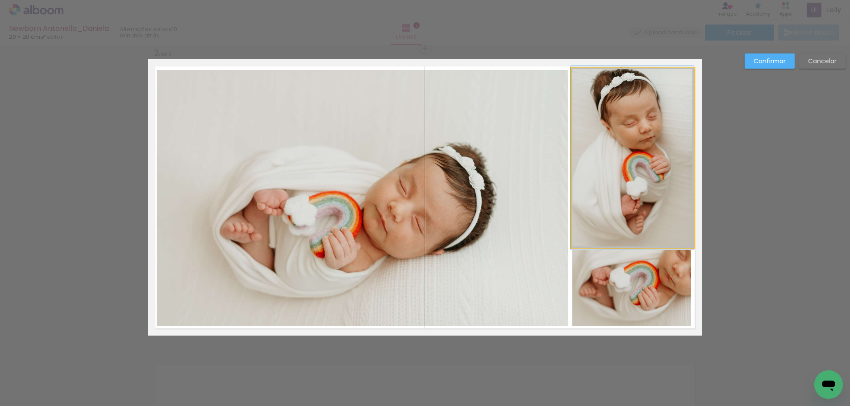
click at [647, 177] on quentale-photo at bounding box center [632, 158] width 123 height 180
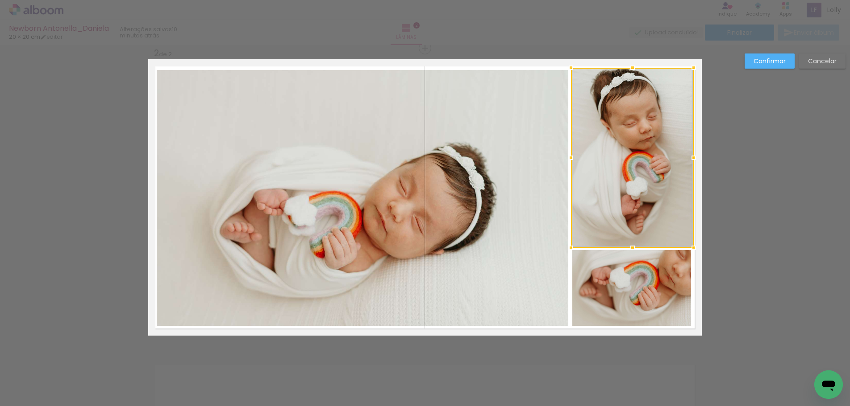
click at [647, 177] on div at bounding box center [632, 158] width 123 height 180
click at [643, 177] on div at bounding box center [631, 157] width 123 height 180
drag, startPoint x: 771, startPoint y: 55, endPoint x: 773, endPoint y: 63, distance: 8.2
click at [770, 55] on paper-button "Confirmar" at bounding box center [769, 61] width 50 height 15
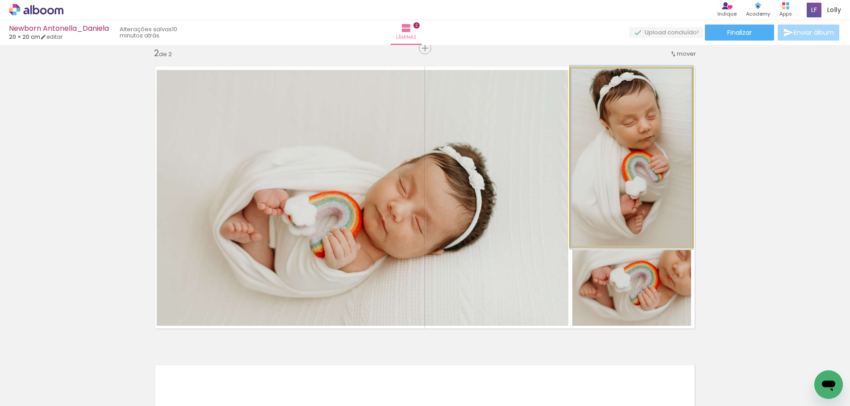
click at [642, 165] on quentale-photo at bounding box center [631, 157] width 123 height 180
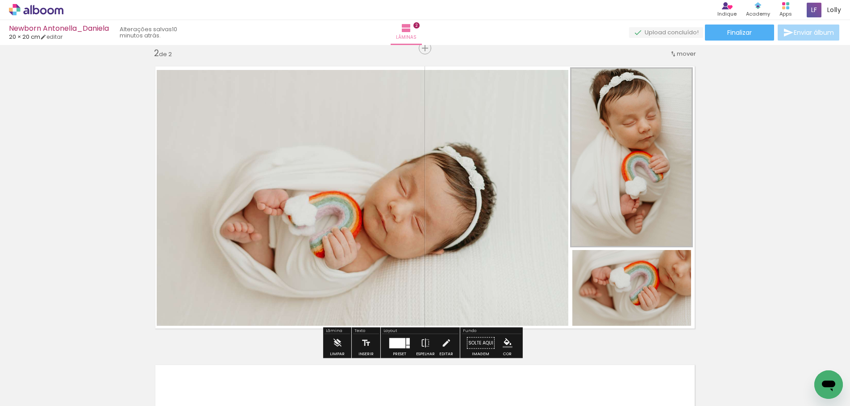
click at [642, 165] on quentale-photo at bounding box center [631, 157] width 123 height 180
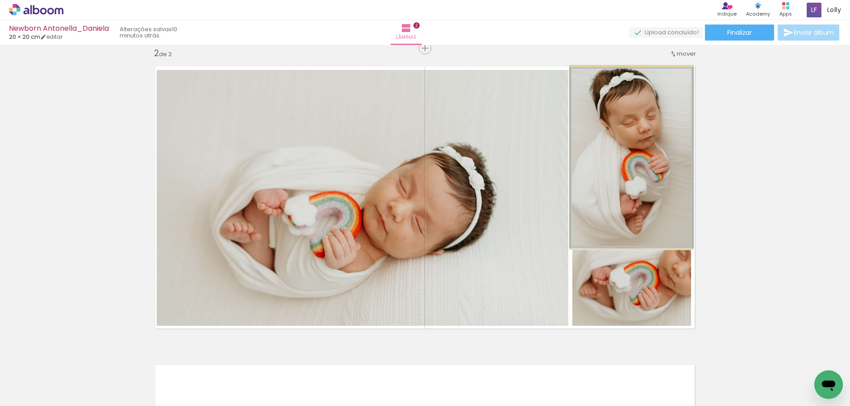
click at [672, 170] on quentale-photo at bounding box center [631, 157] width 123 height 180
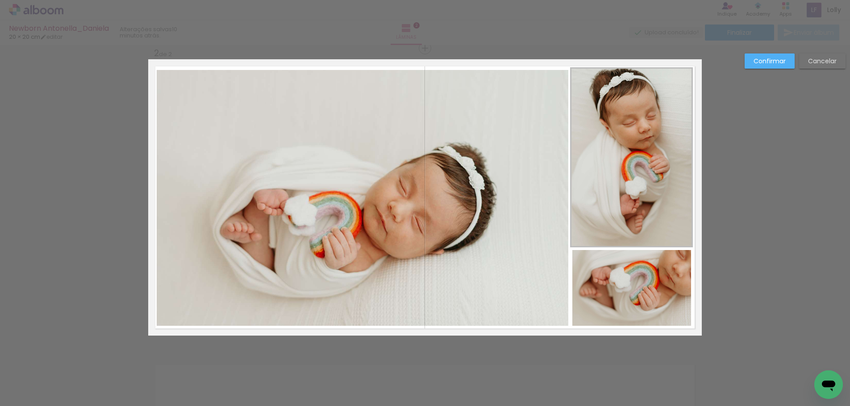
click at [678, 162] on quentale-photo at bounding box center [631, 157] width 123 height 180
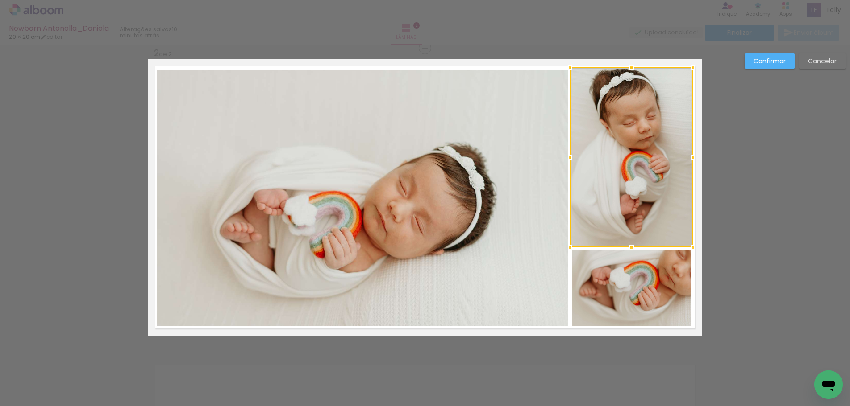
click at [678, 162] on div at bounding box center [631, 157] width 123 height 180
click at [689, 158] on div at bounding box center [693, 158] width 18 height 18
click at [629, 73] on div at bounding box center [631, 69] width 18 height 18
click at [0, 0] on slot "Confirmar" at bounding box center [0, 0] width 0 height 0
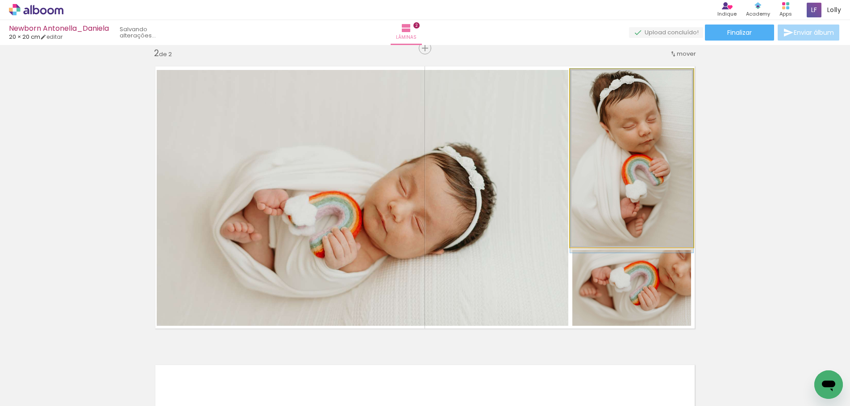
drag, startPoint x: 640, startPoint y: 169, endPoint x: 693, endPoint y: 171, distance: 53.6
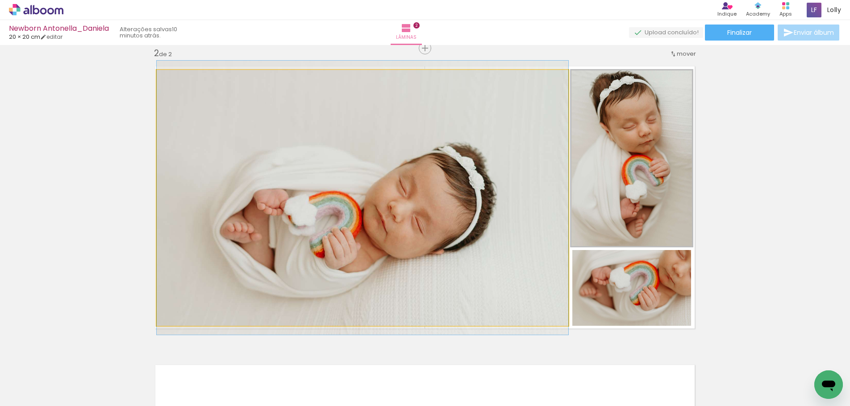
drag, startPoint x: 245, startPoint y: 221, endPoint x: 241, endPoint y: 214, distance: 7.6
click at [243, 220] on quentale-photo at bounding box center [362, 198] width 411 height 256
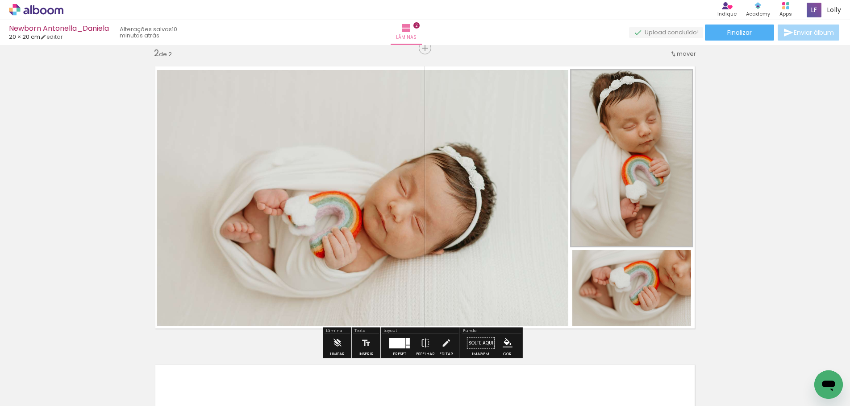
click at [240, 213] on quentale-photo at bounding box center [362, 198] width 411 height 256
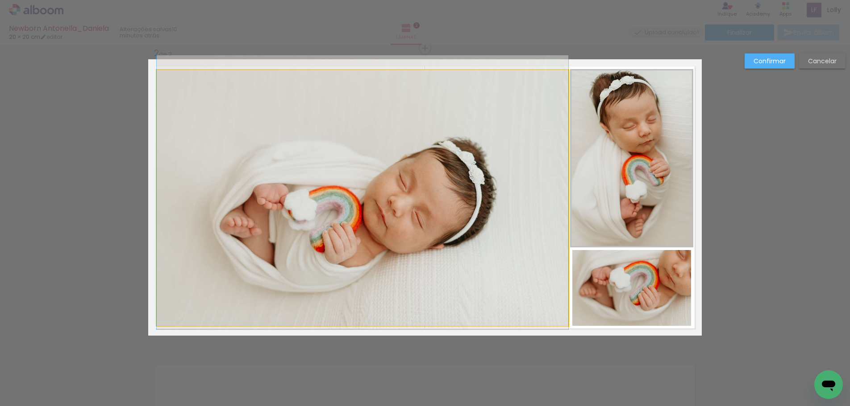
drag, startPoint x: 240, startPoint y: 213, endPoint x: 239, endPoint y: 208, distance: 4.6
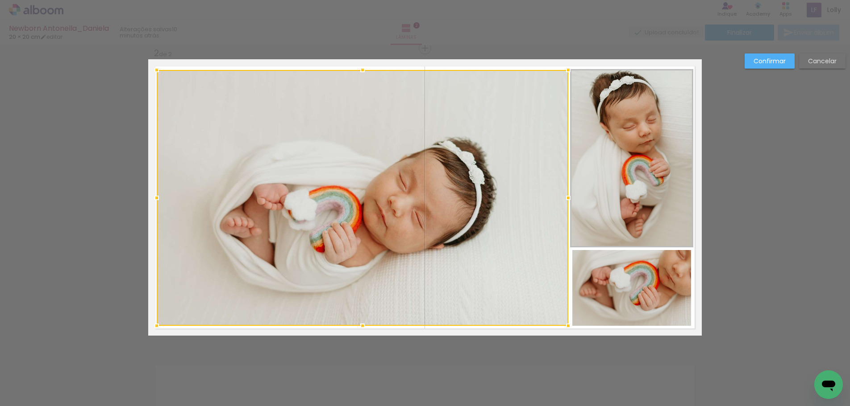
click at [224, 203] on div at bounding box center [362, 198] width 411 height 256
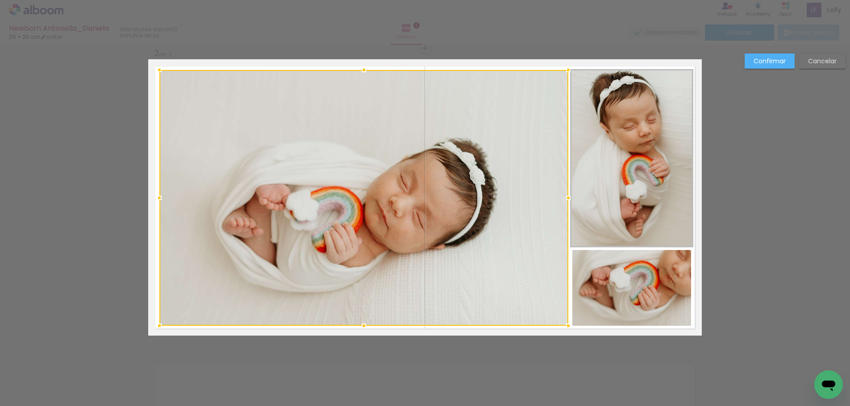
click at [155, 196] on div at bounding box center [159, 198] width 18 height 18
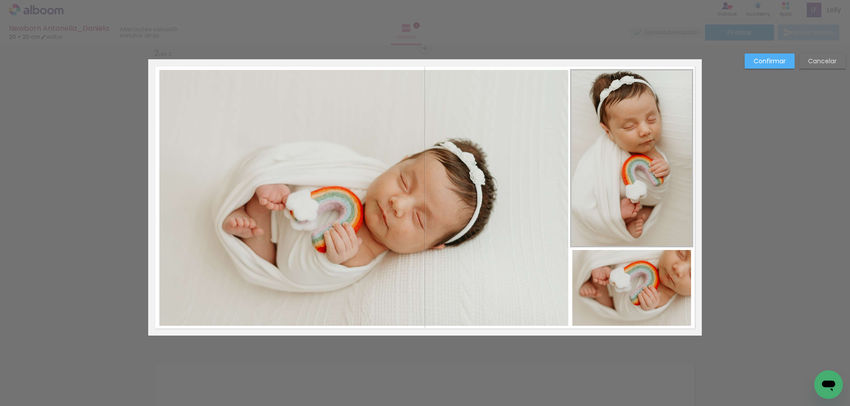
click at [0, 0] on slot "Confirmar" at bounding box center [0, 0] width 0 height 0
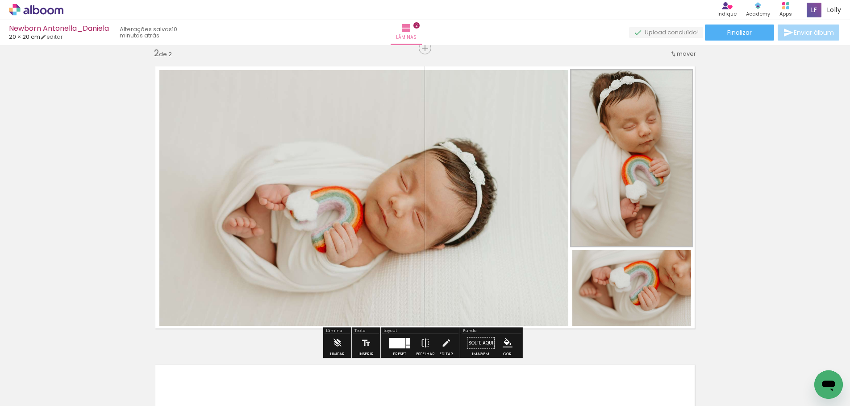
click at [756, 168] on div "Inserir lâmina 1 de 2 Inserir lâmina 2 de 2" at bounding box center [425, 186] width 850 height 897
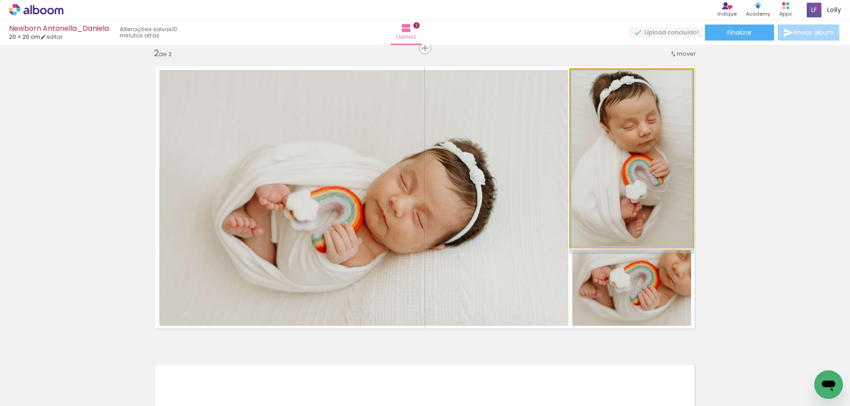
click at [637, 132] on quentale-photo at bounding box center [631, 158] width 123 height 178
click at [663, 133] on quentale-photo at bounding box center [631, 158] width 123 height 178
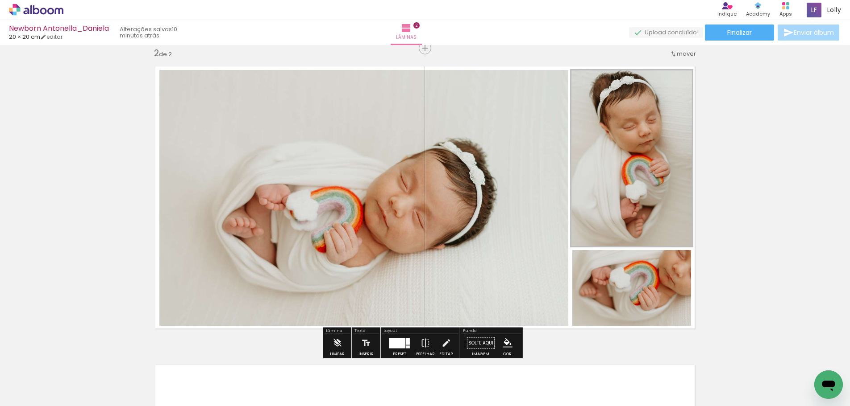
click at [656, 91] on paper-item at bounding box center [661, 93] width 16 height 6
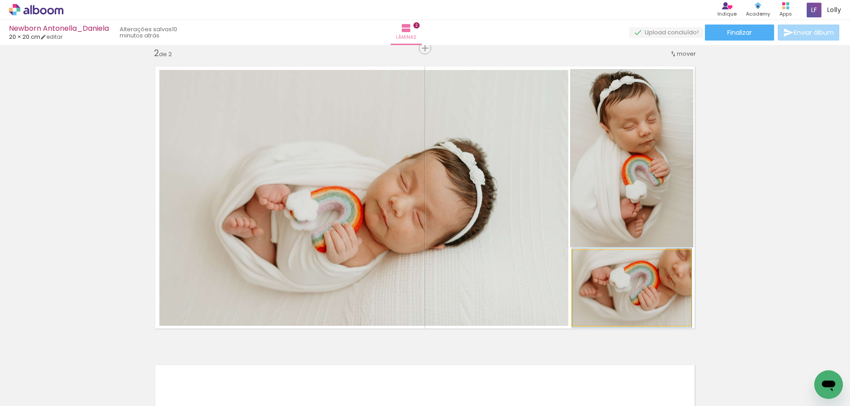
click at [653, 294] on quentale-photo at bounding box center [631, 288] width 119 height 76
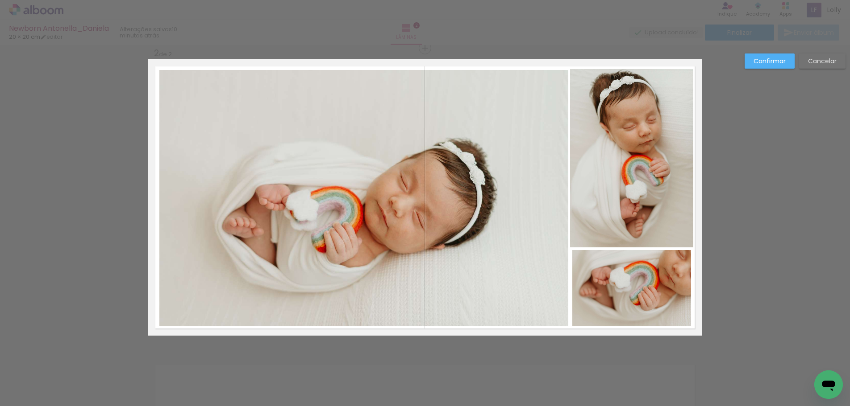
click at [676, 288] on quentale-photo at bounding box center [631, 288] width 119 height 76
click at [676, 287] on div at bounding box center [631, 288] width 119 height 76
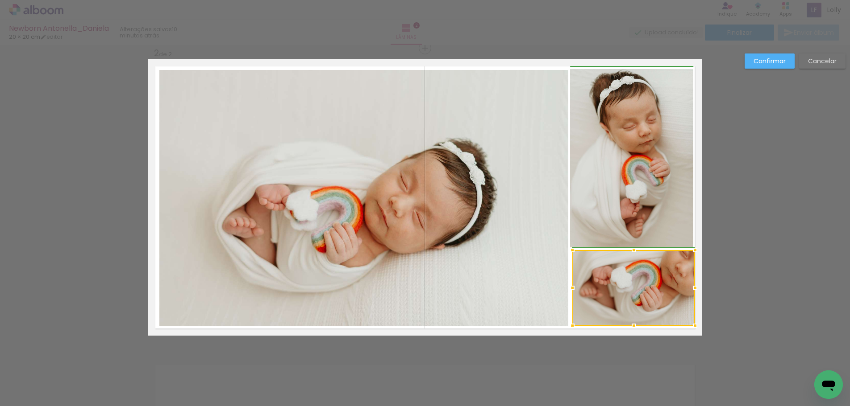
click at [688, 288] on div at bounding box center [695, 288] width 18 height 18
drag, startPoint x: 768, startPoint y: 66, endPoint x: 672, endPoint y: 209, distance: 171.6
click at [767, 67] on paper-button "Confirmar" at bounding box center [769, 61] width 50 height 15
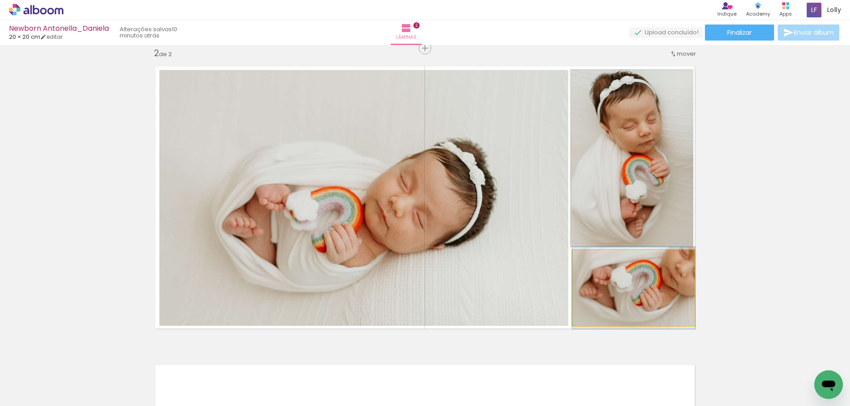
click at [623, 298] on quentale-photo at bounding box center [633, 288] width 123 height 76
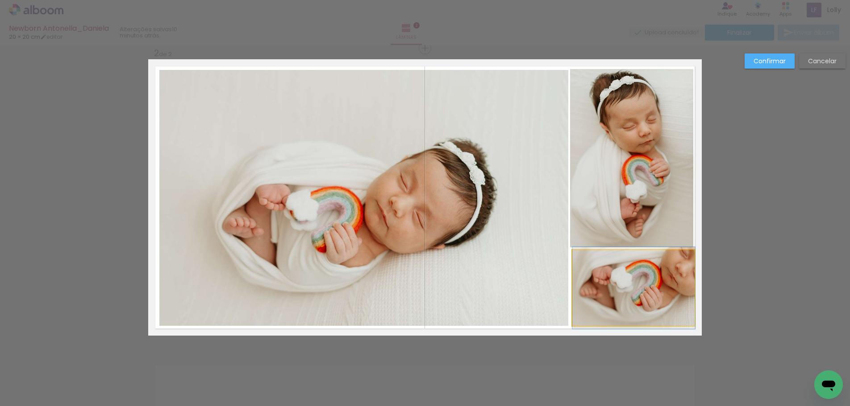
click at [678, 290] on quentale-photo at bounding box center [633, 288] width 123 height 76
click at [678, 290] on div at bounding box center [633, 288] width 123 height 76
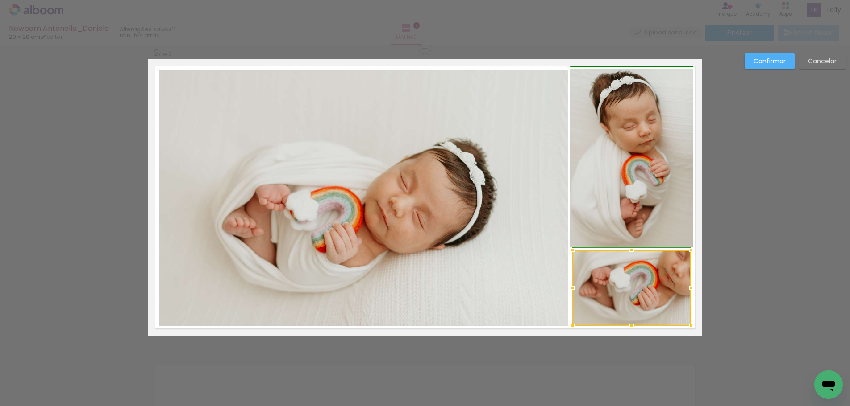
click at [689, 290] on div at bounding box center [691, 288] width 18 height 18
drag, startPoint x: 662, startPoint y: 293, endPoint x: 669, endPoint y: 292, distance: 6.8
drag, startPoint x: 768, startPoint y: 55, endPoint x: 722, endPoint y: 145, distance: 101.6
click at [768, 55] on paper-button "Confirmar" at bounding box center [769, 61] width 50 height 15
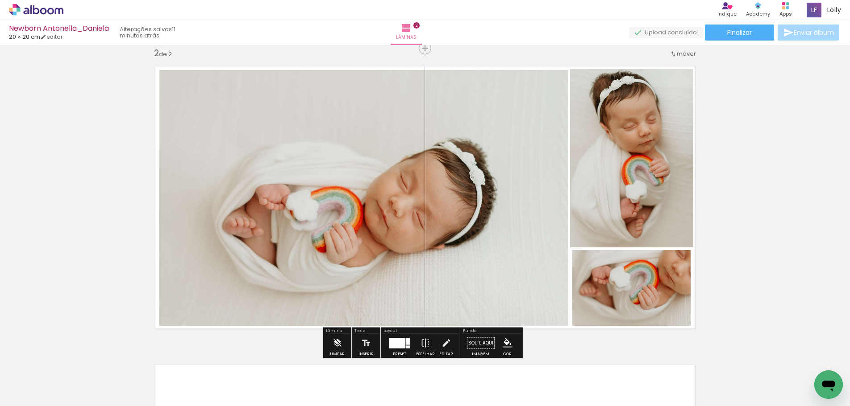
click at [634, 282] on quentale-photo at bounding box center [631, 288] width 119 height 76
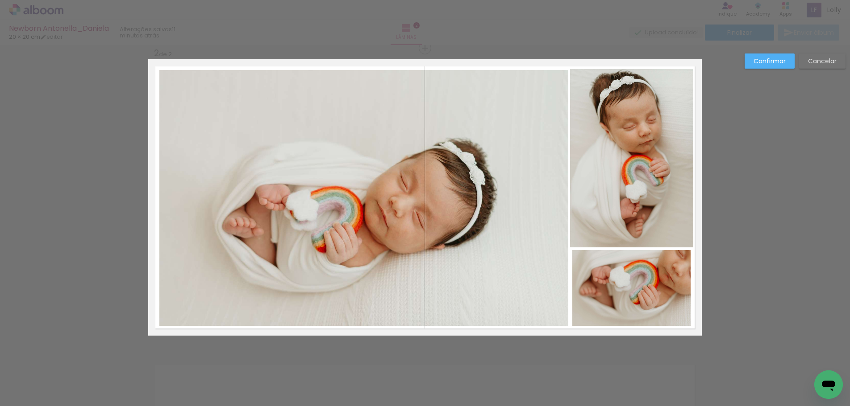
click at [671, 291] on quentale-photo at bounding box center [631, 288] width 119 height 76
click at [671, 291] on div at bounding box center [631, 288] width 119 height 76
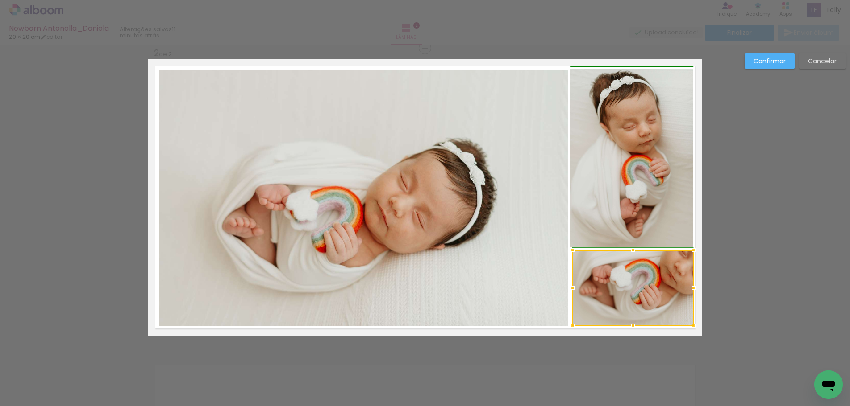
click at [688, 292] on div at bounding box center [693, 288] width 18 height 18
drag, startPoint x: 766, startPoint y: 61, endPoint x: 764, endPoint y: 130, distance: 68.7
click at [0, 0] on slot "Confirmar" at bounding box center [0, 0] width 0 height 0
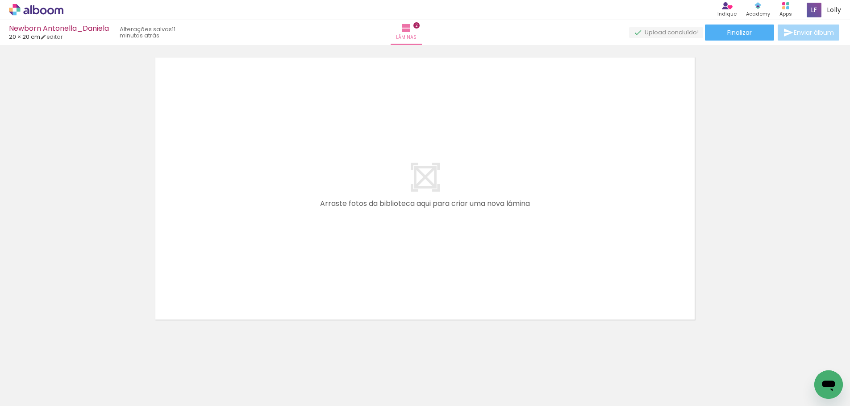
scroll to position [623, 0]
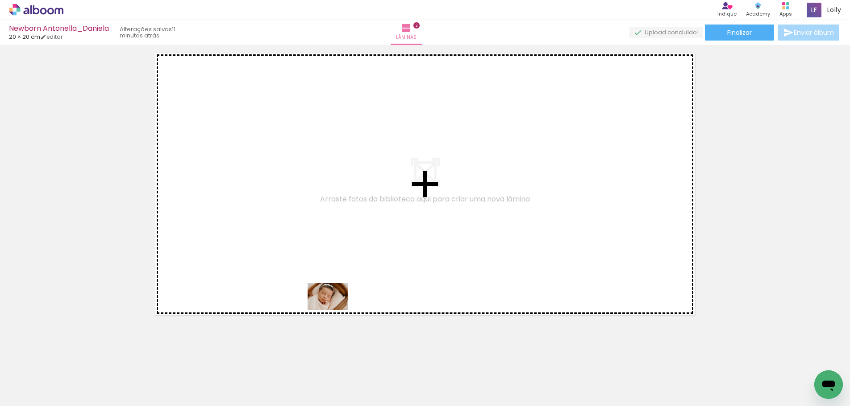
drag, startPoint x: 452, startPoint y: 386, endPoint x: 331, endPoint y: 306, distance: 145.4
click at [331, 306] on quentale-workspace at bounding box center [425, 203] width 850 height 406
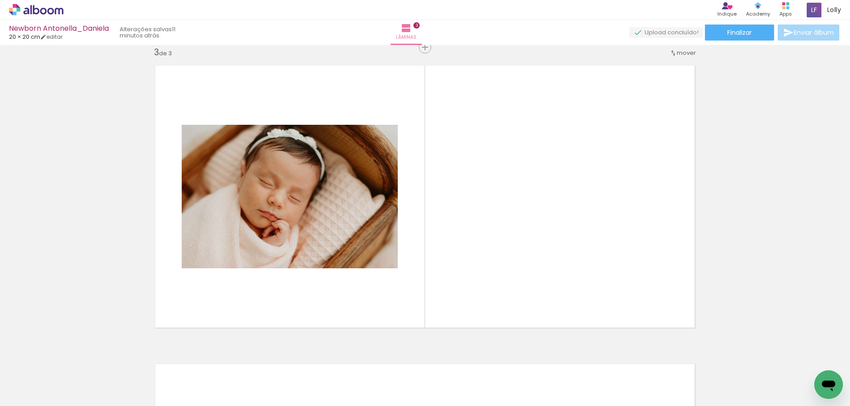
scroll to position [609, 0]
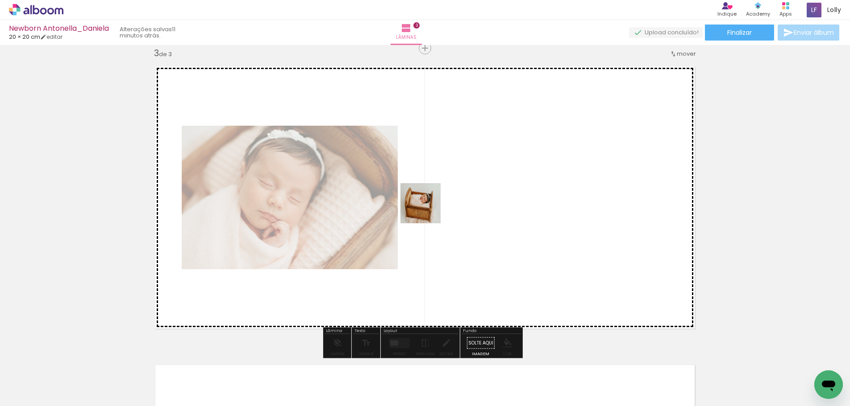
drag, startPoint x: 458, startPoint y: 315, endPoint x: 427, endPoint y: 208, distance: 111.1
click at [427, 208] on quentale-workspace at bounding box center [425, 203] width 850 height 406
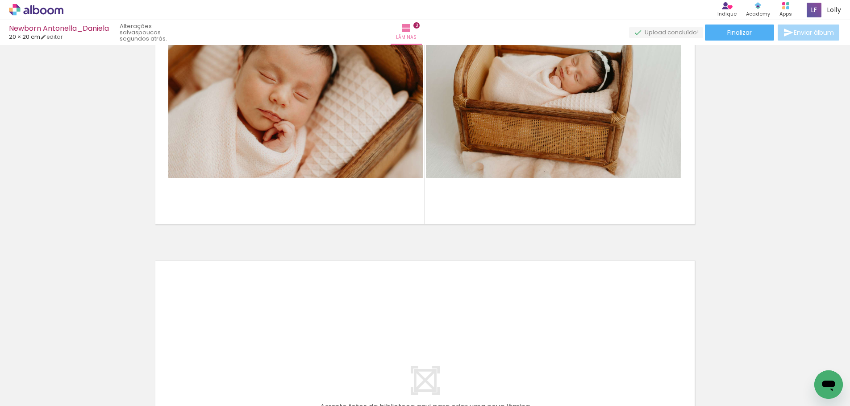
scroll to position [0, 383]
